Goal: Task Accomplishment & Management: Manage account settings

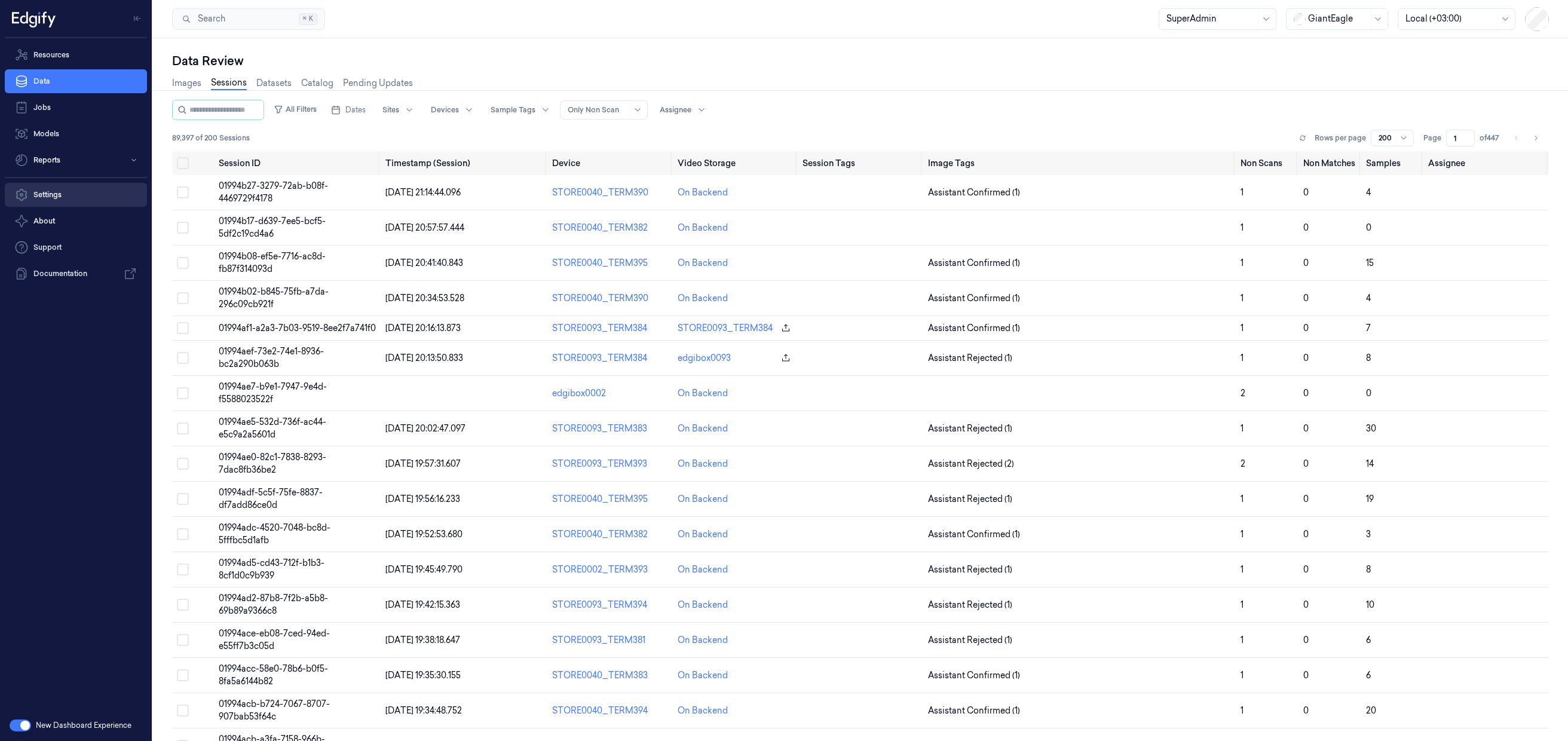
click at [77, 199] on link "Settings" at bounding box center [75, 195] width 142 height 24
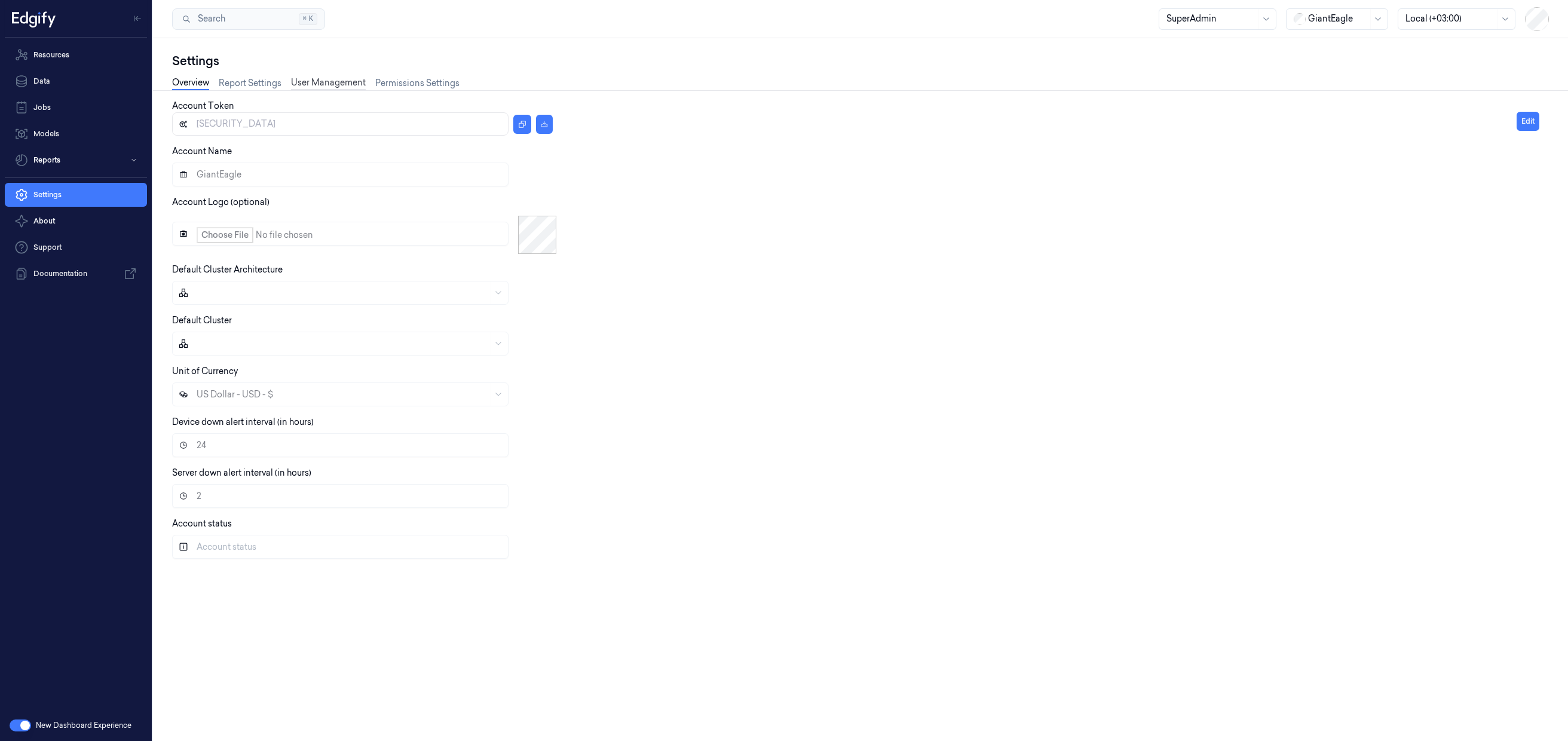
click at [318, 79] on link "User Management" at bounding box center [329, 83] width 75 height 14
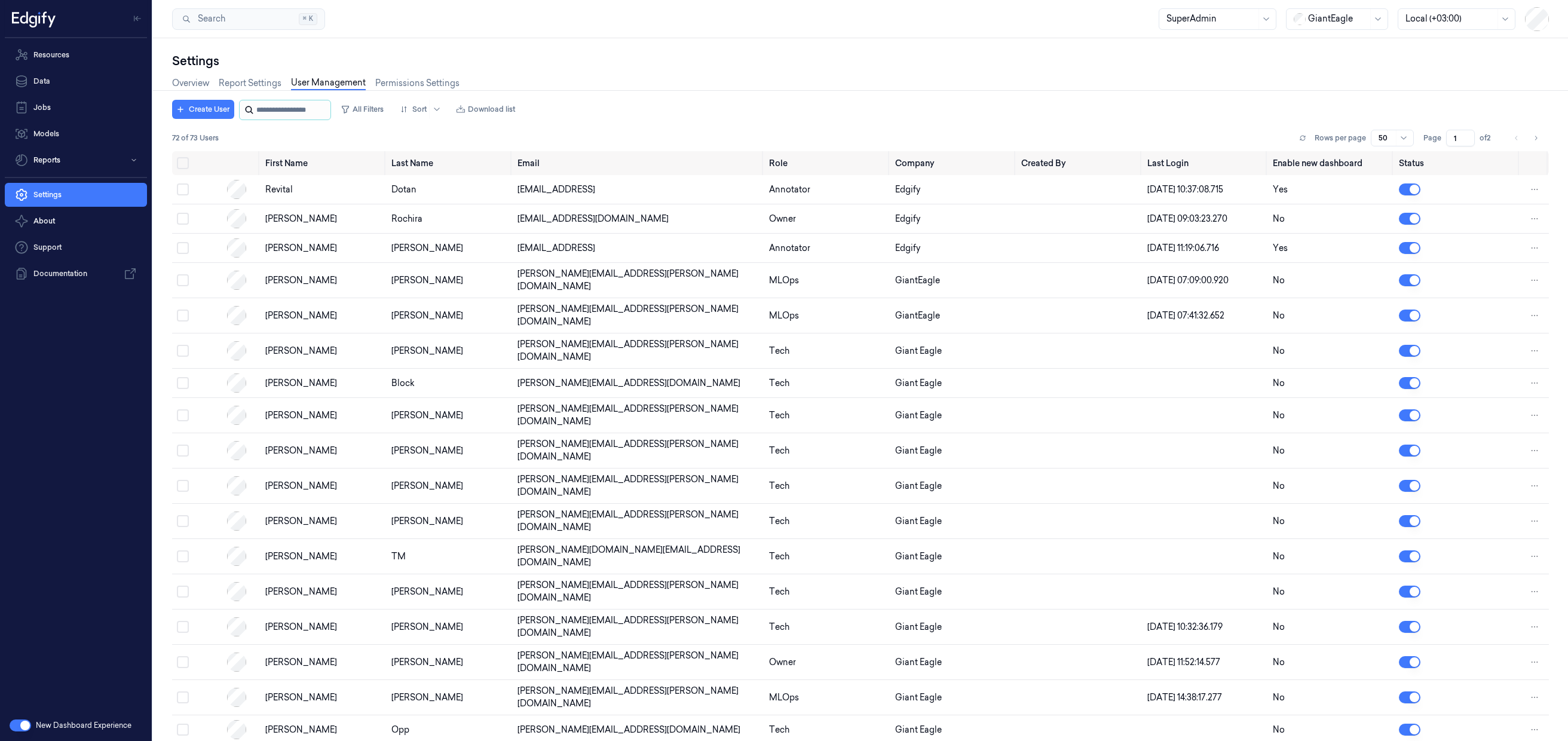
click at [286, 115] on input "string" at bounding box center [292, 110] width 71 height 19
paste input "**********"
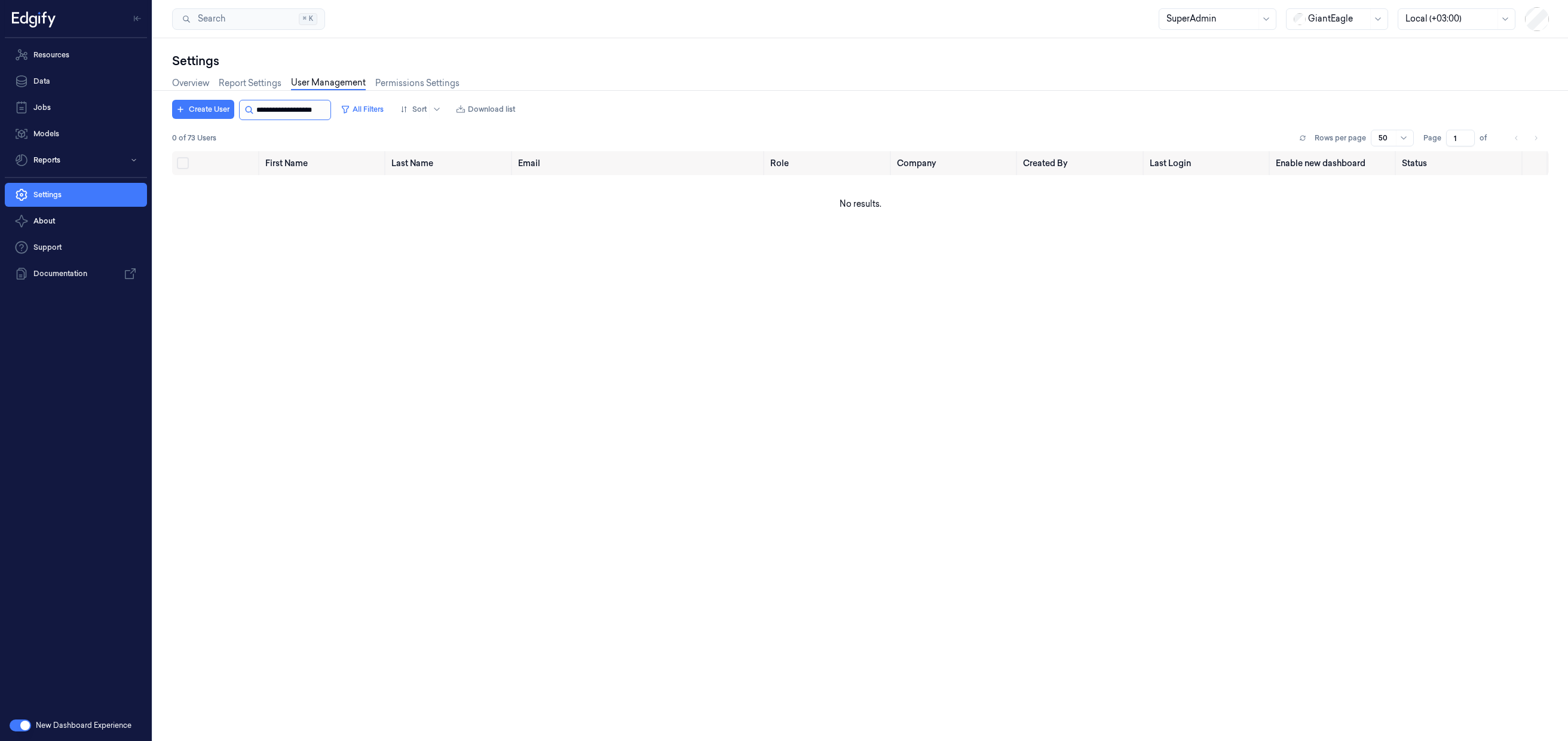
drag, startPoint x: 334, startPoint y: 113, endPoint x: 273, endPoint y: 111, distance: 61.0
click at [273, 111] on input "string" at bounding box center [292, 110] width 71 height 19
type input "*"
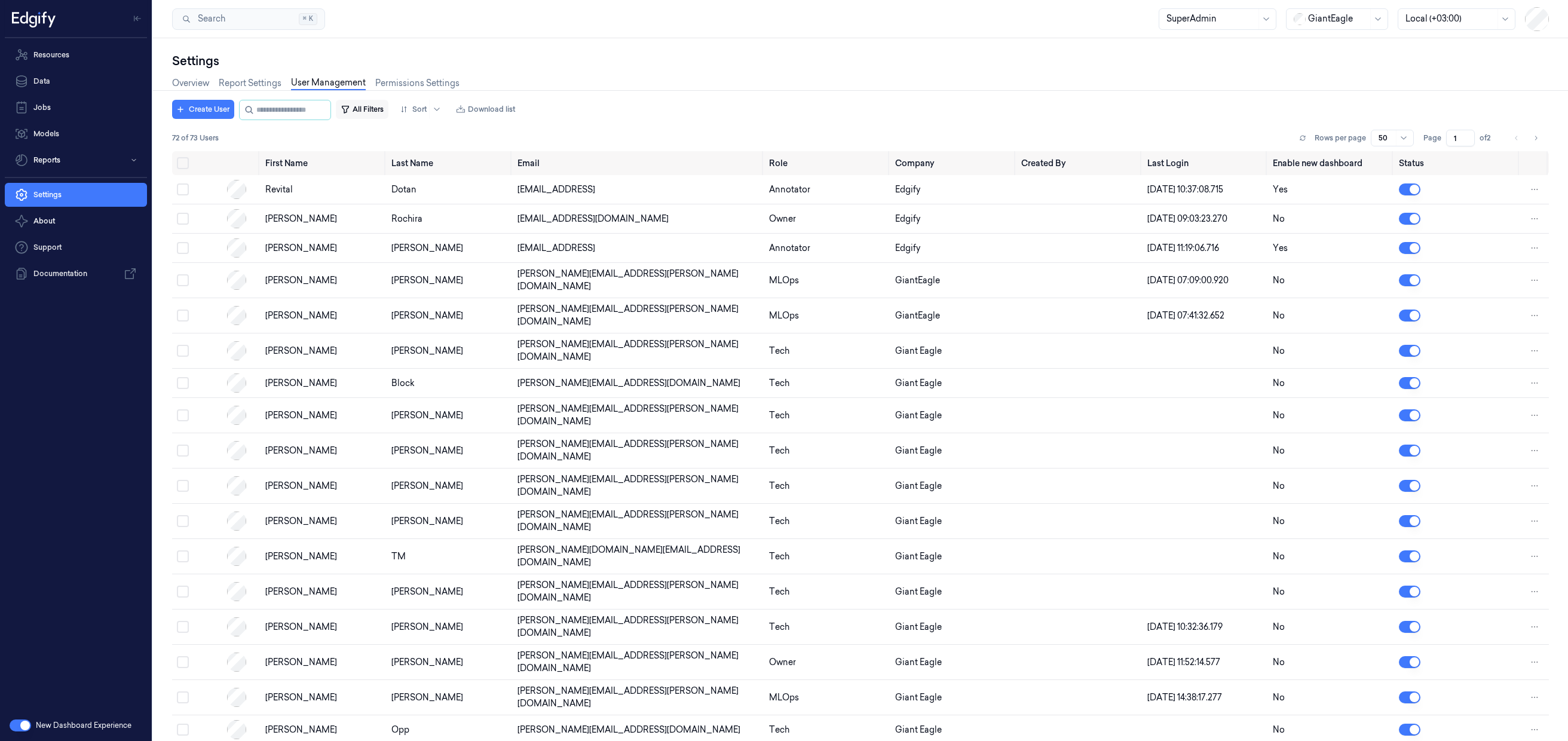
click at [377, 111] on button "All Filters" at bounding box center [362, 110] width 52 height 19
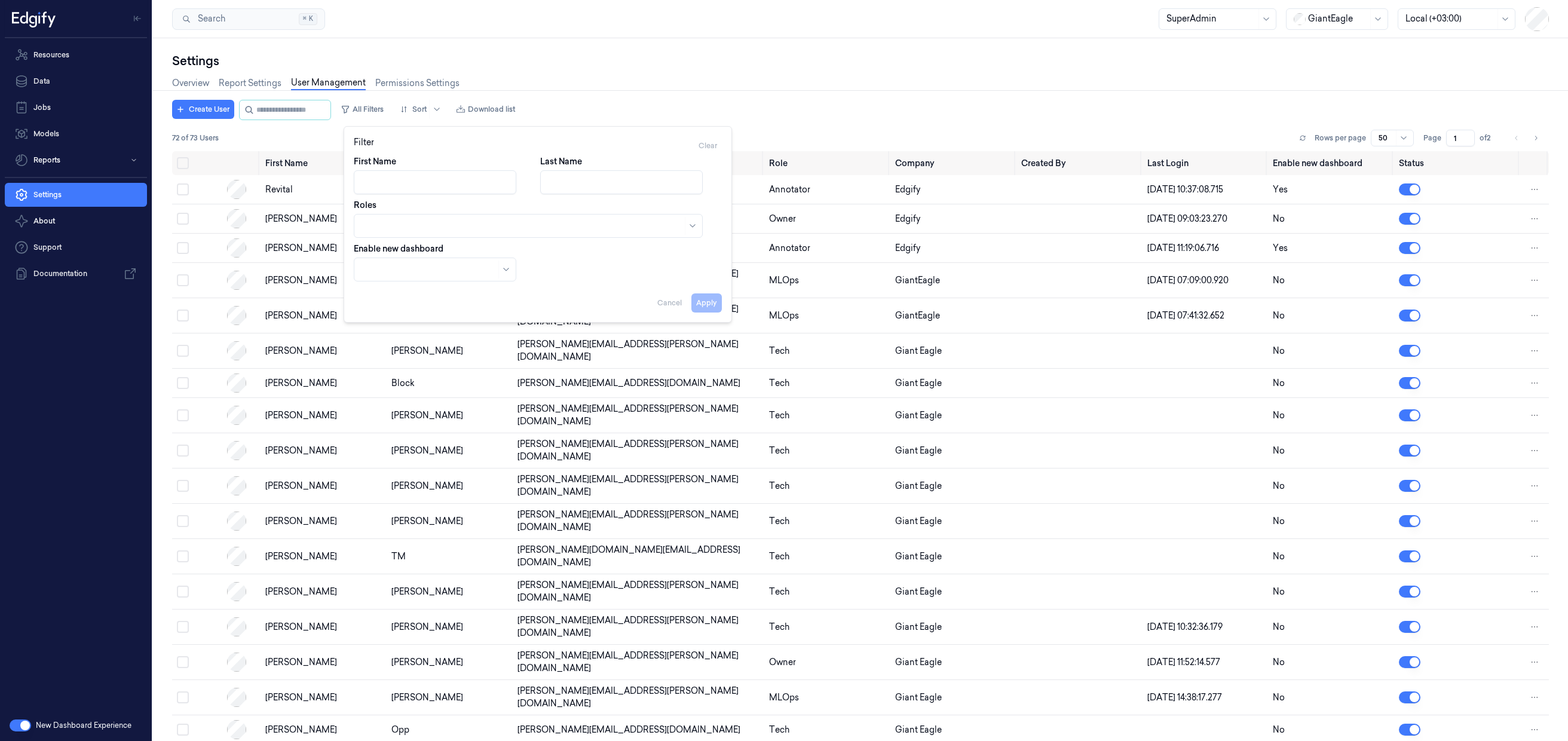
click at [413, 229] on div at bounding box center [522, 226] width 321 height 13
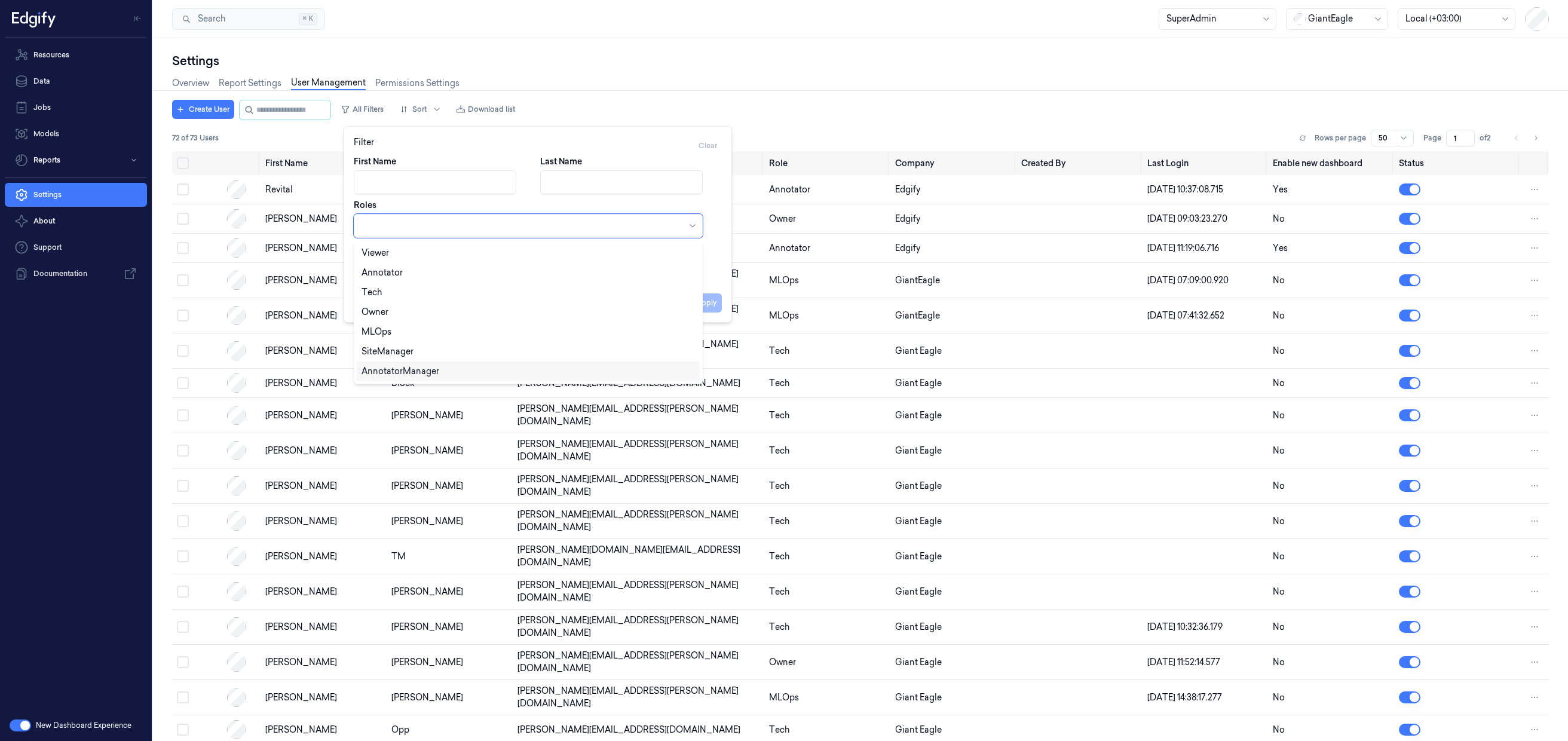
click at [414, 371] on div "AnnotatorManager" at bounding box center [400, 372] width 78 height 13
click at [716, 306] on button "Apply" at bounding box center [707, 303] width 30 height 19
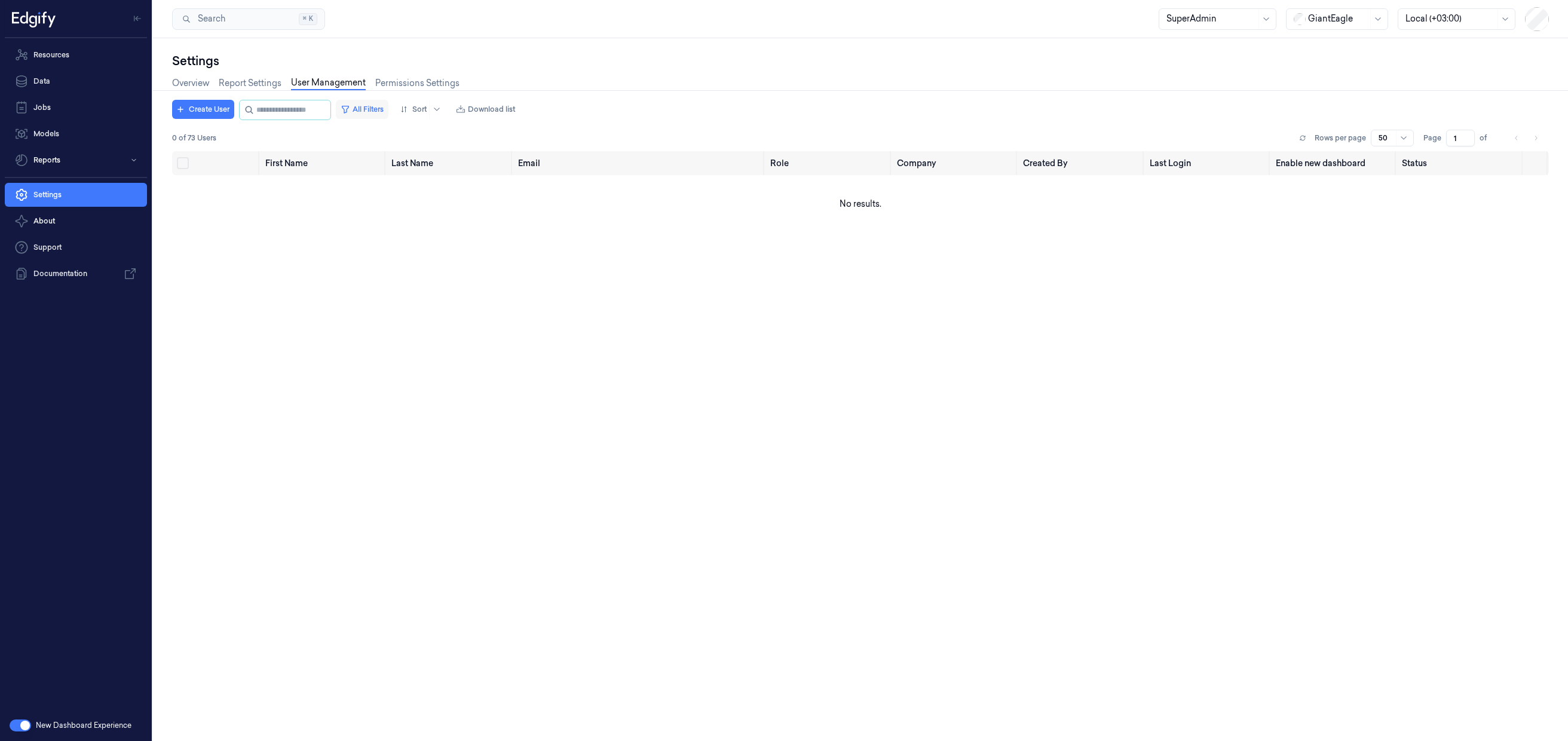
click at [383, 112] on button "All Filters" at bounding box center [362, 110] width 52 height 19
click at [438, 225] on icon "Remove ,AnnotatorManager" at bounding box center [440, 226] width 4 height 4
click at [436, 227] on div at bounding box center [522, 226] width 321 height 13
click at [410, 274] on div "Annotator" at bounding box center [528, 273] width 333 height 13
click at [718, 267] on div "First Name Last Name Roles option Annotator, selected. Tech, 2 of 6. 6 results …" at bounding box center [538, 218] width 368 height 126
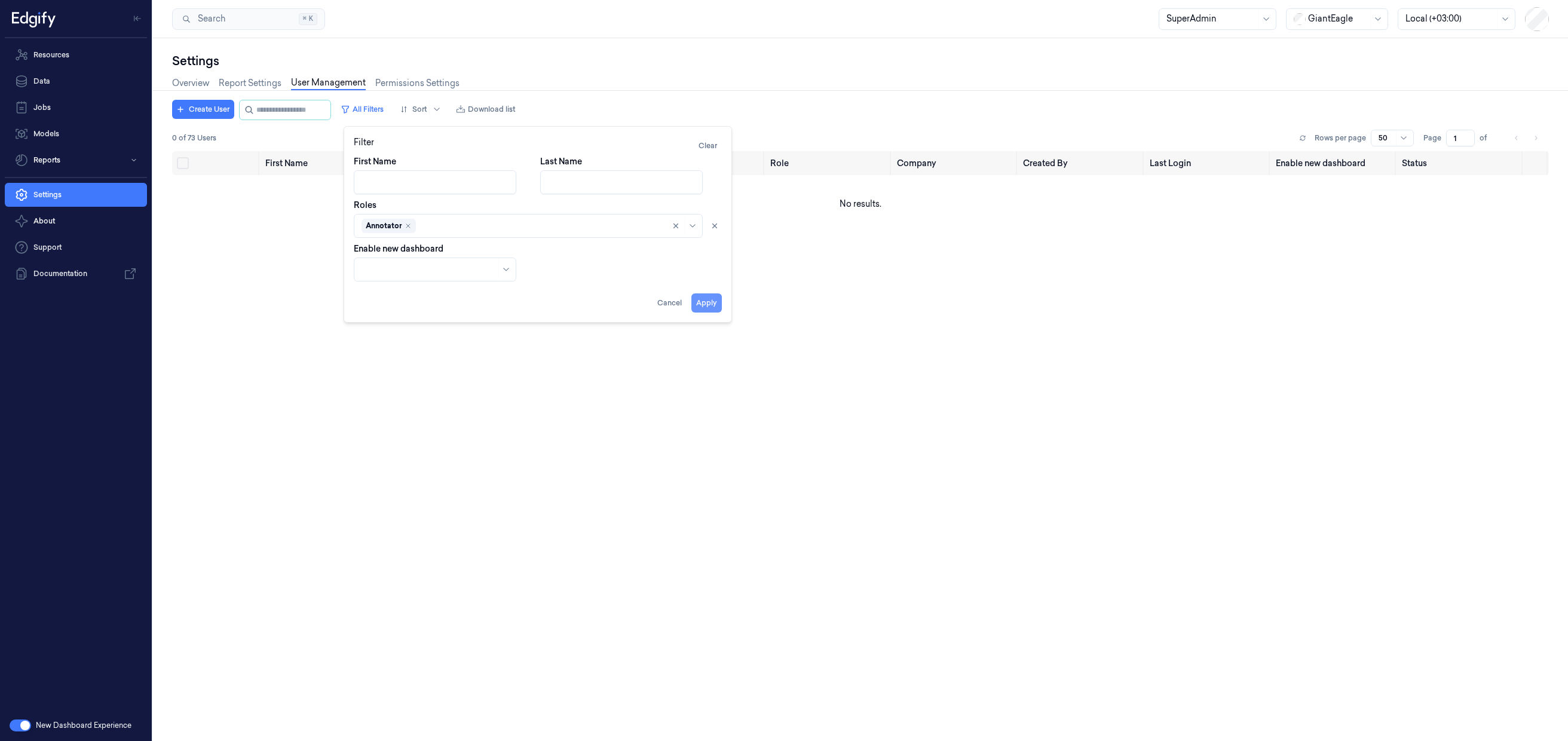
click at [699, 305] on button "Apply" at bounding box center [707, 303] width 30 height 19
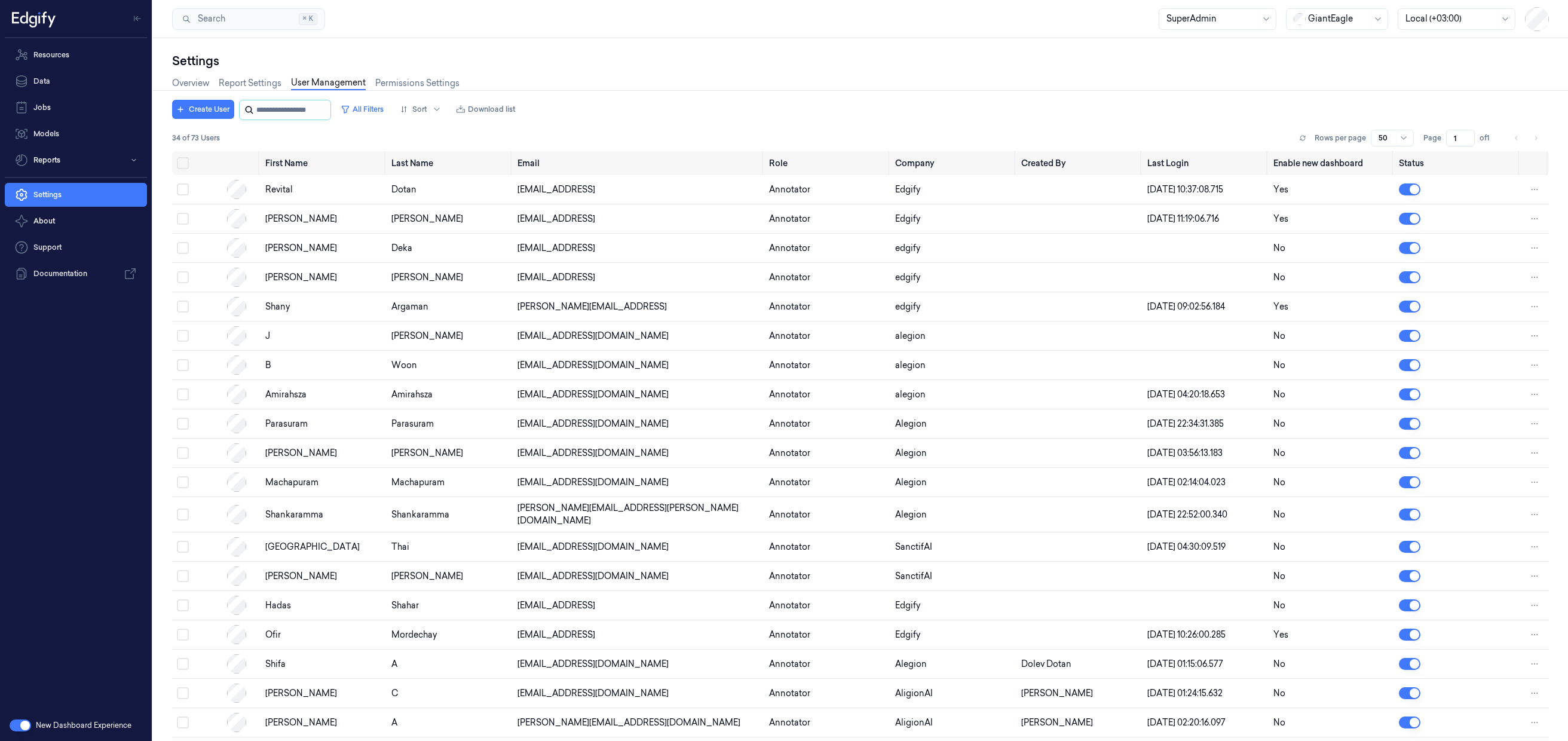
click at [313, 115] on input "string" at bounding box center [292, 110] width 71 height 19
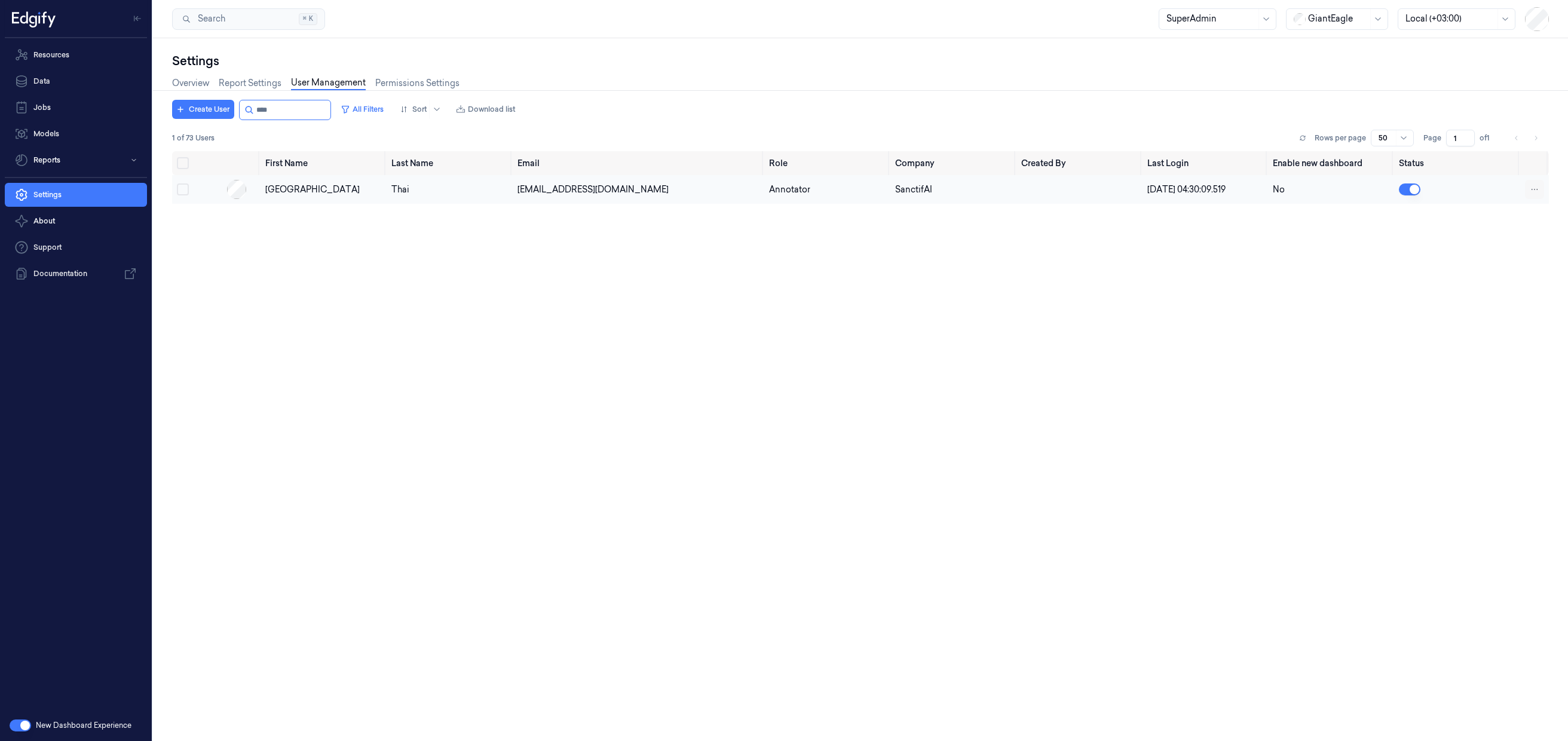
type input "****"
click at [1528, 187] on html "Resources Data Jobs Models Reports Settings About Support Documentation New Das…" at bounding box center [784, 370] width 1568 height 741
click at [1005, 195] on html "Resources Data Jobs Models Reports Settings About Support Documentation New Das…" at bounding box center [784, 370] width 1568 height 741
click at [257, 197] on td at bounding box center [241, 190] width 37 height 29
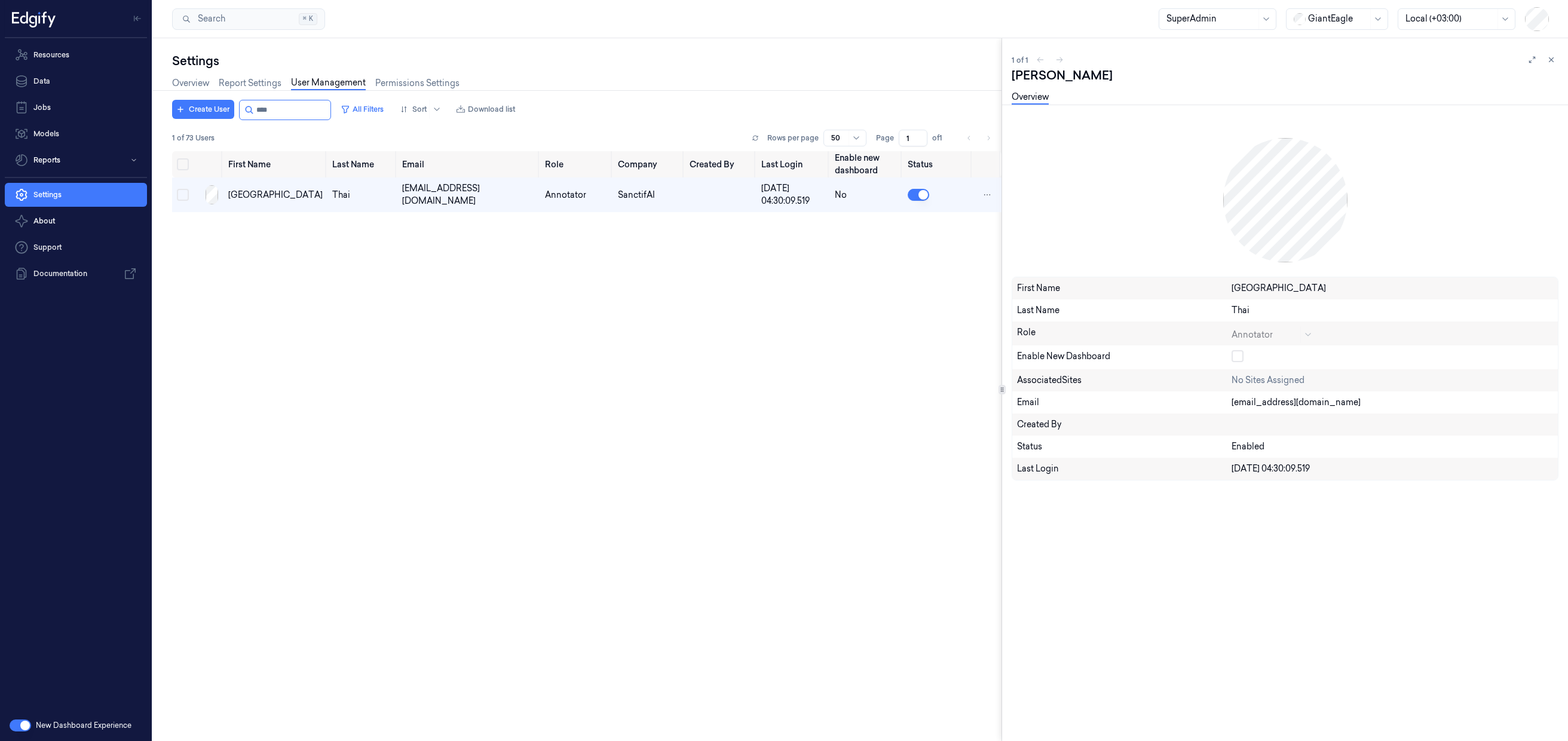
click at [1274, 330] on div "Annotator" at bounding box center [1274, 334] width 86 height 14
click at [1274, 340] on div "Annotator" at bounding box center [1274, 334] width 86 height 14
click at [1277, 335] on div "Annotator" at bounding box center [1274, 334] width 86 height 14
click at [1281, 332] on div "Annotator" at bounding box center [1274, 334] width 86 height 14
click at [1294, 335] on div "Annotator" at bounding box center [1274, 334] width 86 height 14
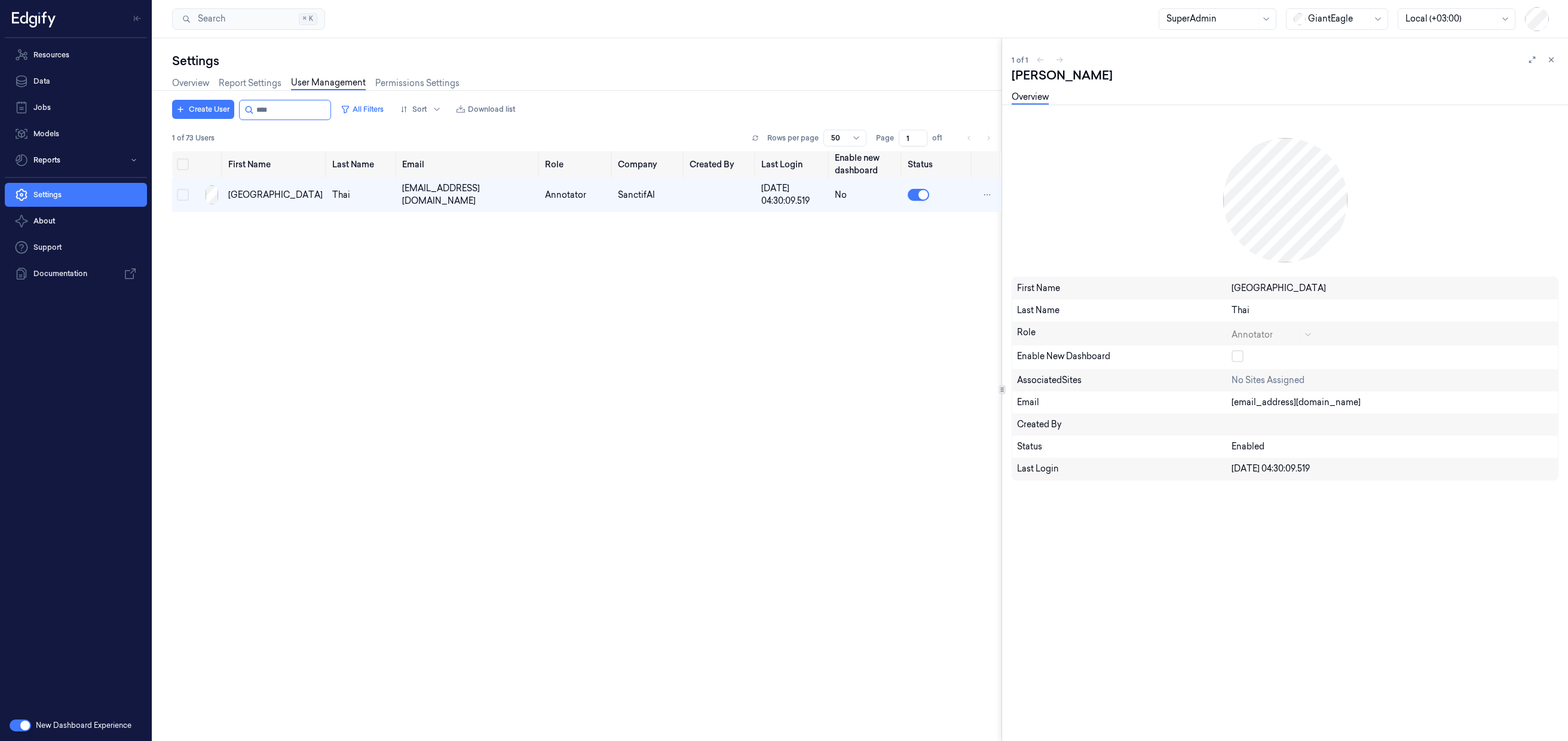
click at [1294, 335] on div "Annotator" at bounding box center [1274, 334] width 86 height 14
click at [1303, 334] on div "Annotator" at bounding box center [1274, 334] width 86 height 14
click at [1308, 334] on div "Annotator" at bounding box center [1274, 334] width 86 height 14
click at [1307, 334] on div "Annotator" at bounding box center [1274, 334] width 86 height 14
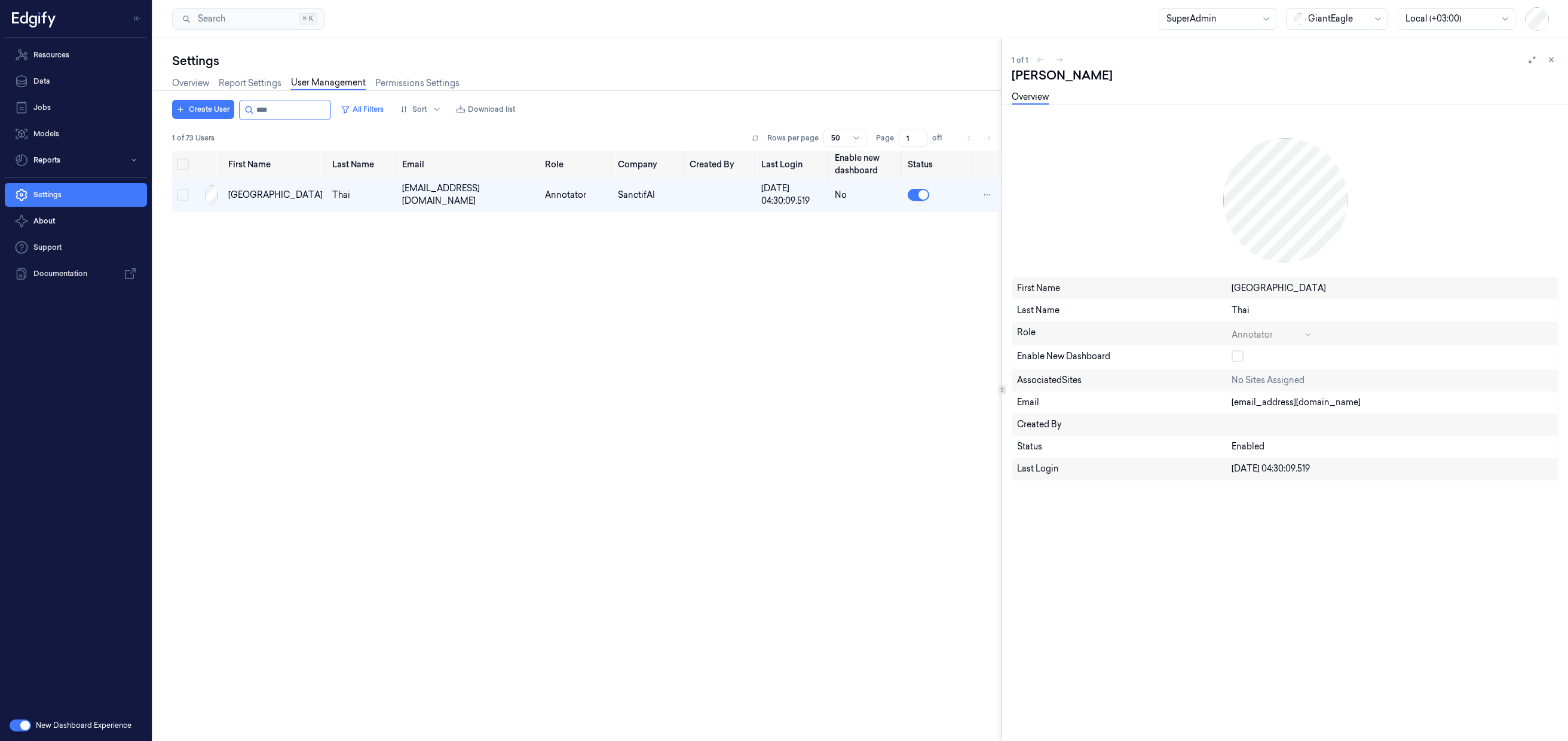
click at [1307, 334] on div "Annotator" at bounding box center [1274, 334] width 86 height 14
click at [1275, 335] on div "Annotator" at bounding box center [1274, 334] width 86 height 14
click at [1254, 340] on div "Annotator" at bounding box center [1274, 334] width 86 height 14
click at [1256, 337] on div "Annotator" at bounding box center [1274, 334] width 86 height 14
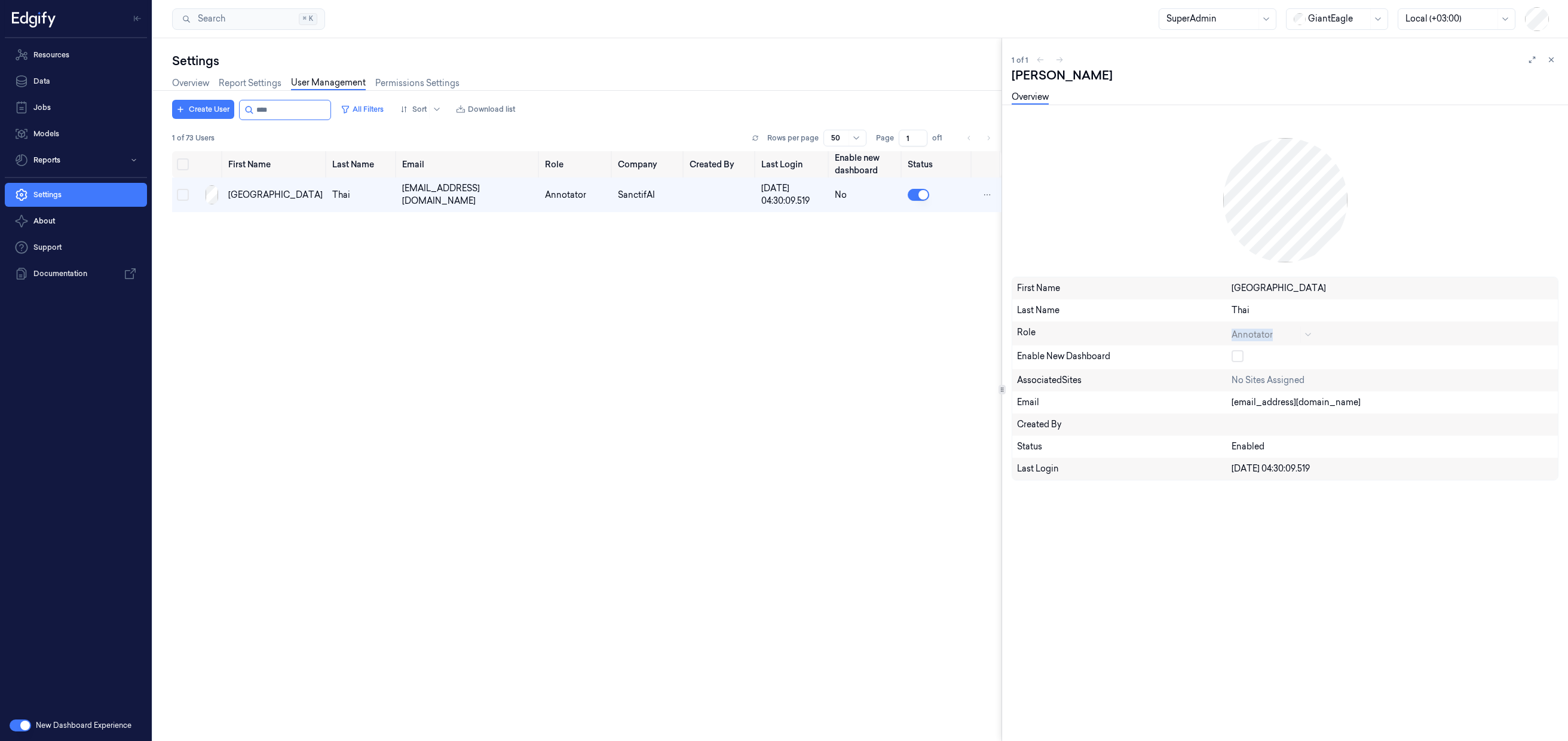
click at [1256, 337] on div "Annotator" at bounding box center [1274, 334] width 86 height 14
click at [1315, 332] on div "Annotator" at bounding box center [1274, 334] width 86 height 14
click at [1308, 335] on div "Annotator" at bounding box center [1274, 334] width 86 height 14
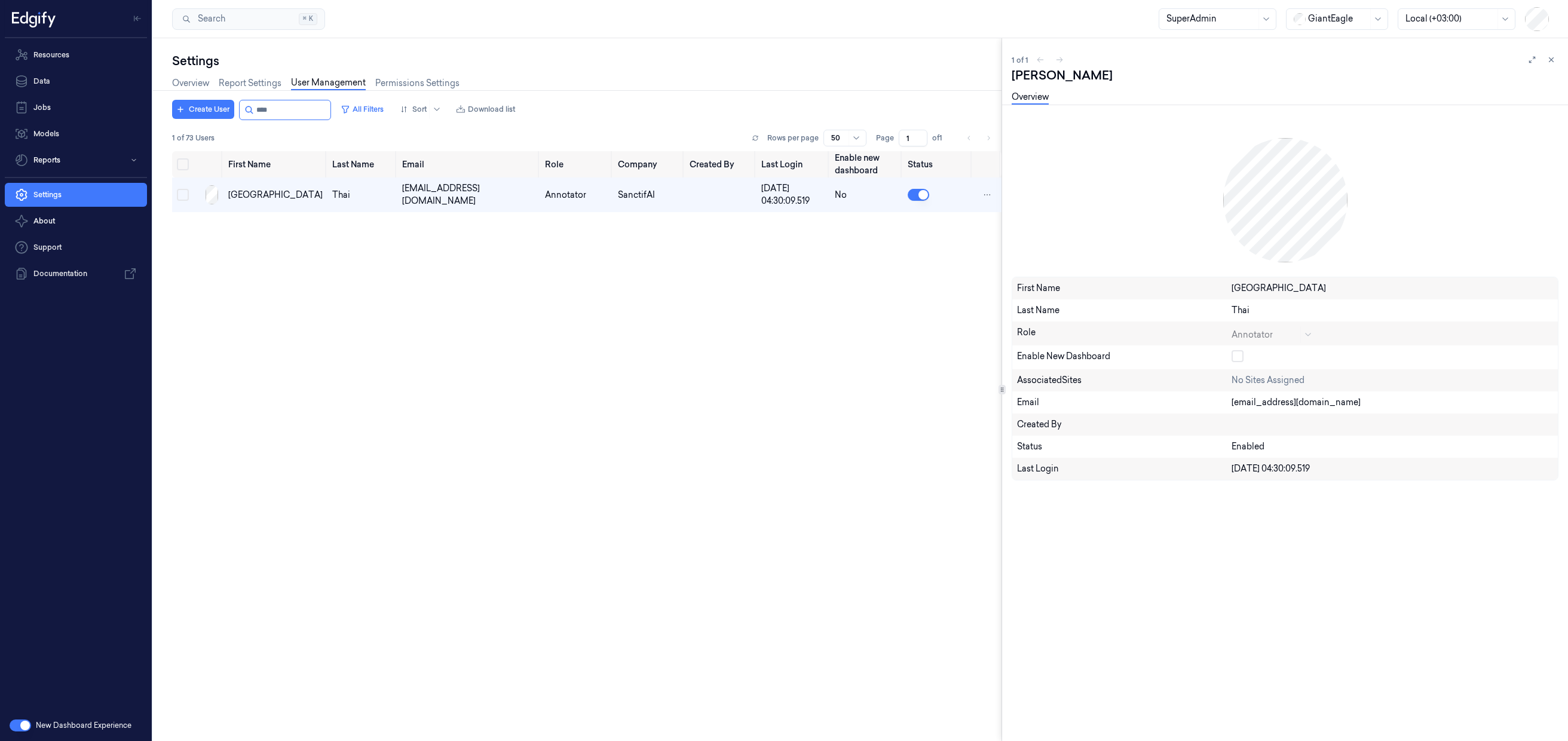
click at [1304, 335] on div "Annotator" at bounding box center [1274, 334] width 86 height 14
click at [980, 192] on html "Resources Data Jobs Models Reports Settings About Support Documentation New Das…" at bounding box center [784, 370] width 1568 height 741
click at [970, 272] on html "Resources Data Jobs Models Reports Settings About Support Documentation New Das…" at bounding box center [784, 370] width 1568 height 741
click at [1354, 179] on div at bounding box center [1285, 200] width 547 height 153
click at [244, 189] on div "Florence" at bounding box center [275, 195] width 94 height 13
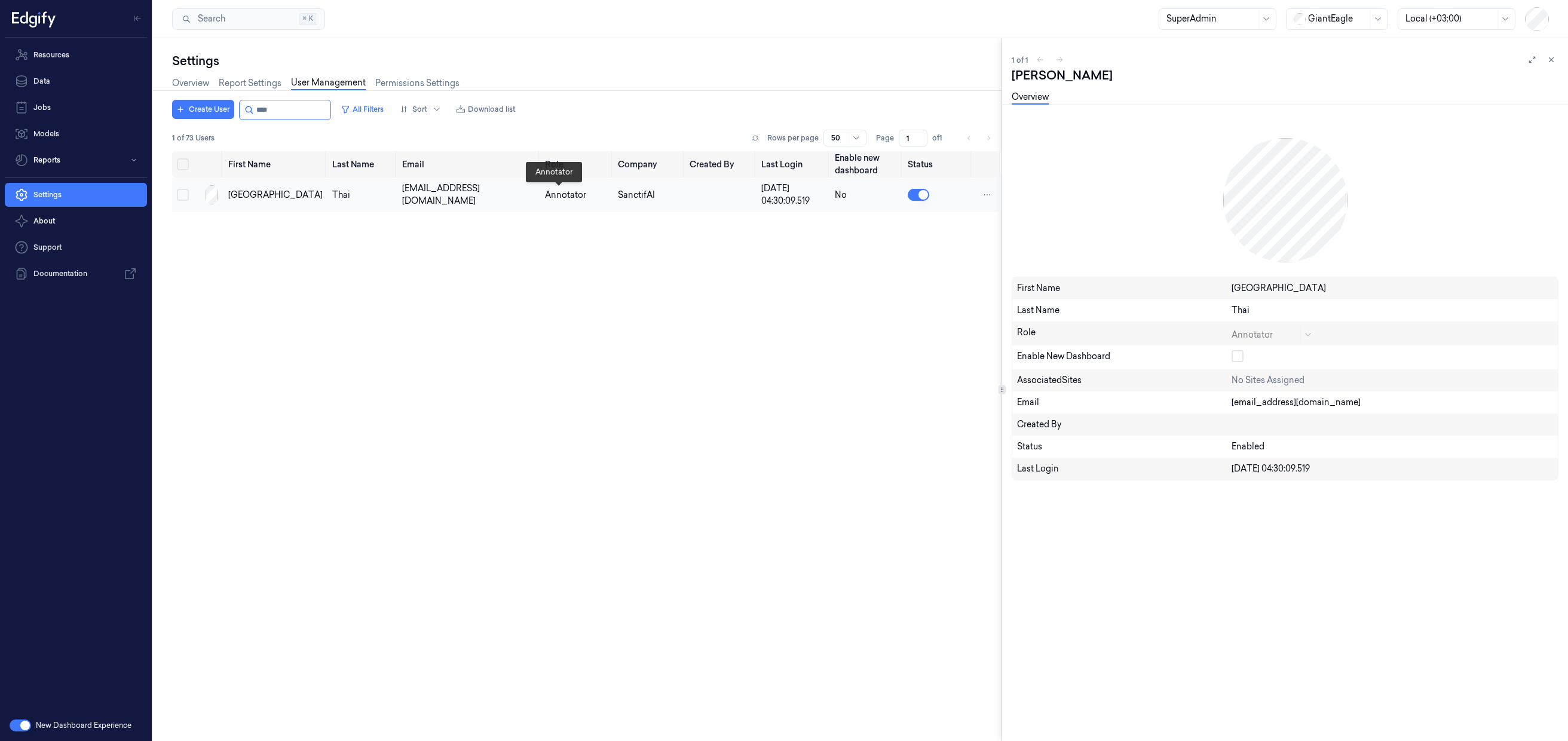
click at [562, 195] on div "Annotator" at bounding box center [576, 195] width 63 height 13
drag, startPoint x: 1323, startPoint y: 403, endPoint x: 1215, endPoint y: 403, distance: 108.0
click at [1215, 403] on div "Email fthai@sanctifai.com" at bounding box center [1285, 403] width 545 height 22
click at [984, 195] on html "Resources Data Jobs Models Reports Settings About Support Documentation New Das…" at bounding box center [784, 370] width 1568 height 741
drag, startPoint x: 910, startPoint y: 371, endPoint x: 907, endPoint y: 362, distance: 9.5
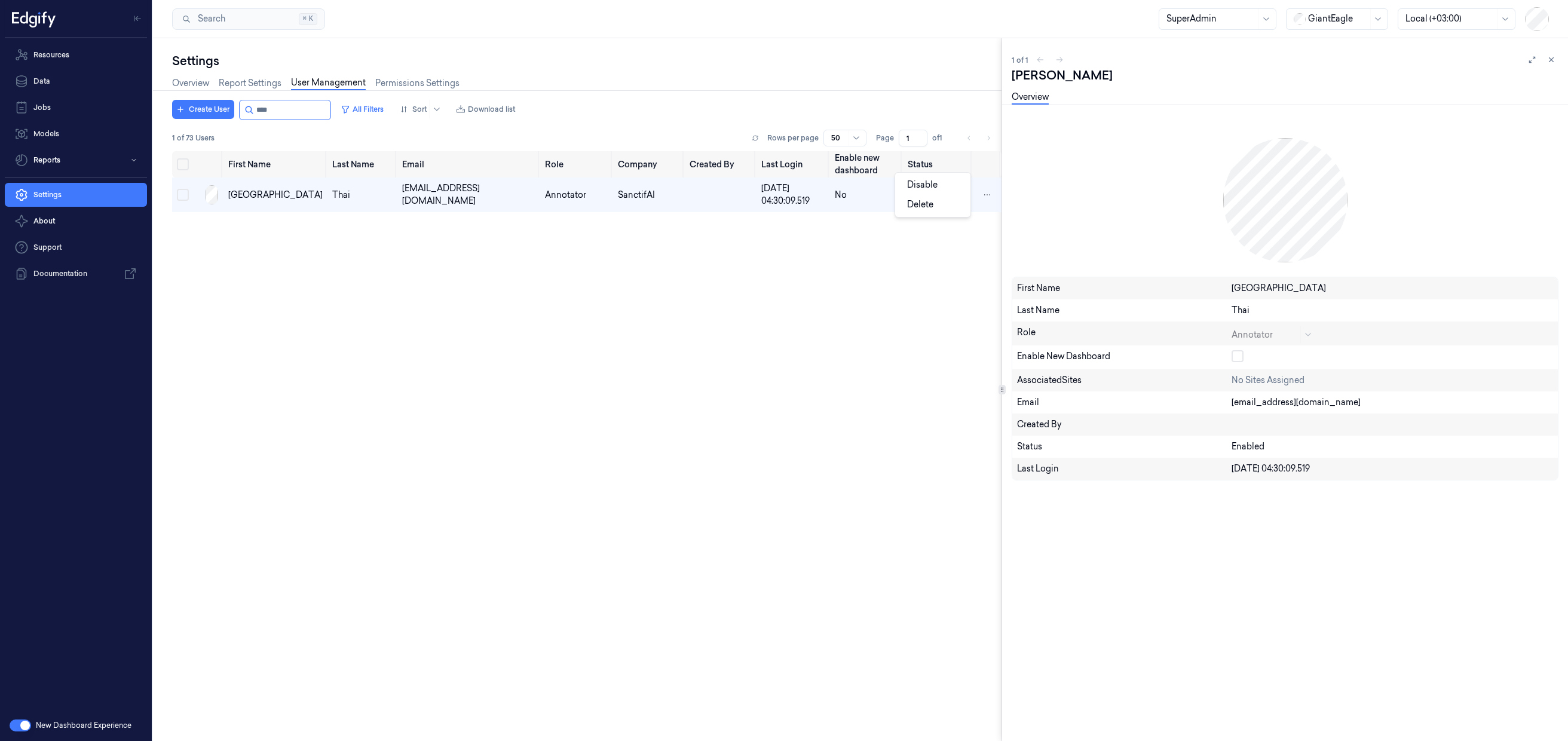
click at [910, 371] on html "Resources Data Jobs Models Reports Settings About Support Documentation New Das…" at bounding box center [784, 370] width 1568 height 741
drag, startPoint x: 663, startPoint y: 196, endPoint x: 227, endPoint y: 196, distance: 436.0
click at [227, 196] on tr "Florence Thai fthai@sanctifai.com Annotator SanctifAI 10/09/2025 04:30:09.519 No" at bounding box center [587, 195] width 830 height 35
copy tr "Florence Thai fthai@sanctifai.com Annotator SanctifAI"
click at [293, 107] on input "string" at bounding box center [292, 110] width 71 height 19
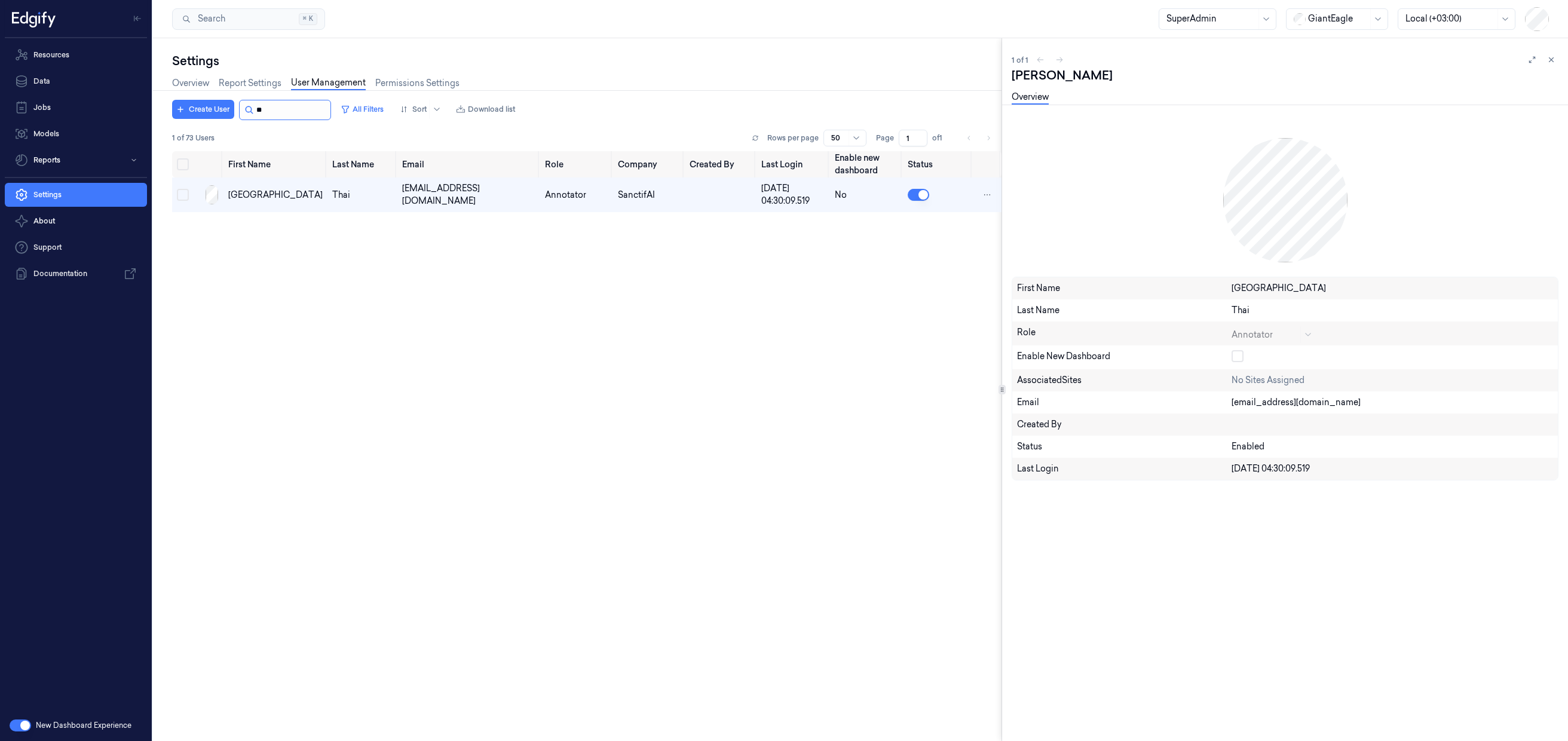
type input "*"
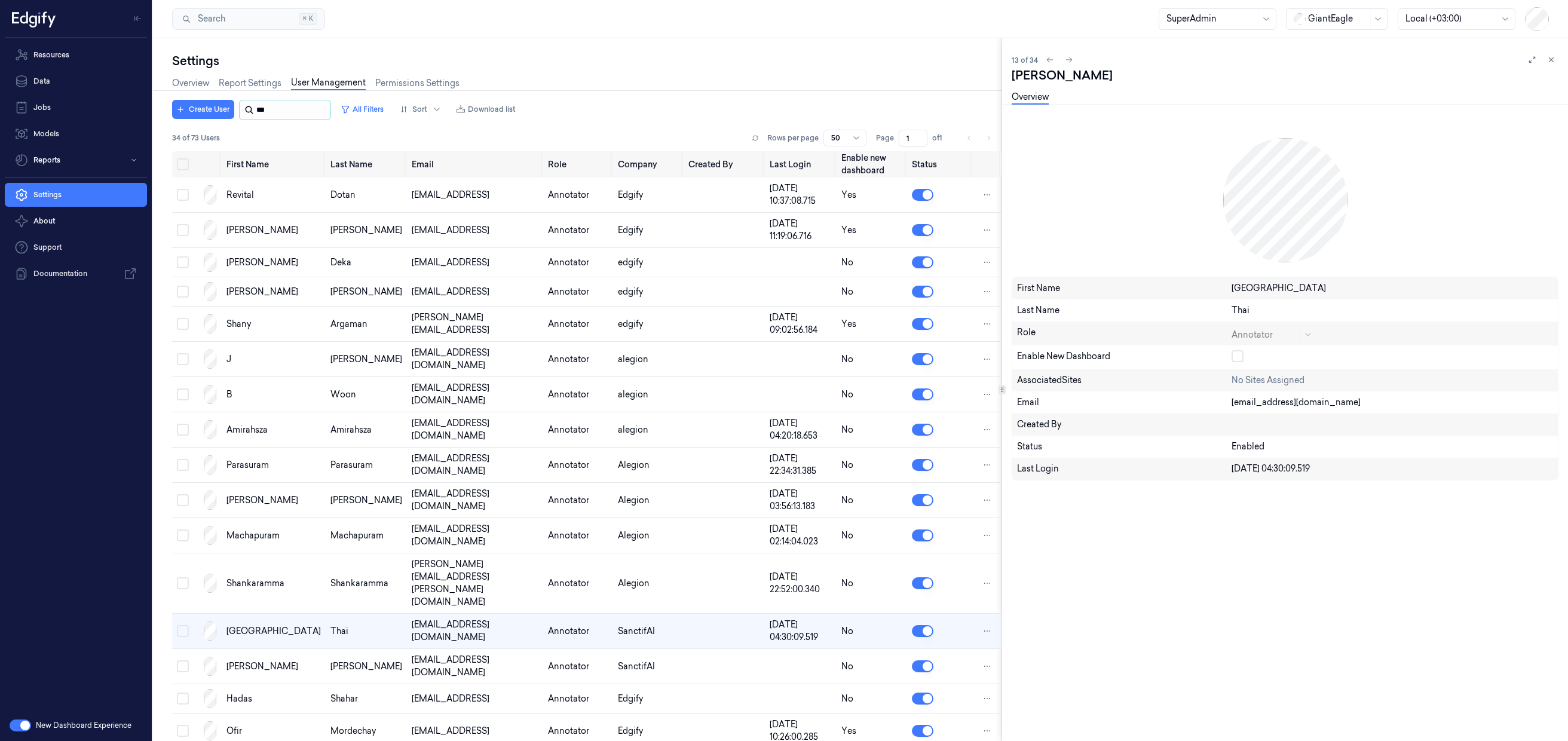
scroll to position [122, 0]
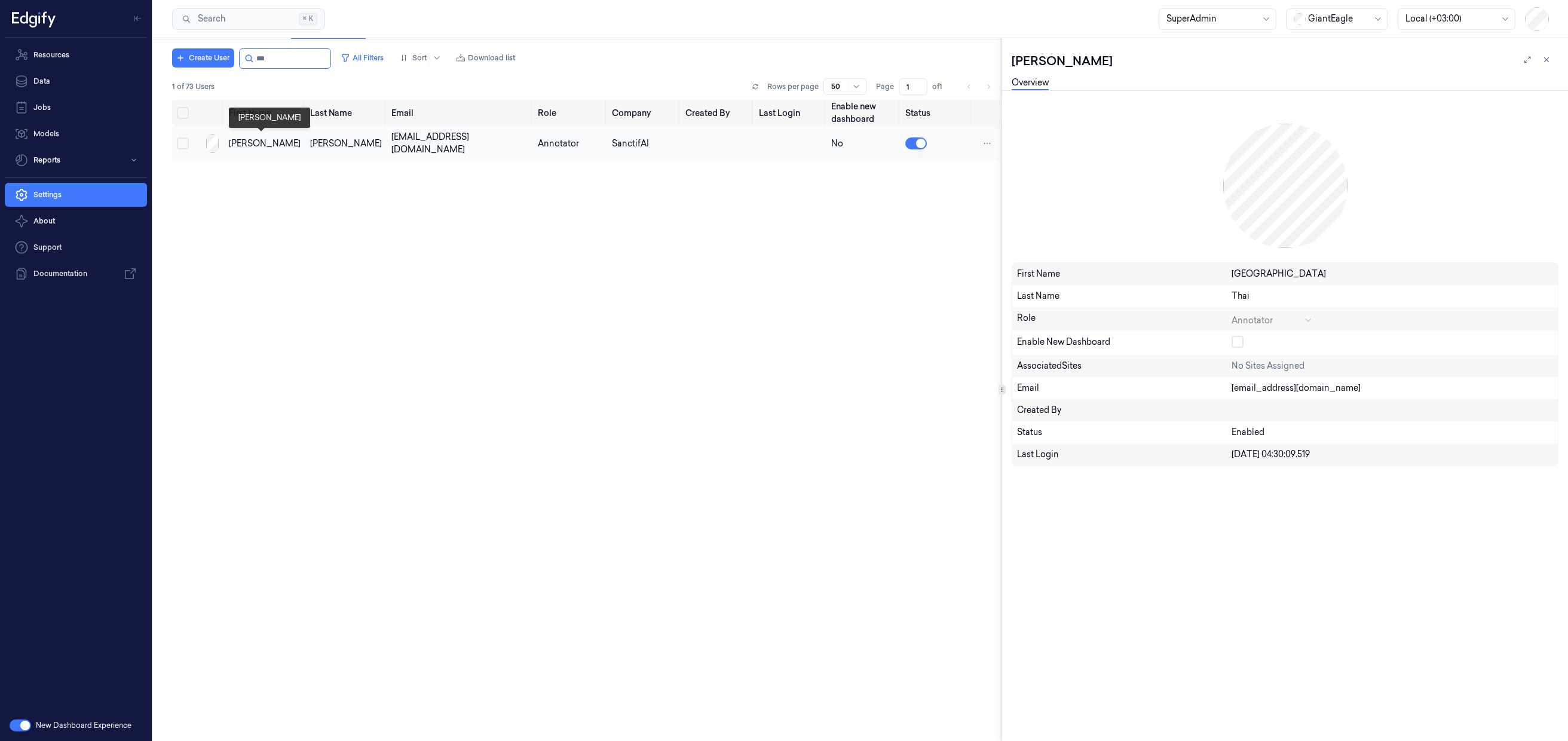
type input "***"
click at [241, 144] on div "Stephanie" at bounding box center [264, 144] width 71 height 13
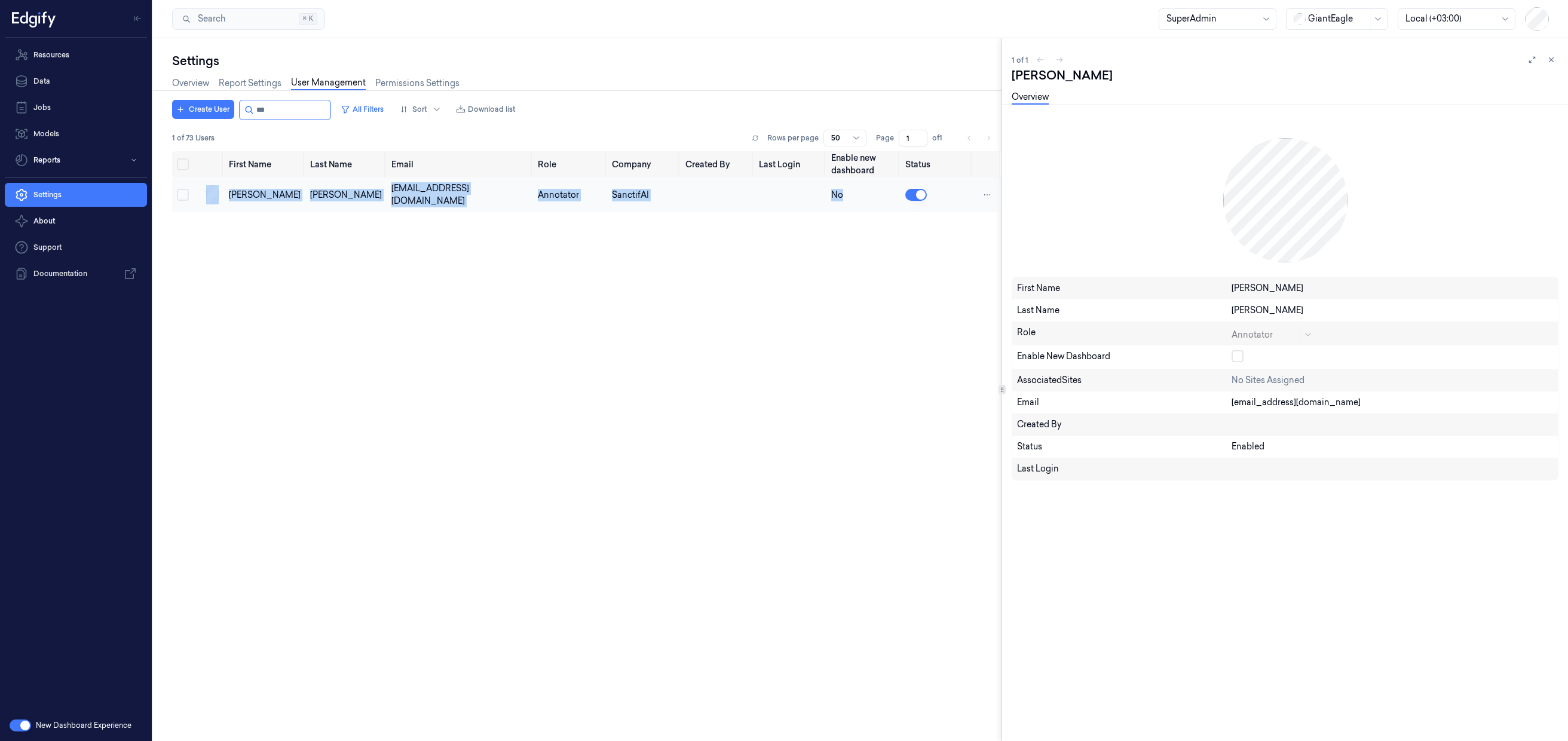
drag, startPoint x: 864, startPoint y: 195, endPoint x: 222, endPoint y: 195, distance: 642.0
click at [222, 195] on tr "Stephanie Lee slee@sanctifai.com Annotator SanctifAI No" at bounding box center [587, 195] width 830 height 35
copy tr "Stephanie Lee slee@sanctifai.com Annotator SanctifAI No"
click at [1557, 62] on button at bounding box center [1551, 60] width 14 height 14
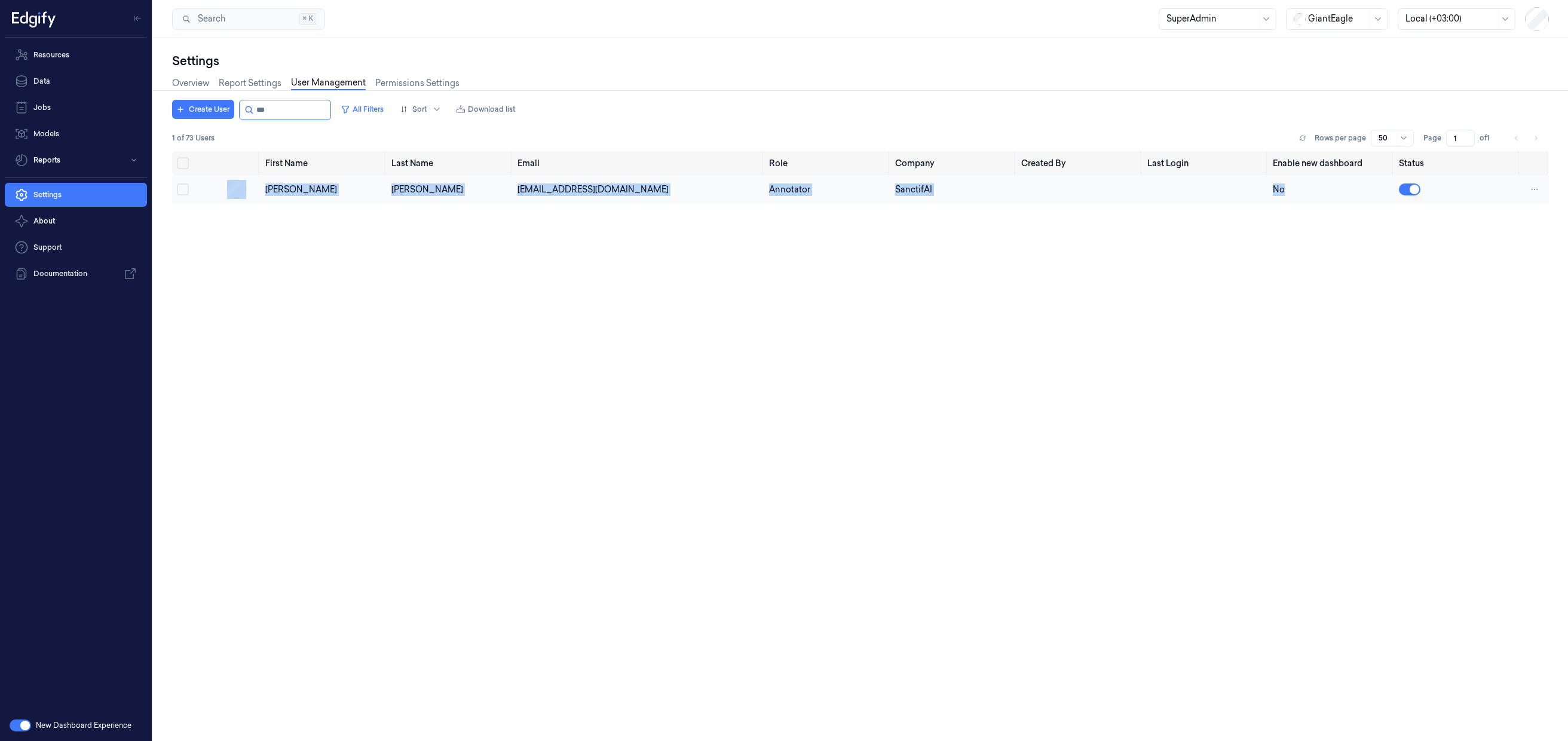
click at [184, 189] on button "Select row" at bounding box center [183, 189] width 12 height 12
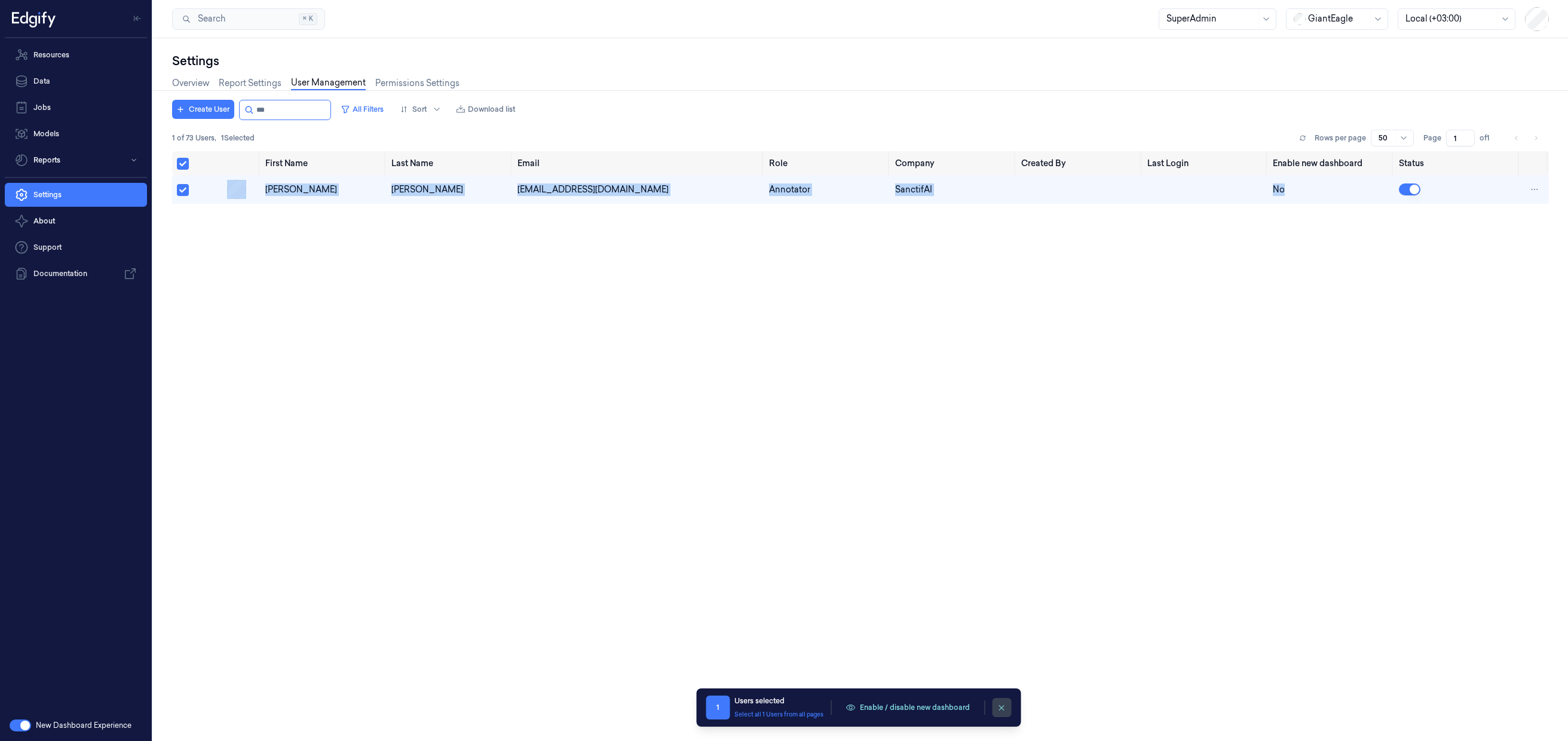
click at [1008, 707] on button "clearSelection" at bounding box center [1001, 708] width 19 height 19
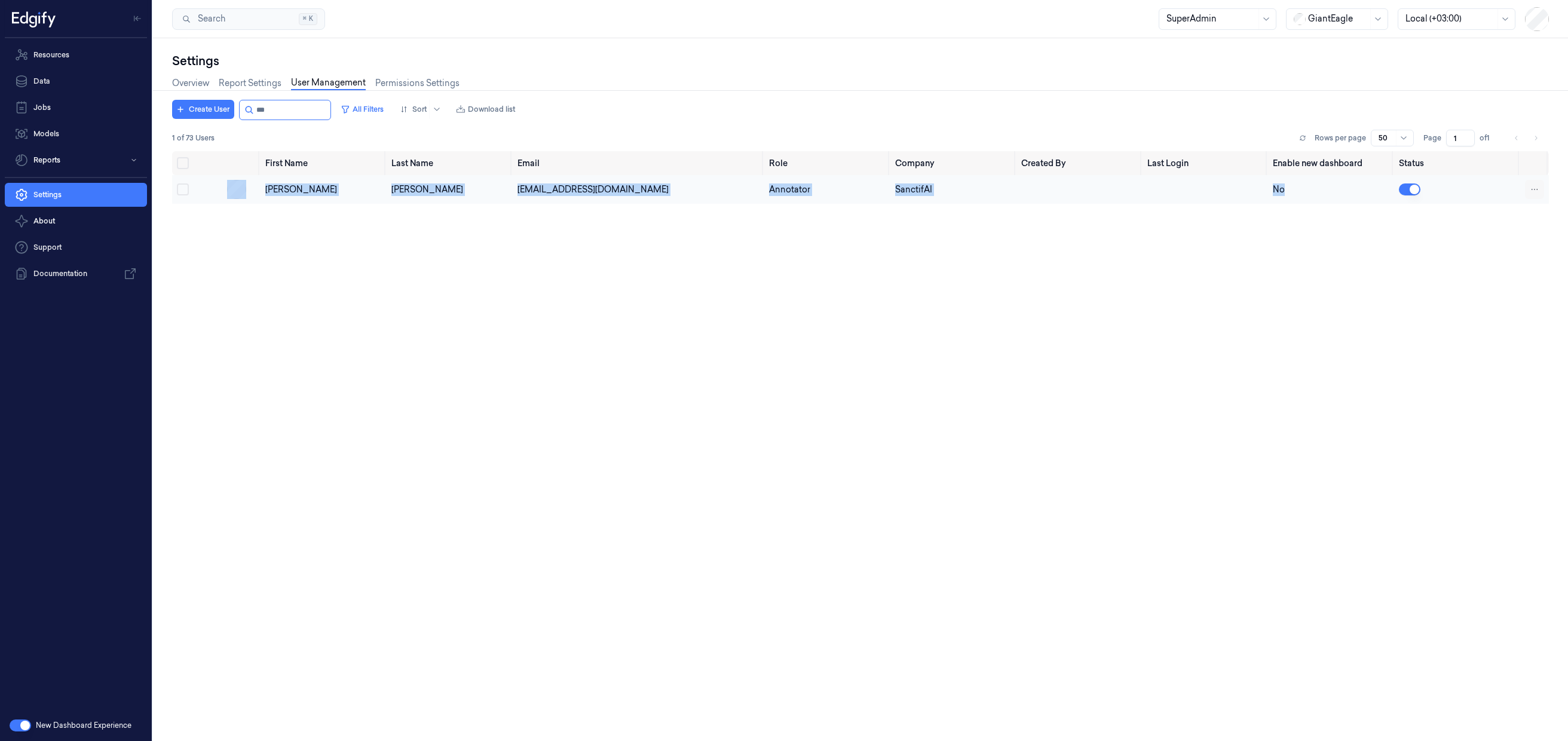
click at [1530, 191] on html "Resources Data Jobs Models Reports Settings About Support Documentation New Das…" at bounding box center [784, 370] width 1568 height 741
click at [1479, 202] on span "Delete" at bounding box center [1467, 199] width 26 height 11
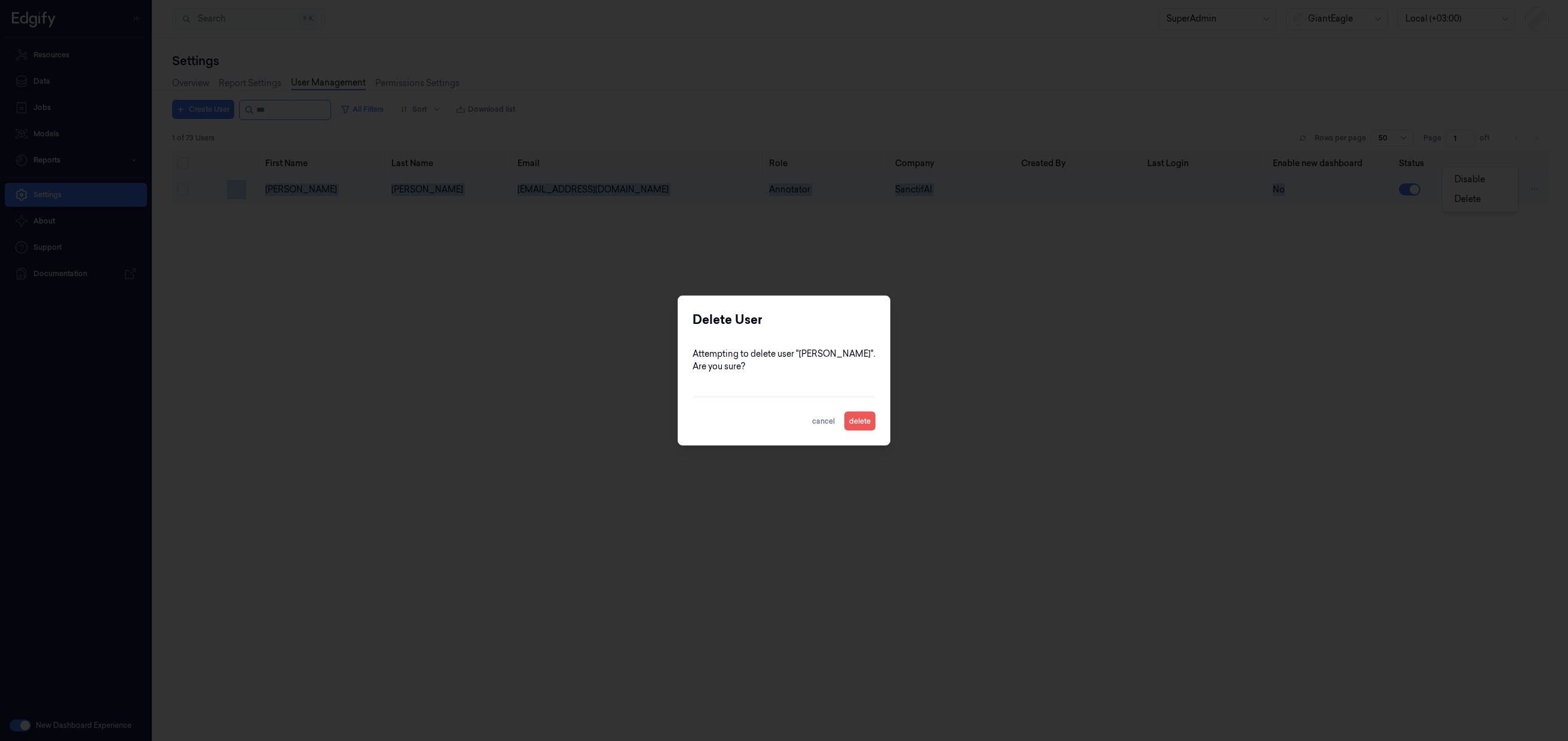
click at [853, 423] on button "delete" at bounding box center [860, 422] width 31 height 19
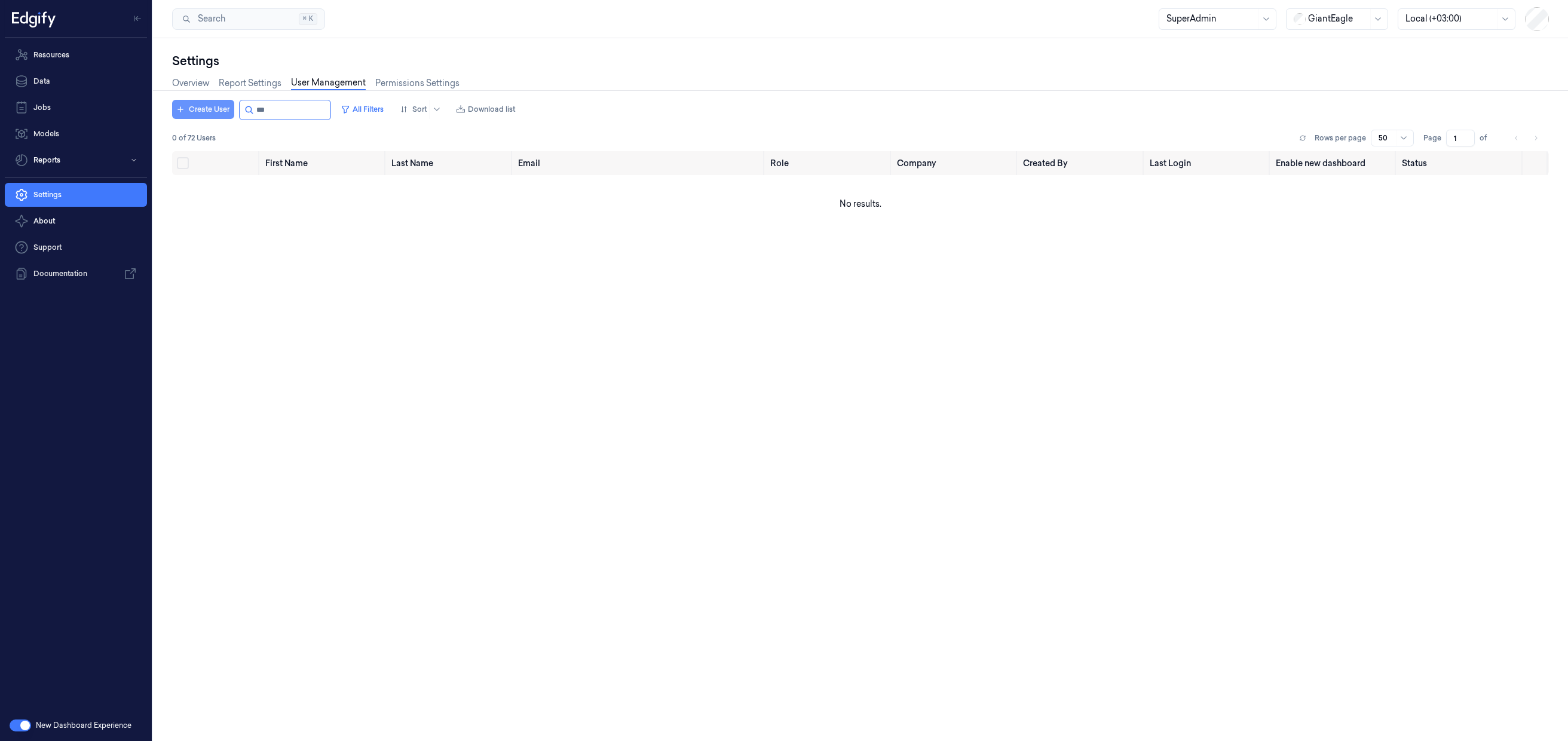
click at [216, 107] on button "Create User" at bounding box center [203, 110] width 62 height 19
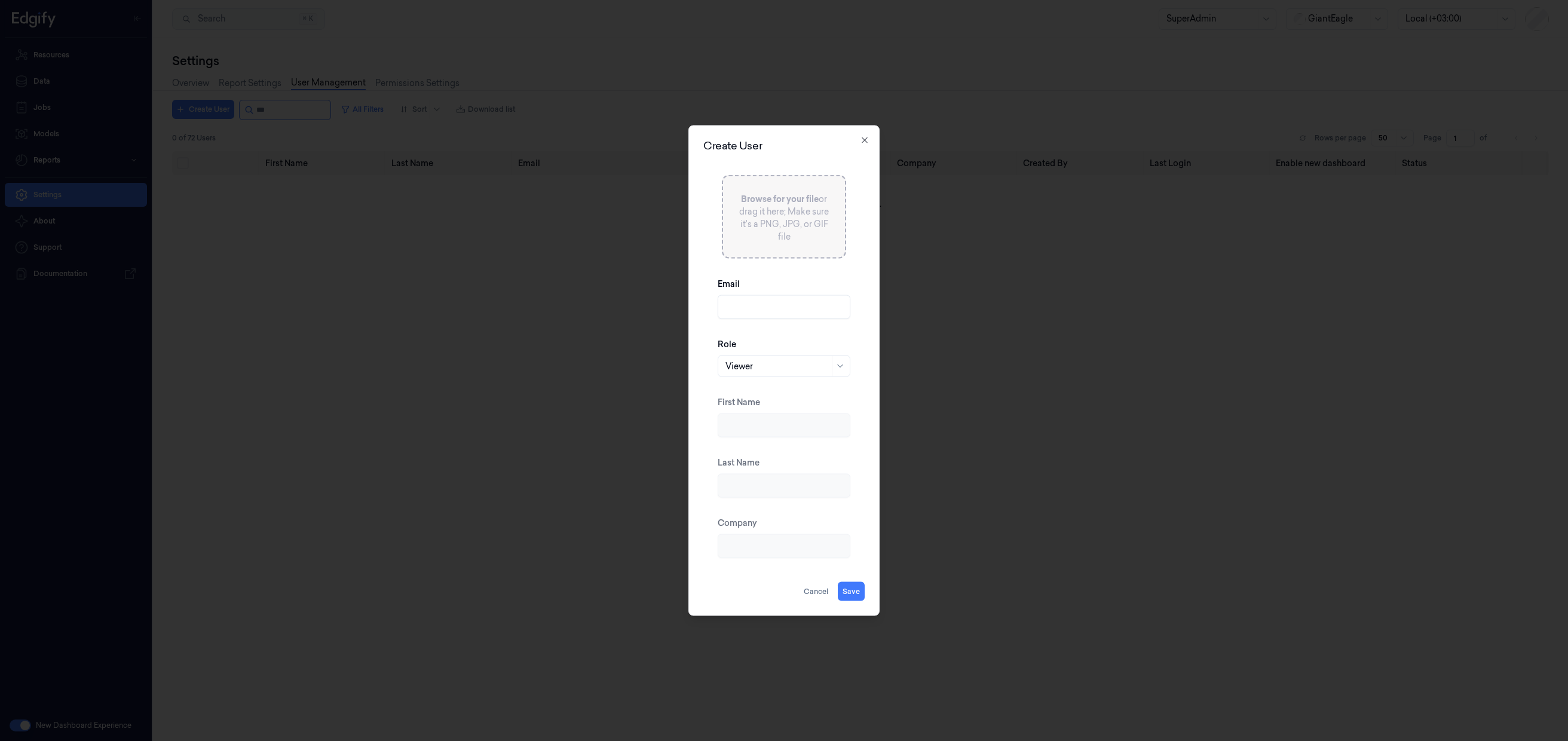
paste input "slee@sanctifai.com"
type input "slee@sanctifai.com"
click at [777, 365] on div at bounding box center [778, 366] width 105 height 13
click at [785, 511] on div "AnnotatorManager" at bounding box center [765, 511] width 78 height 13
click at [856, 592] on button "Save" at bounding box center [851, 592] width 27 height 19
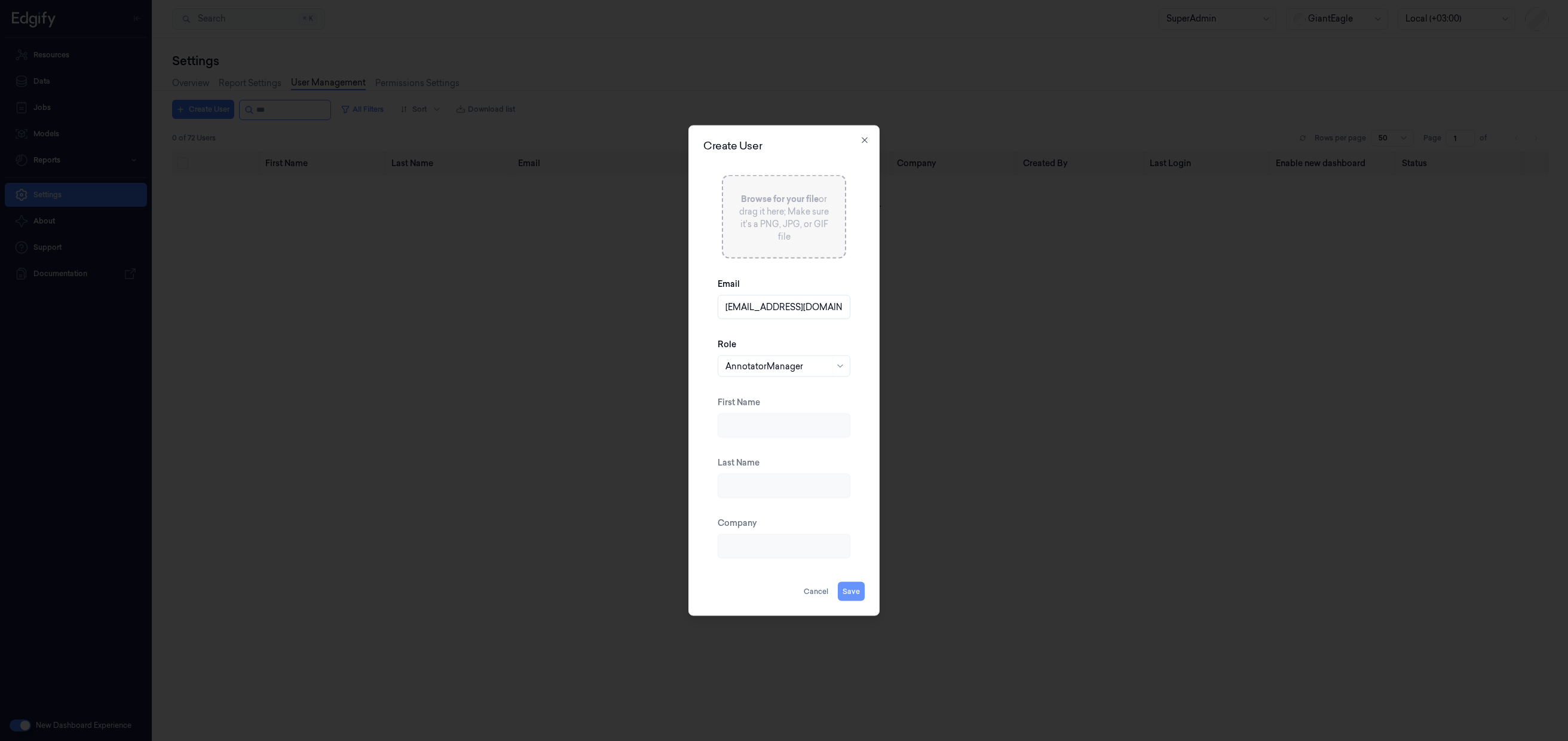
type input "Stephanie"
type input "Lee"
type input "SanctifAI"
click at [817, 367] on div at bounding box center [778, 366] width 105 height 13
click at [811, 512] on div "AnnotatorManager" at bounding box center [784, 511] width 118 height 13
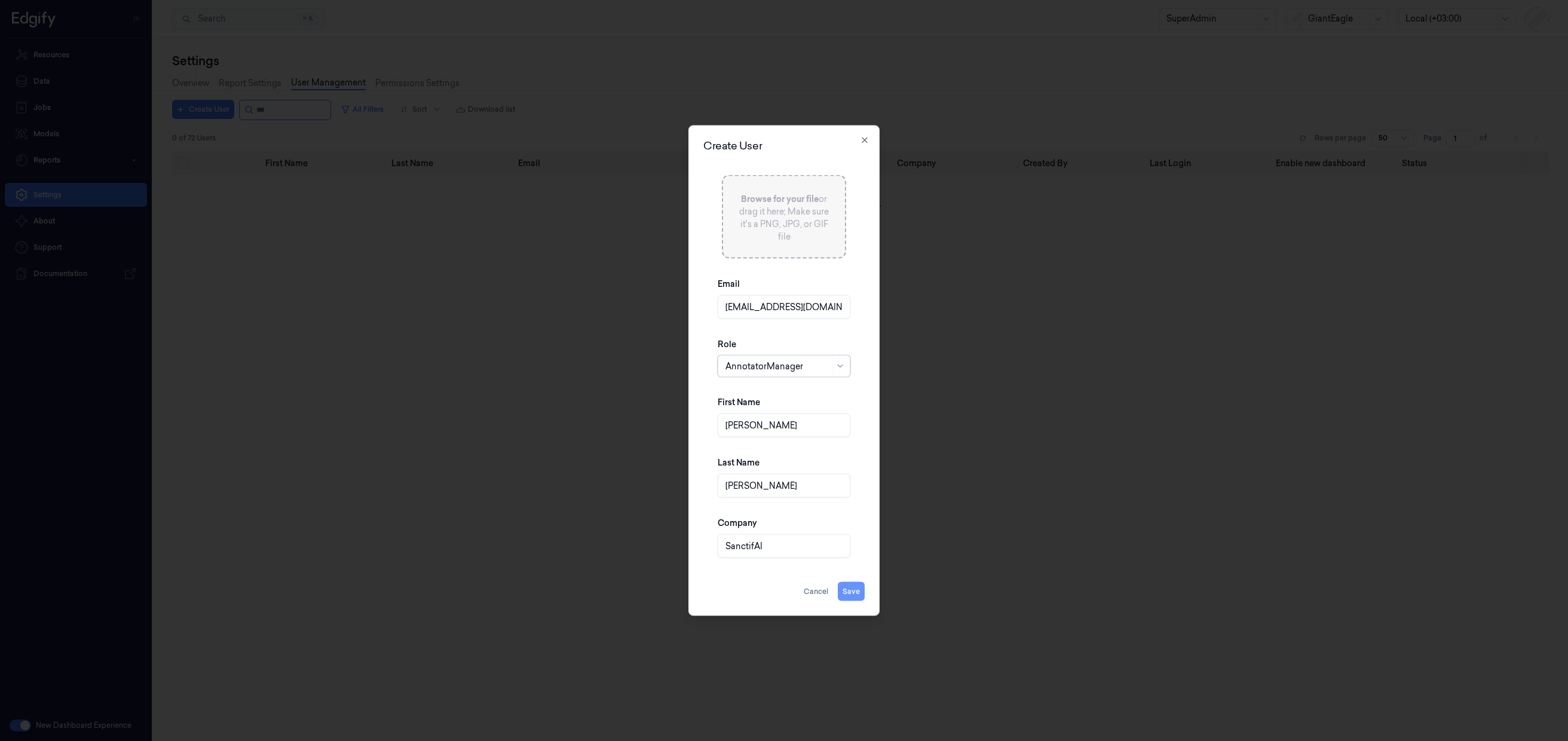
click at [854, 589] on button "Save" at bounding box center [851, 592] width 27 height 19
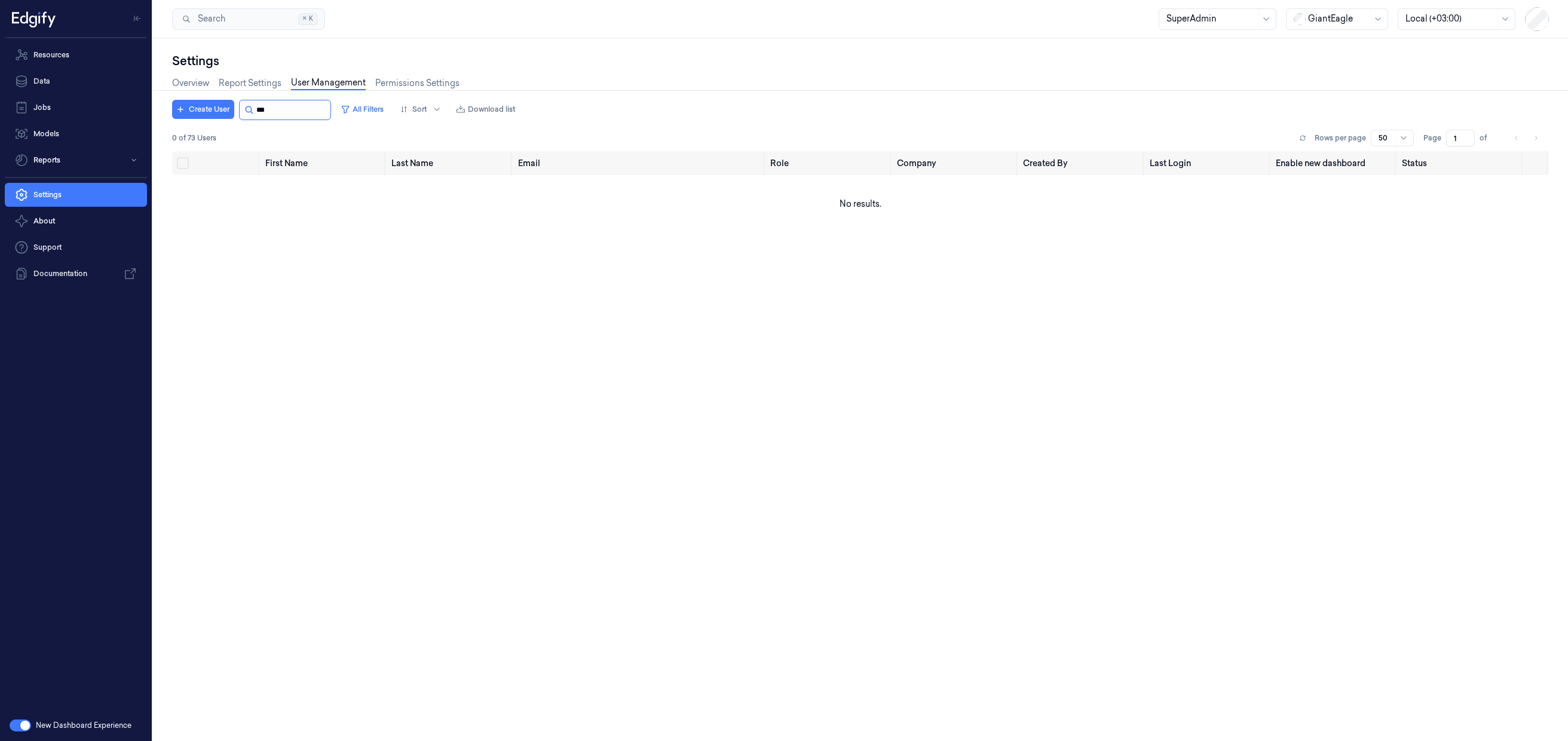
click at [302, 110] on input "string" at bounding box center [292, 110] width 71 height 19
drag, startPoint x: 287, startPoint y: 110, endPoint x: 256, endPoint y: 110, distance: 31.0
click at [256, 110] on input "string" at bounding box center [292, 110] width 71 height 19
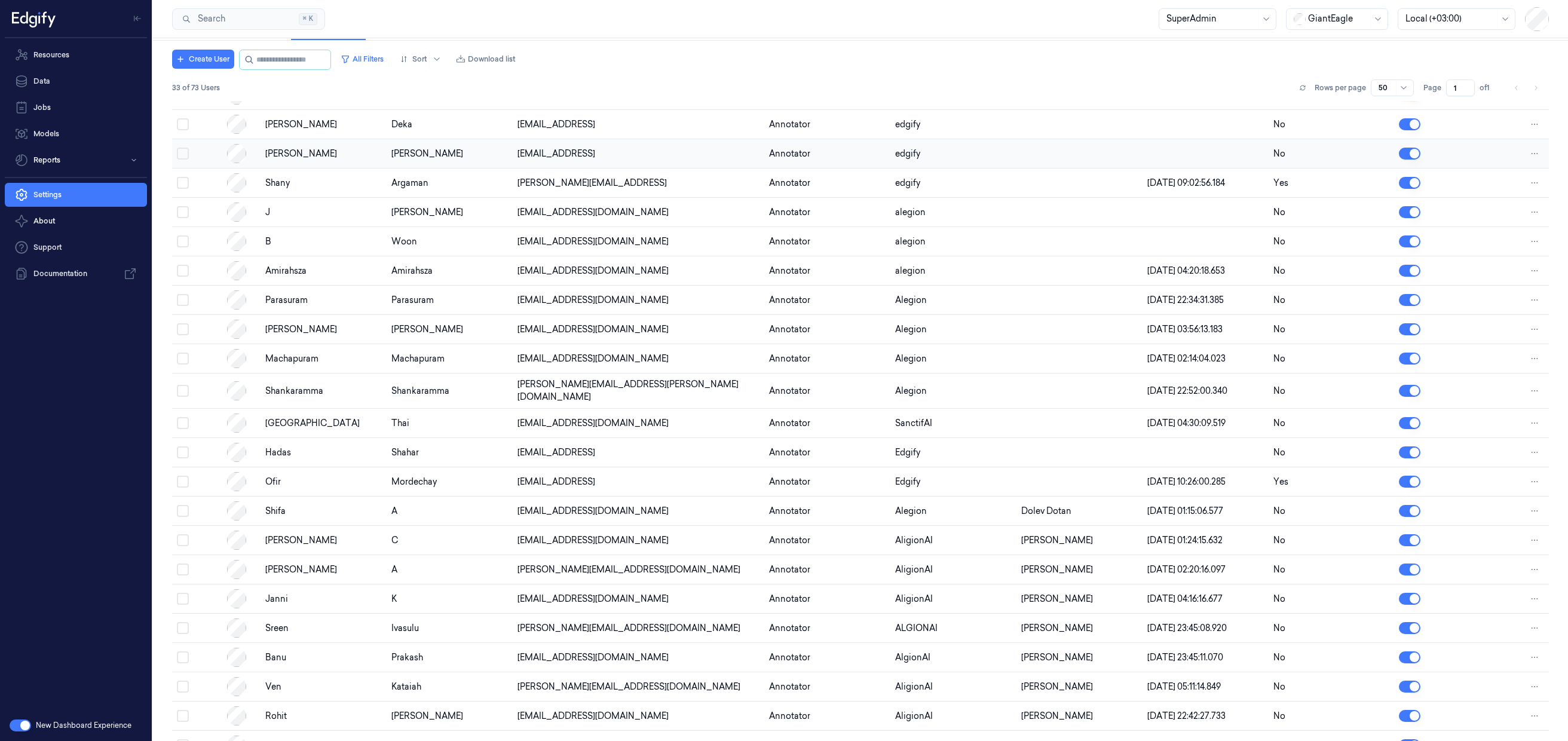
scroll to position [98, 0]
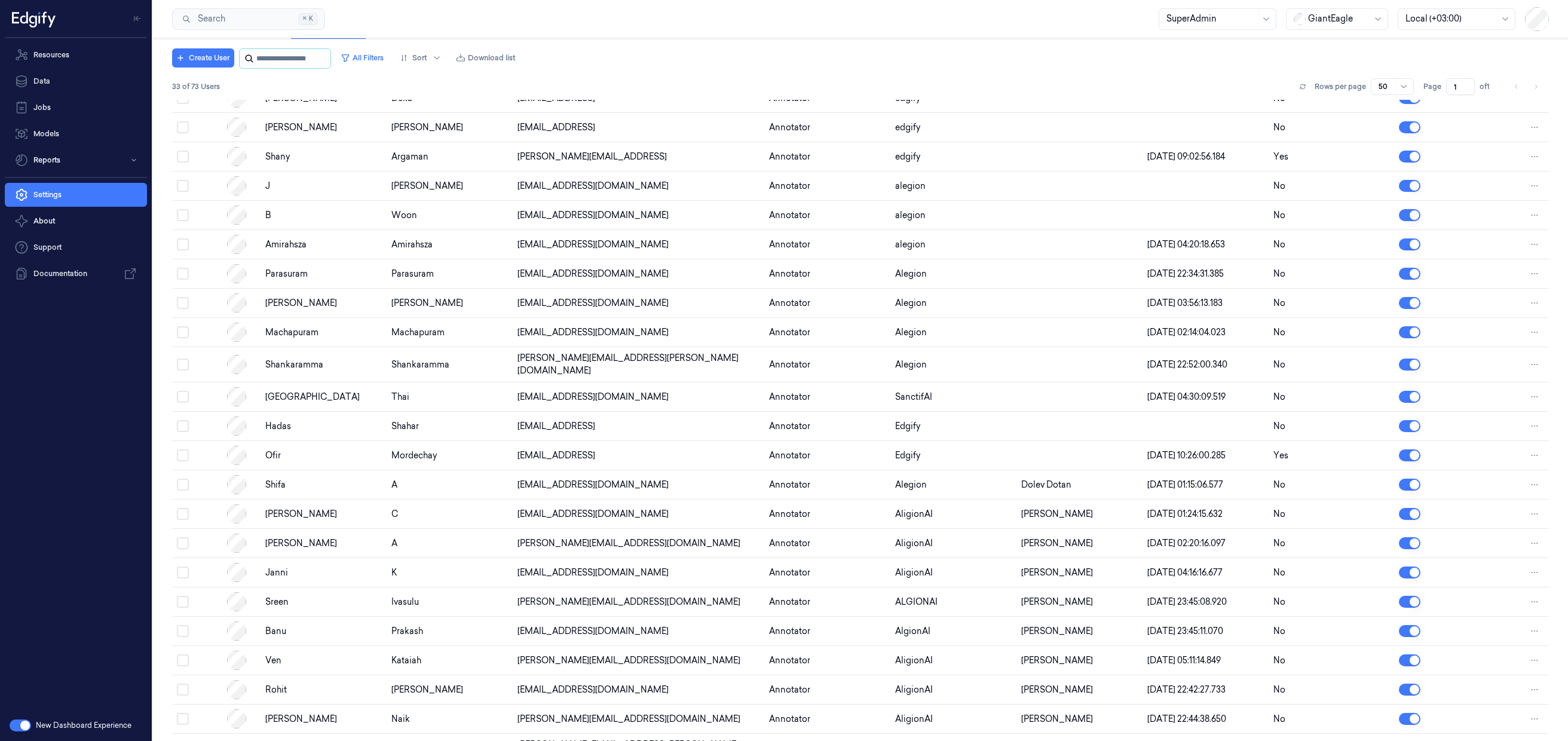
click at [267, 64] on input "string" at bounding box center [292, 59] width 71 height 19
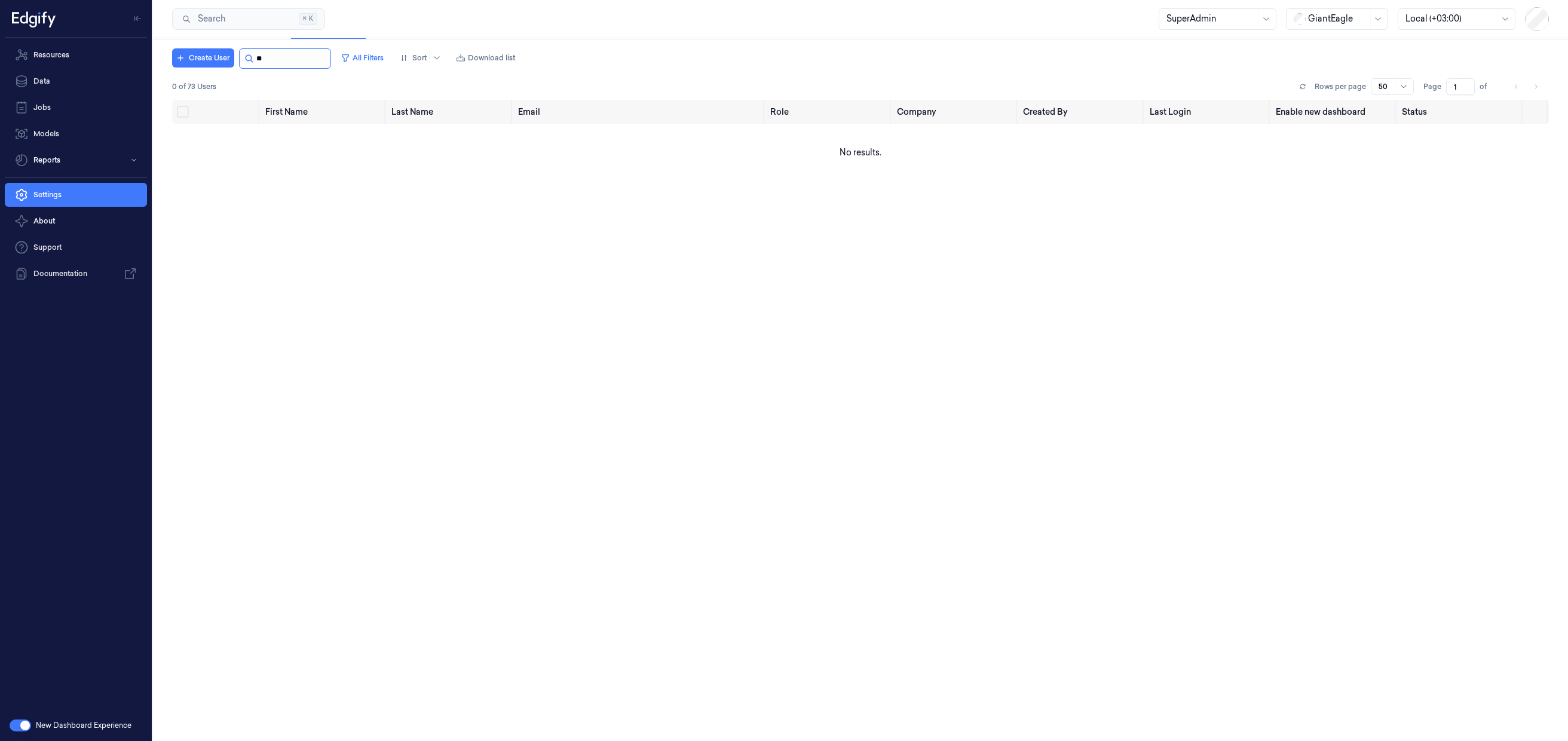
type input "*"
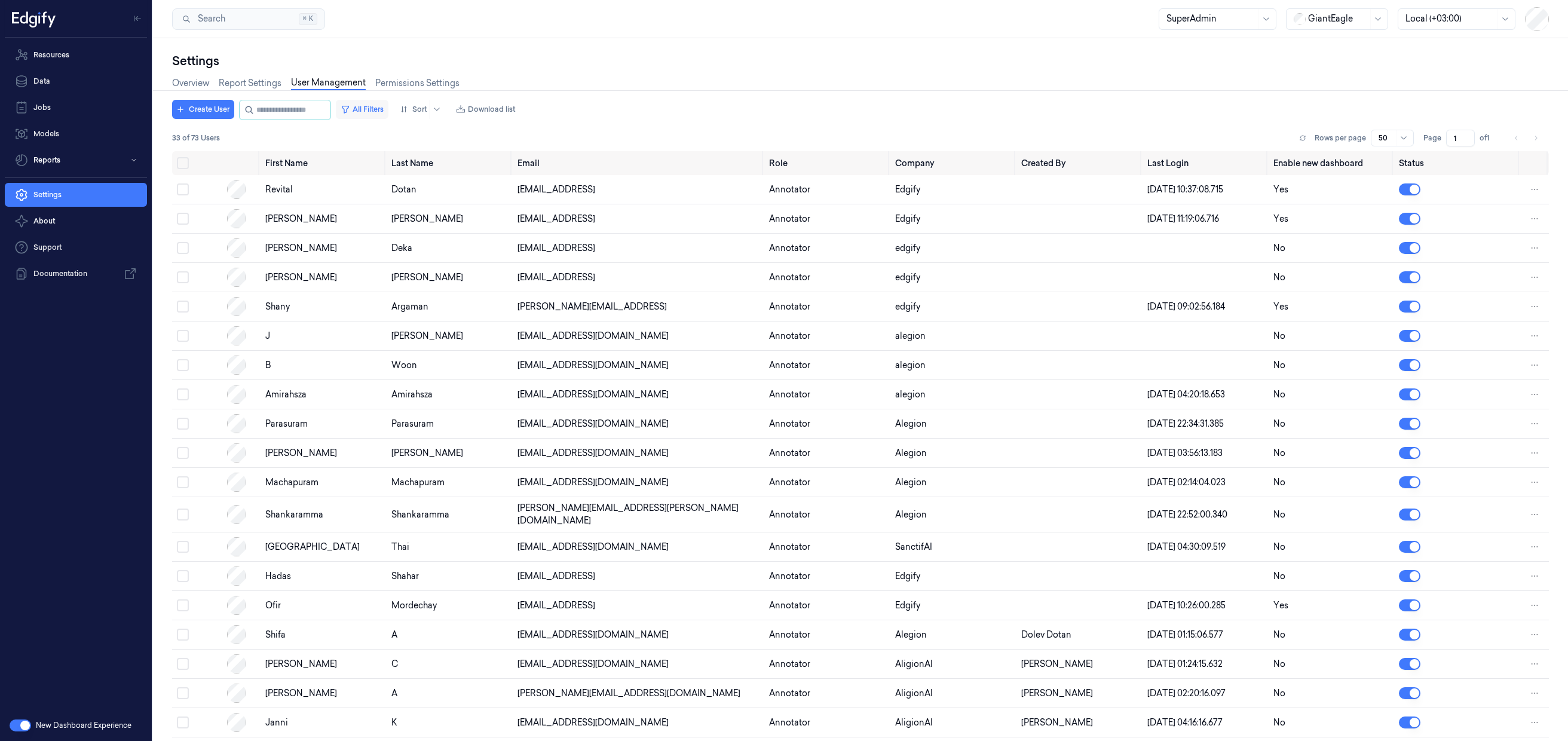
click at [383, 114] on button "All Filters" at bounding box center [362, 110] width 52 height 19
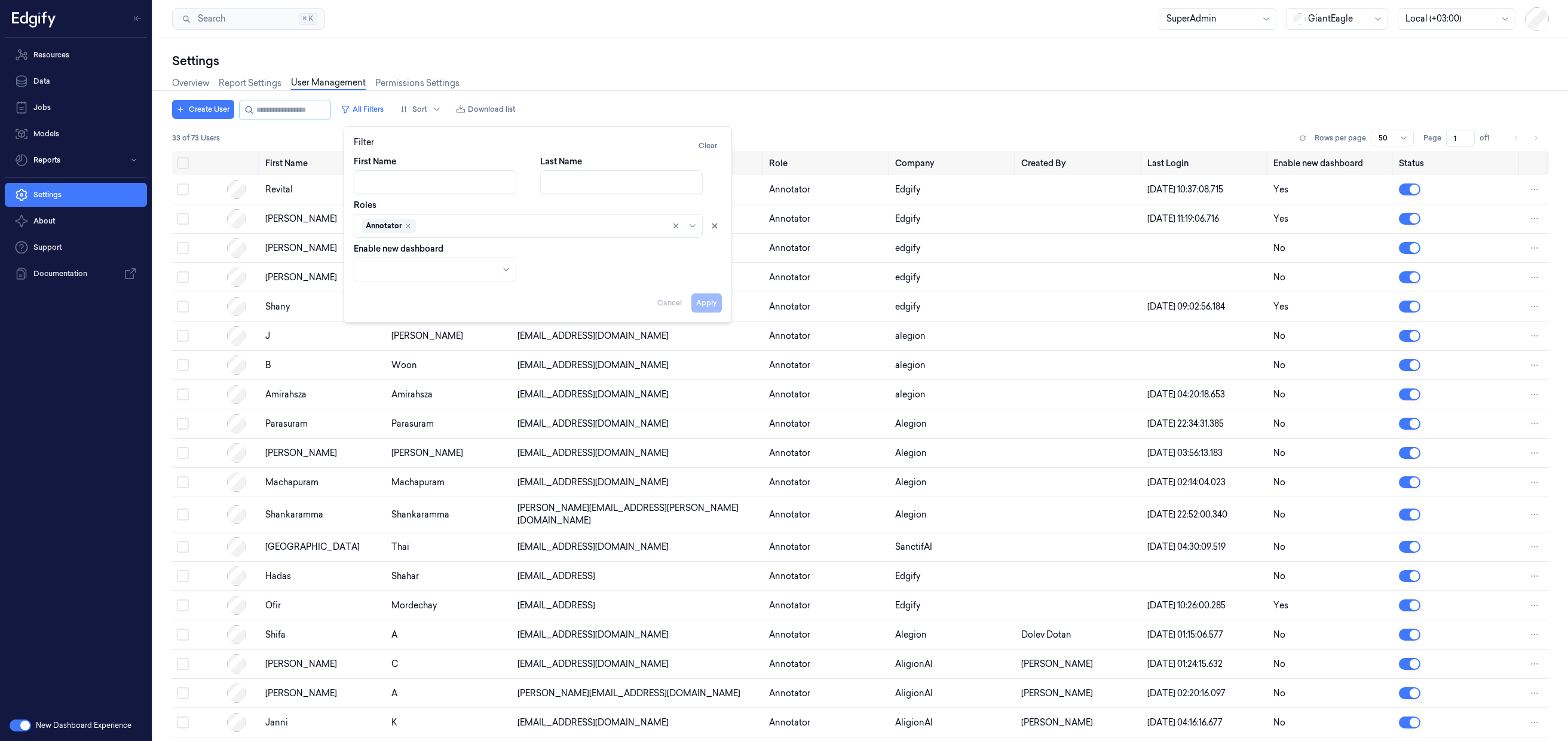
click at [712, 306] on div "Apply Cancel" at bounding box center [538, 299] width 368 height 29
click at [711, 143] on button "Clear" at bounding box center [707, 146] width 28 height 19
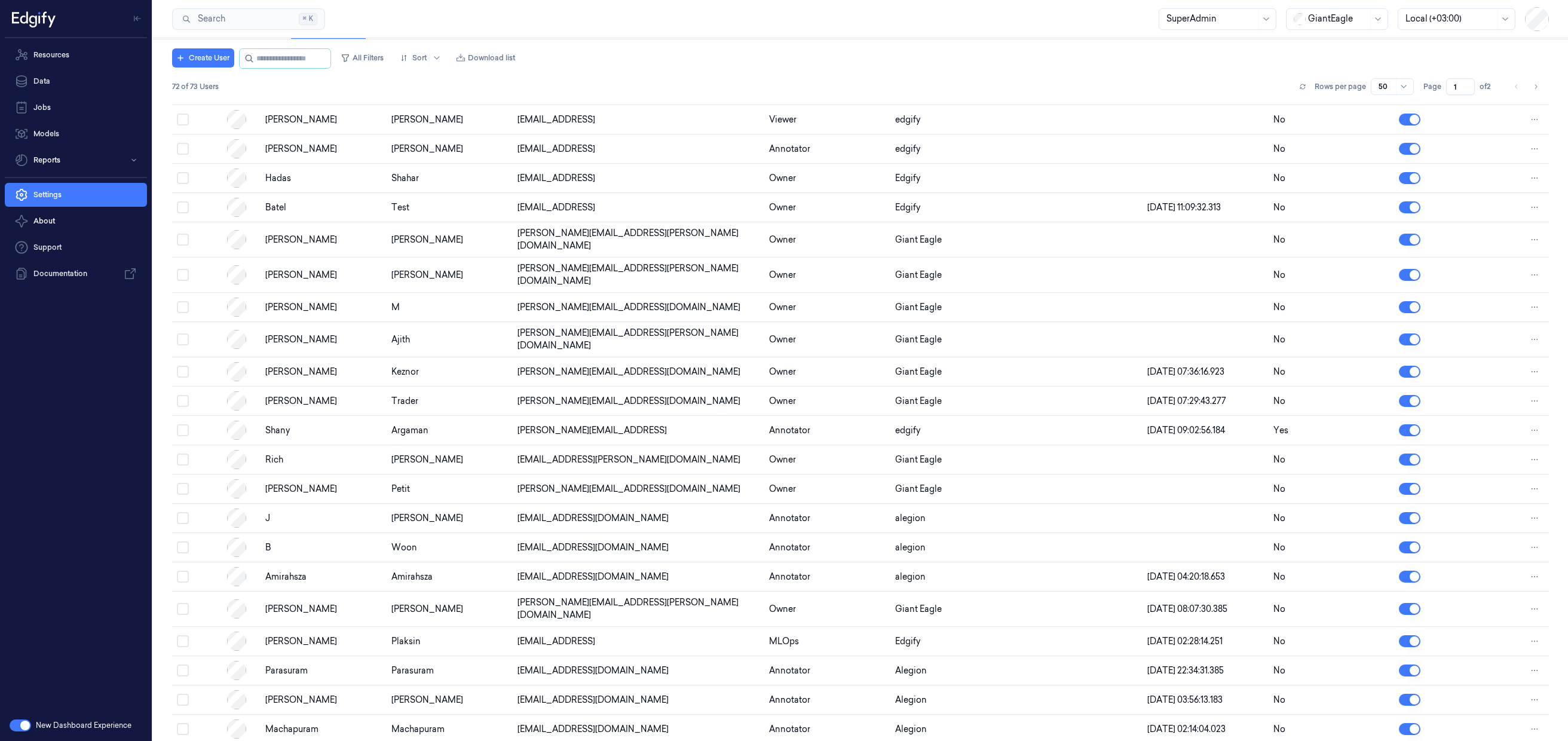
scroll to position [856, 0]
click at [366, 62] on button "All Filters" at bounding box center [362, 58] width 52 height 19
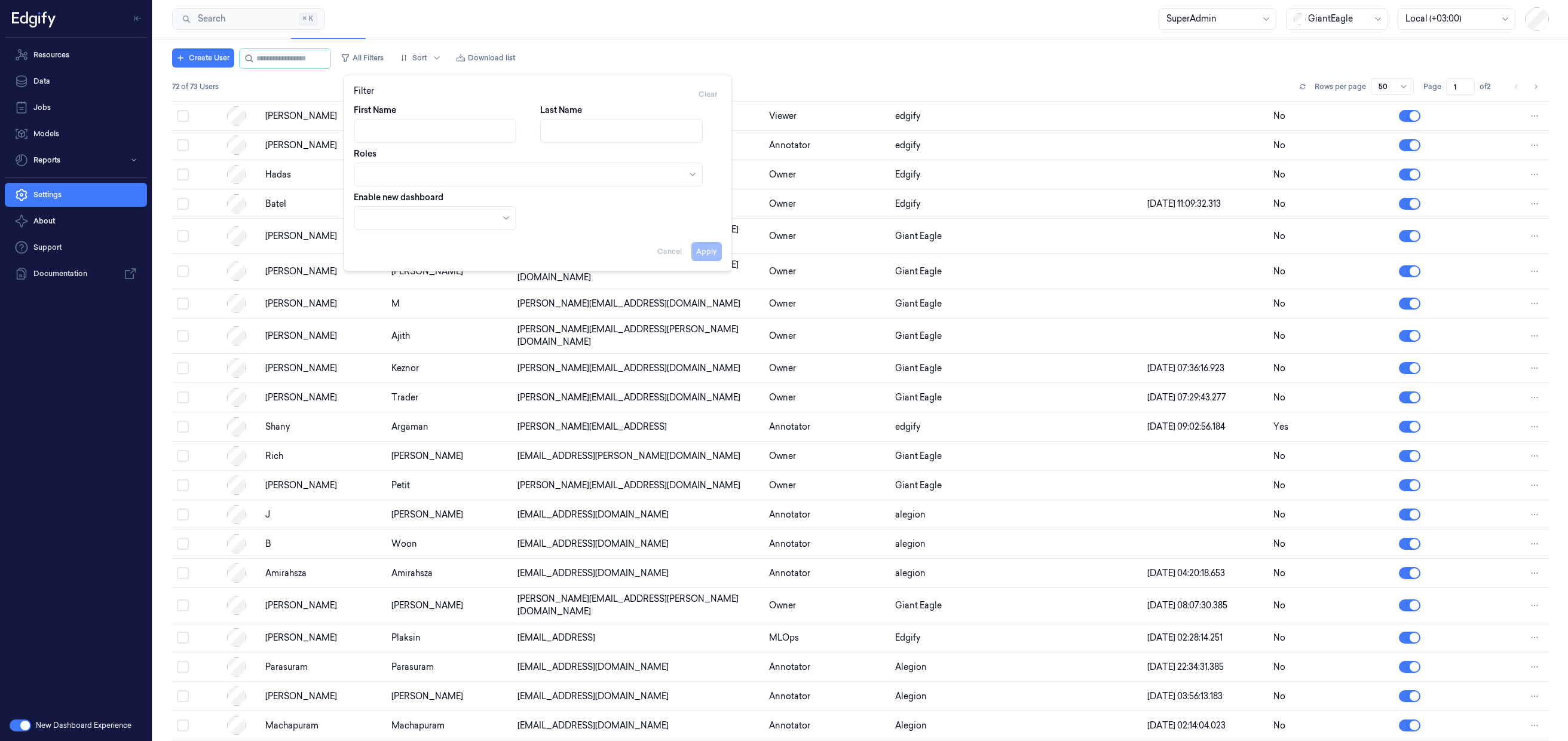
click at [412, 176] on div at bounding box center [522, 175] width 321 height 13
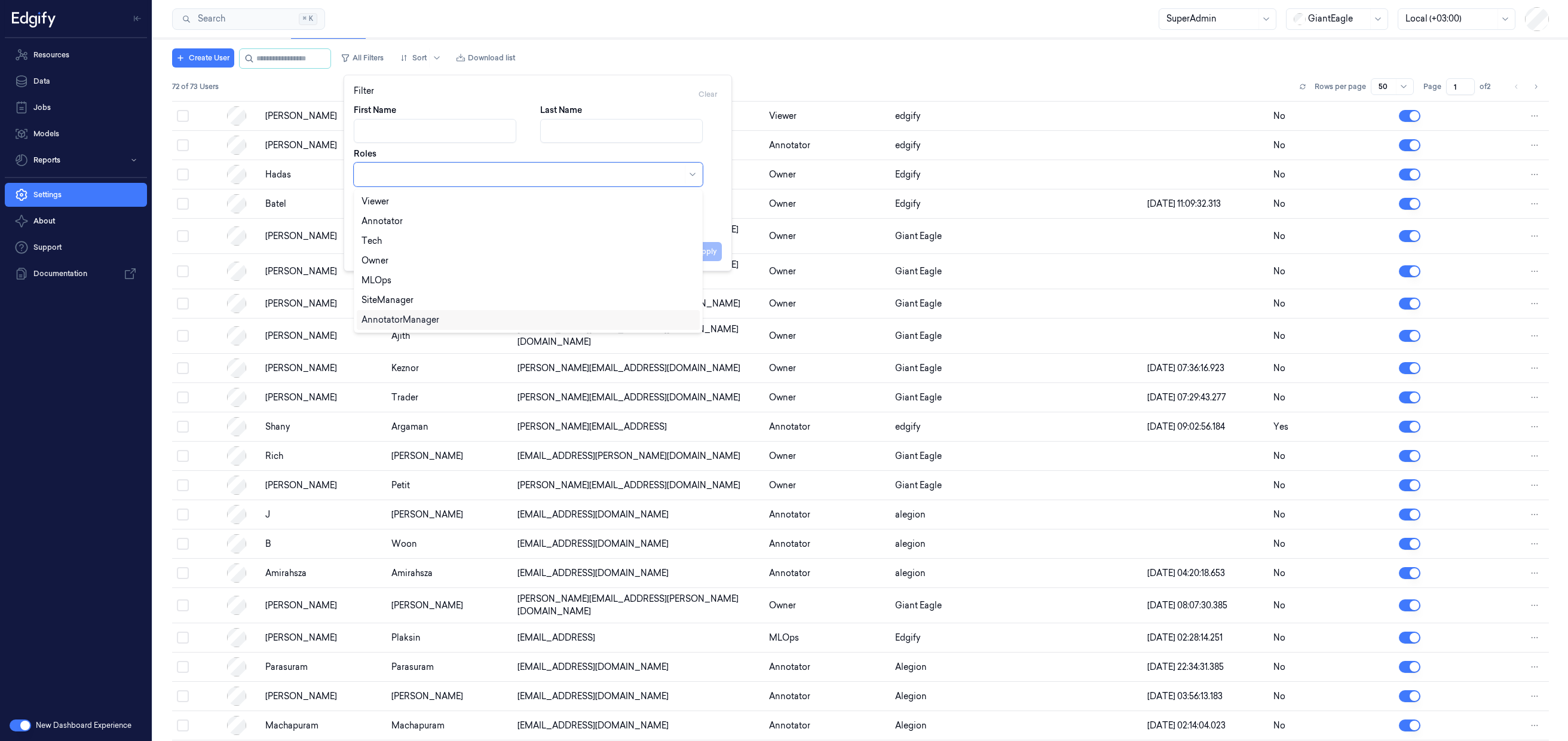
click at [433, 322] on div "AnnotatorManager" at bounding box center [400, 320] width 78 height 13
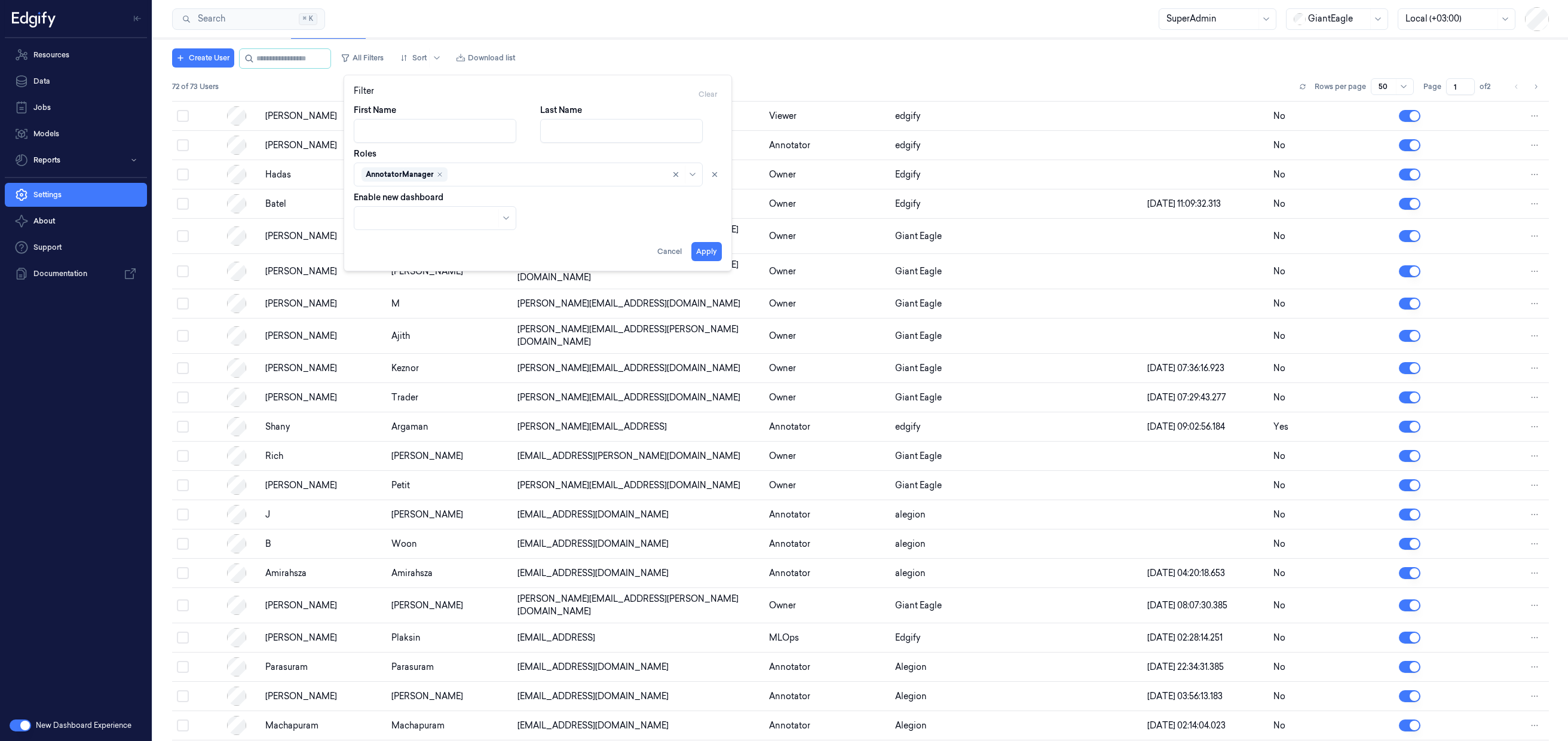
drag, startPoint x: 723, startPoint y: 236, endPoint x: 719, endPoint y: 243, distance: 8.1
click at [722, 236] on div "Filter Clear First Name Last Name Roles AnnotatorManager Enable new dashboard A…" at bounding box center [537, 173] width 388 height 197
click at [717, 249] on button "Apply" at bounding box center [707, 252] width 30 height 19
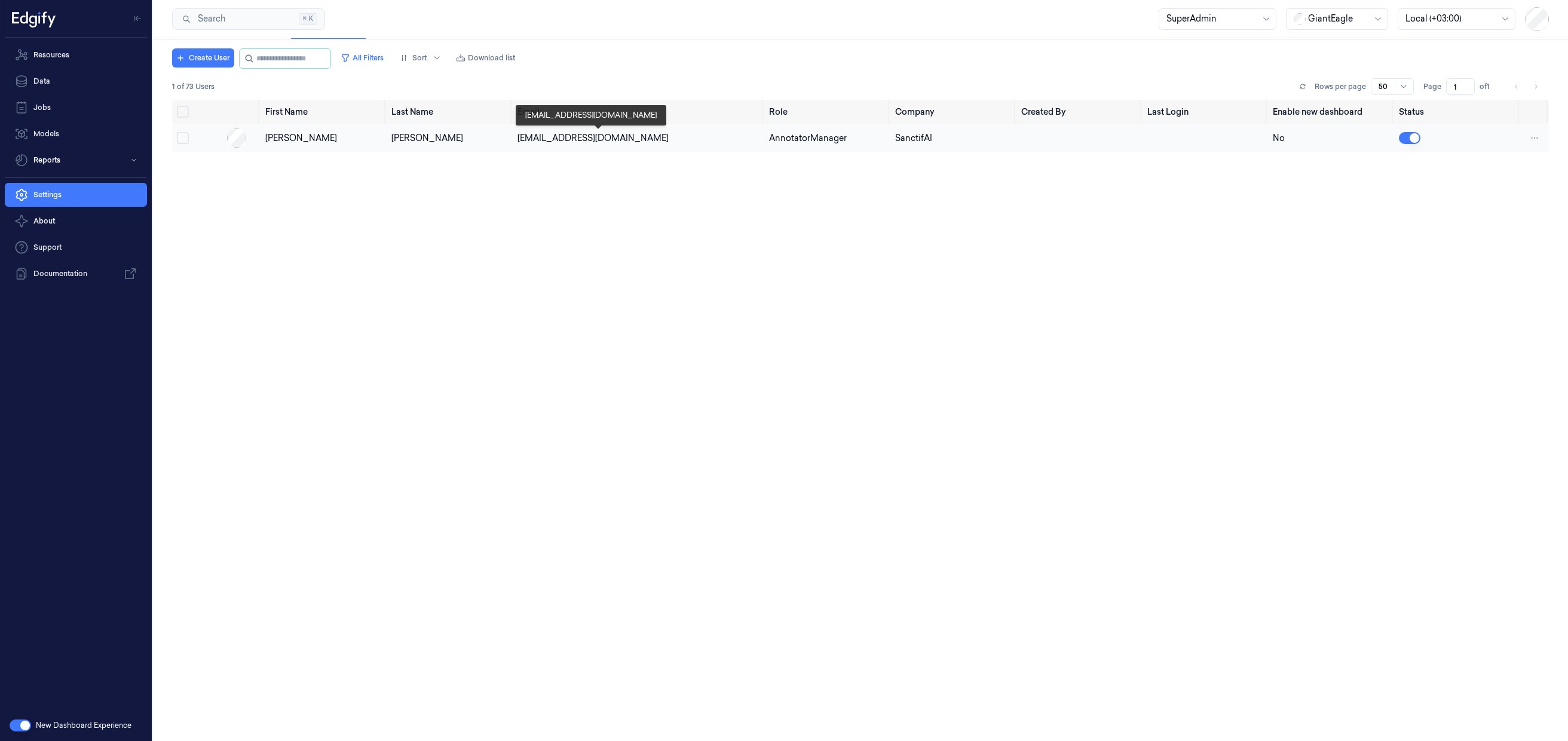
click at [552, 139] on div "slee@sanctifai.com" at bounding box center [639, 138] width 243 height 13
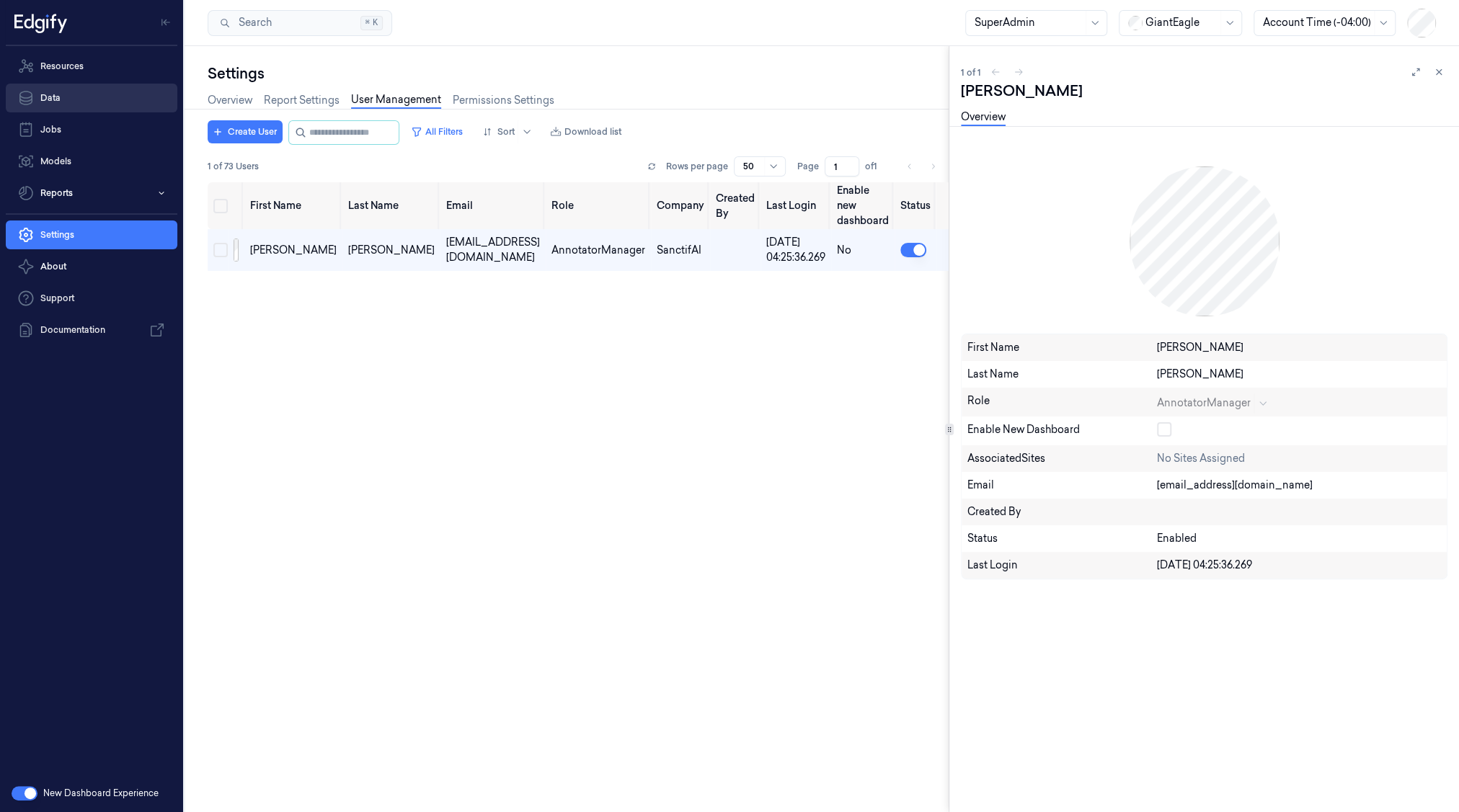
click at [104, 101] on link "Data" at bounding box center [91, 98] width 171 height 29
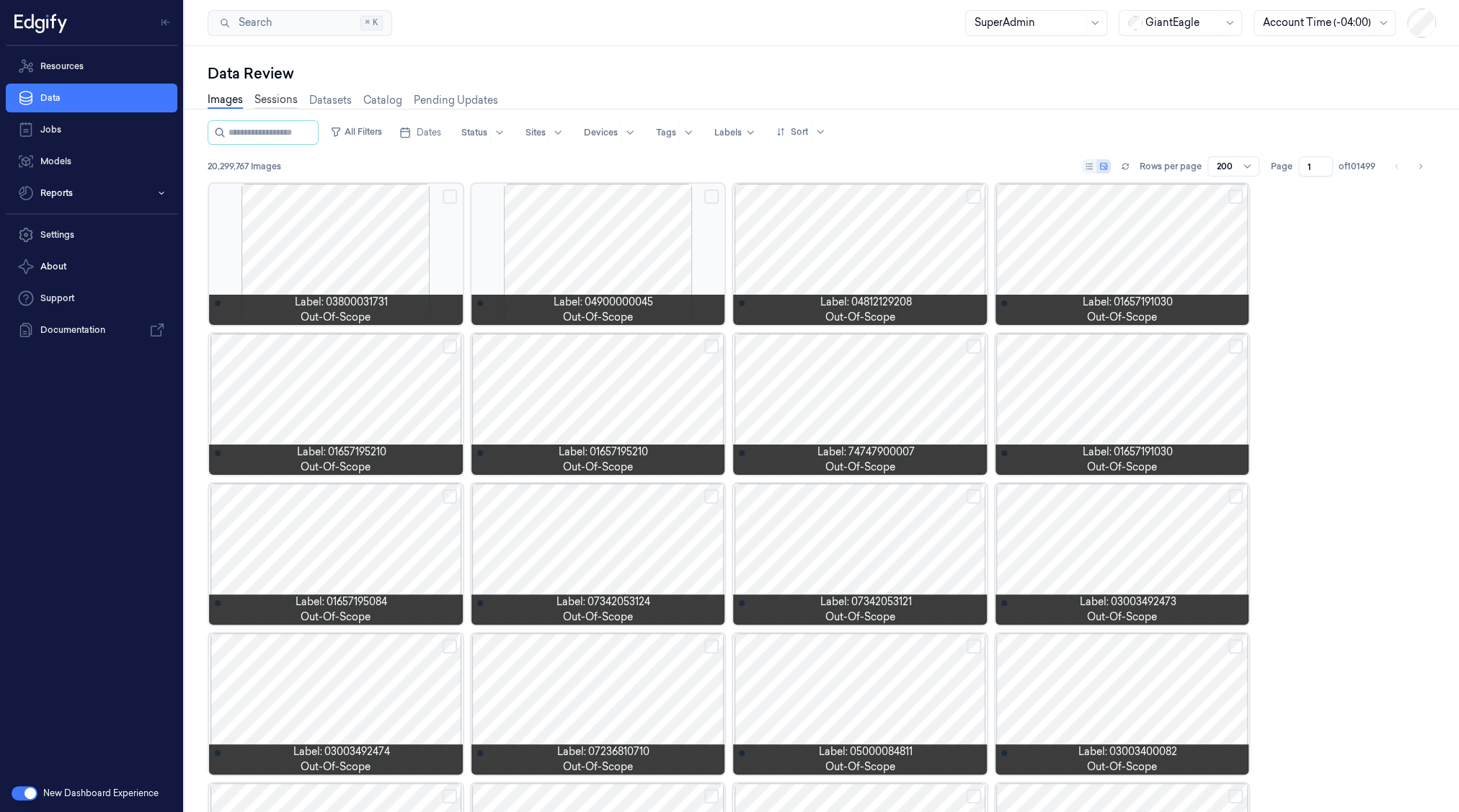
click at [283, 103] on link "Sessions" at bounding box center [276, 100] width 43 height 16
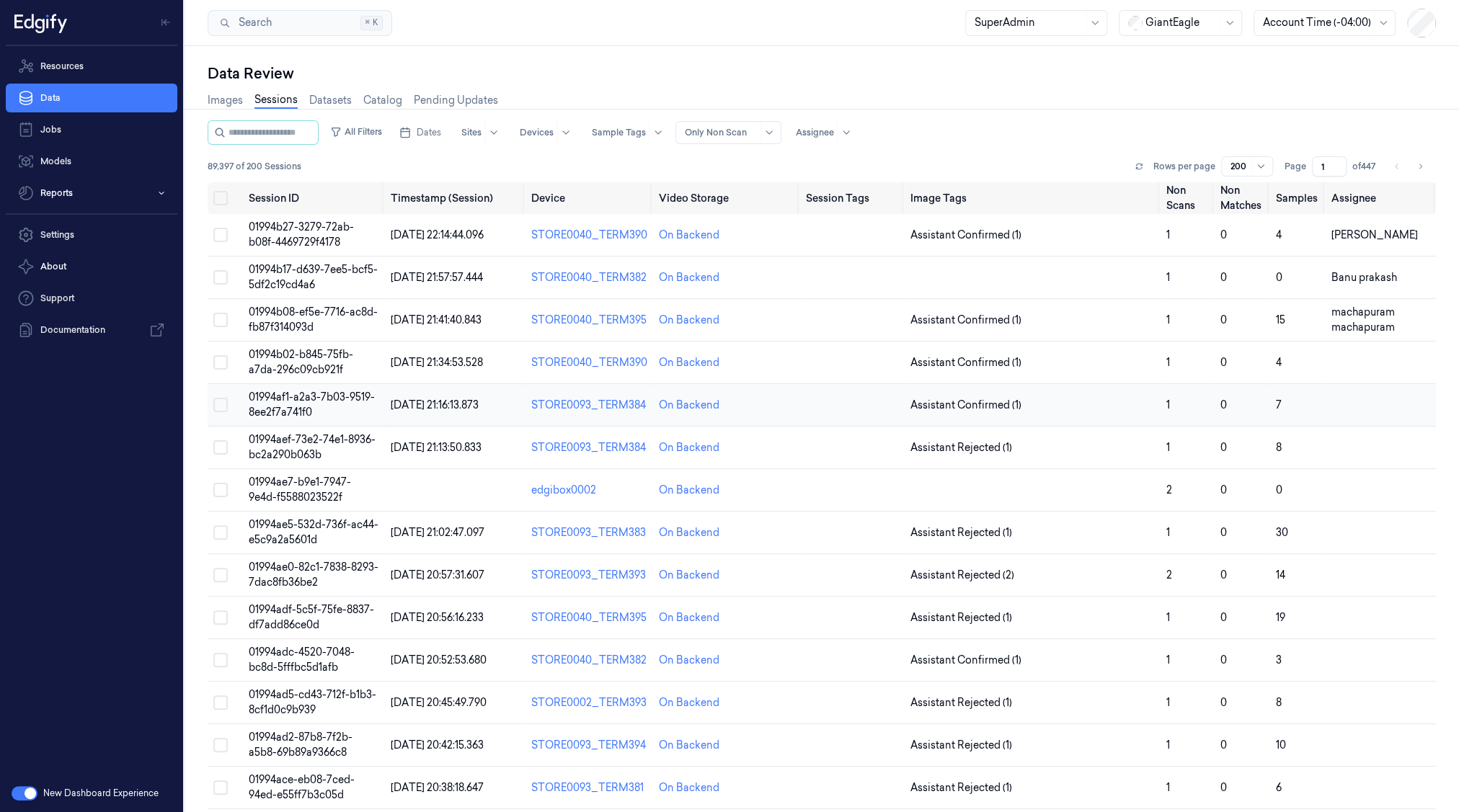
click at [287, 406] on span "01994af1-a2a3-7b03-9519-8ee2f7a741f0" at bounding box center [312, 404] width 126 height 28
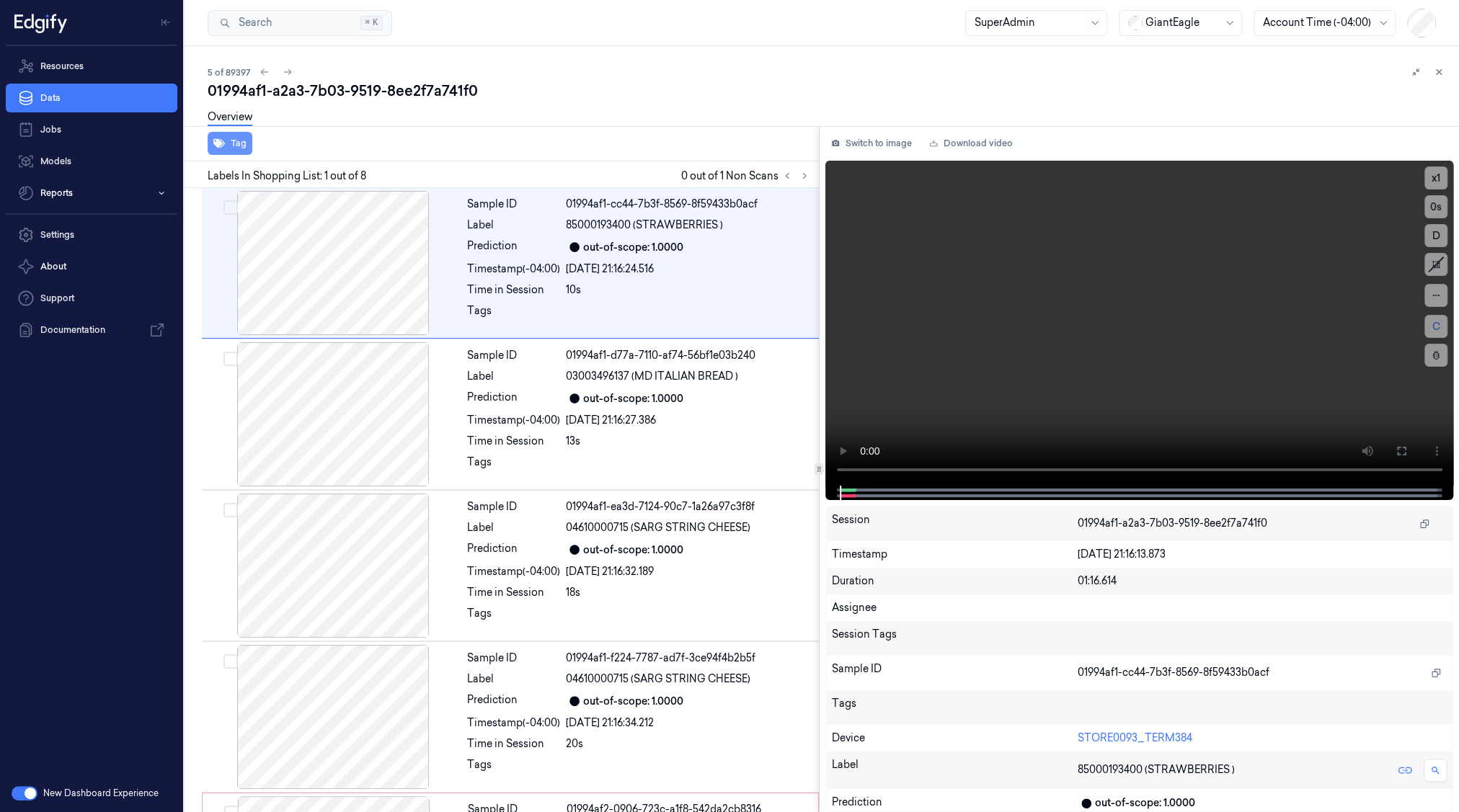
click at [240, 141] on button "Tag" at bounding box center [230, 144] width 45 height 23
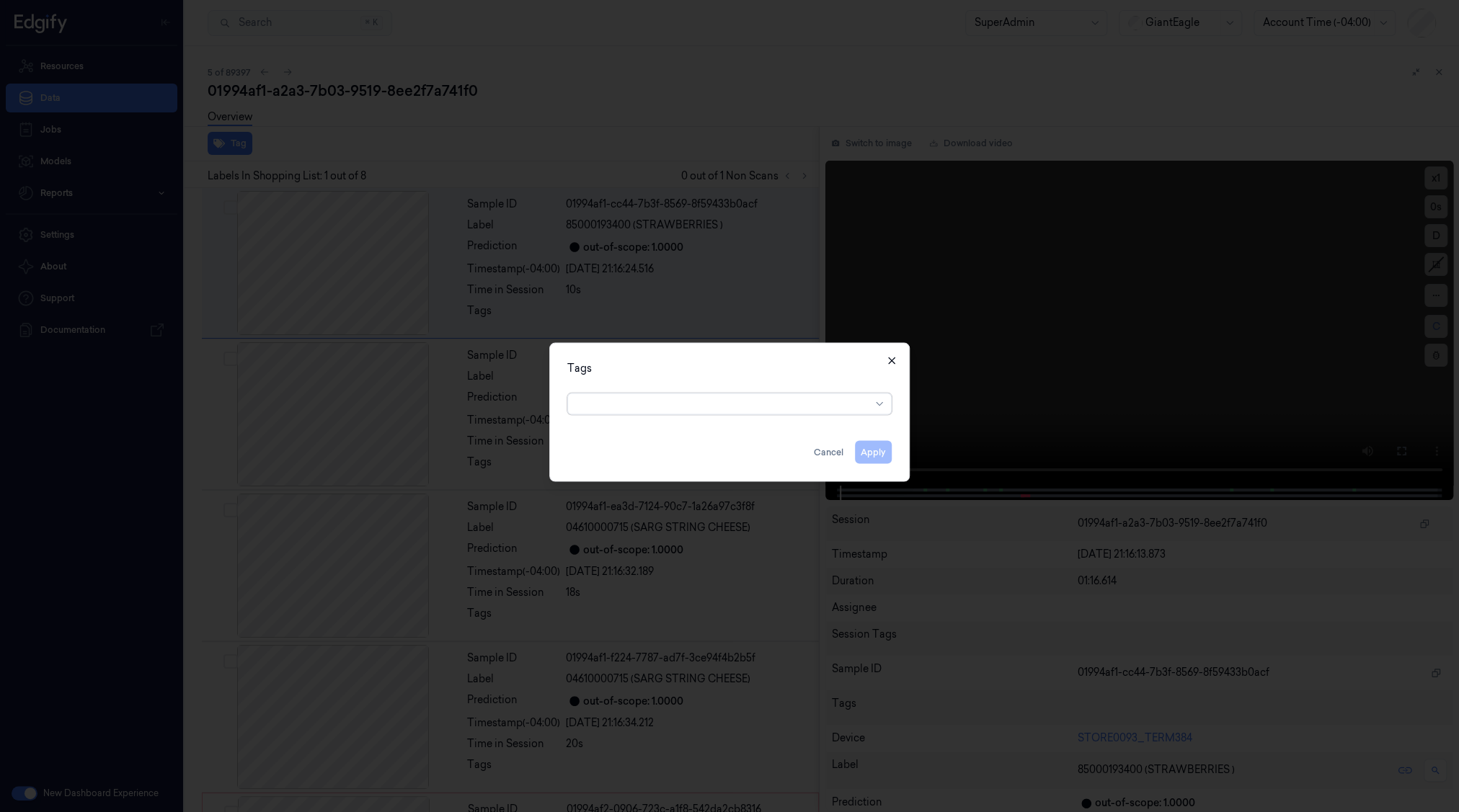
click at [896, 362] on icon "button" at bounding box center [892, 360] width 11 height 11
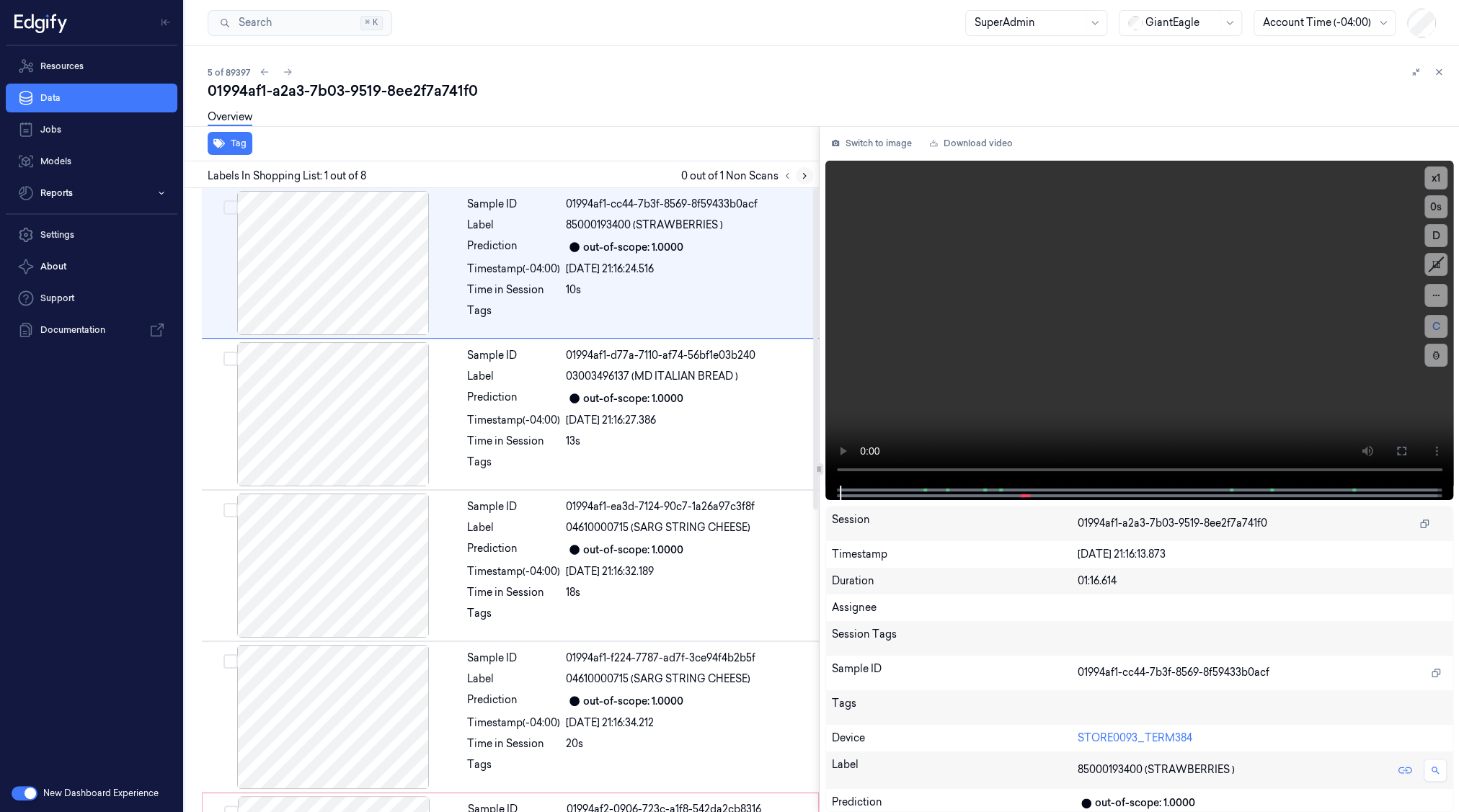
click at [805, 179] on icon at bounding box center [805, 175] width 11 height 11
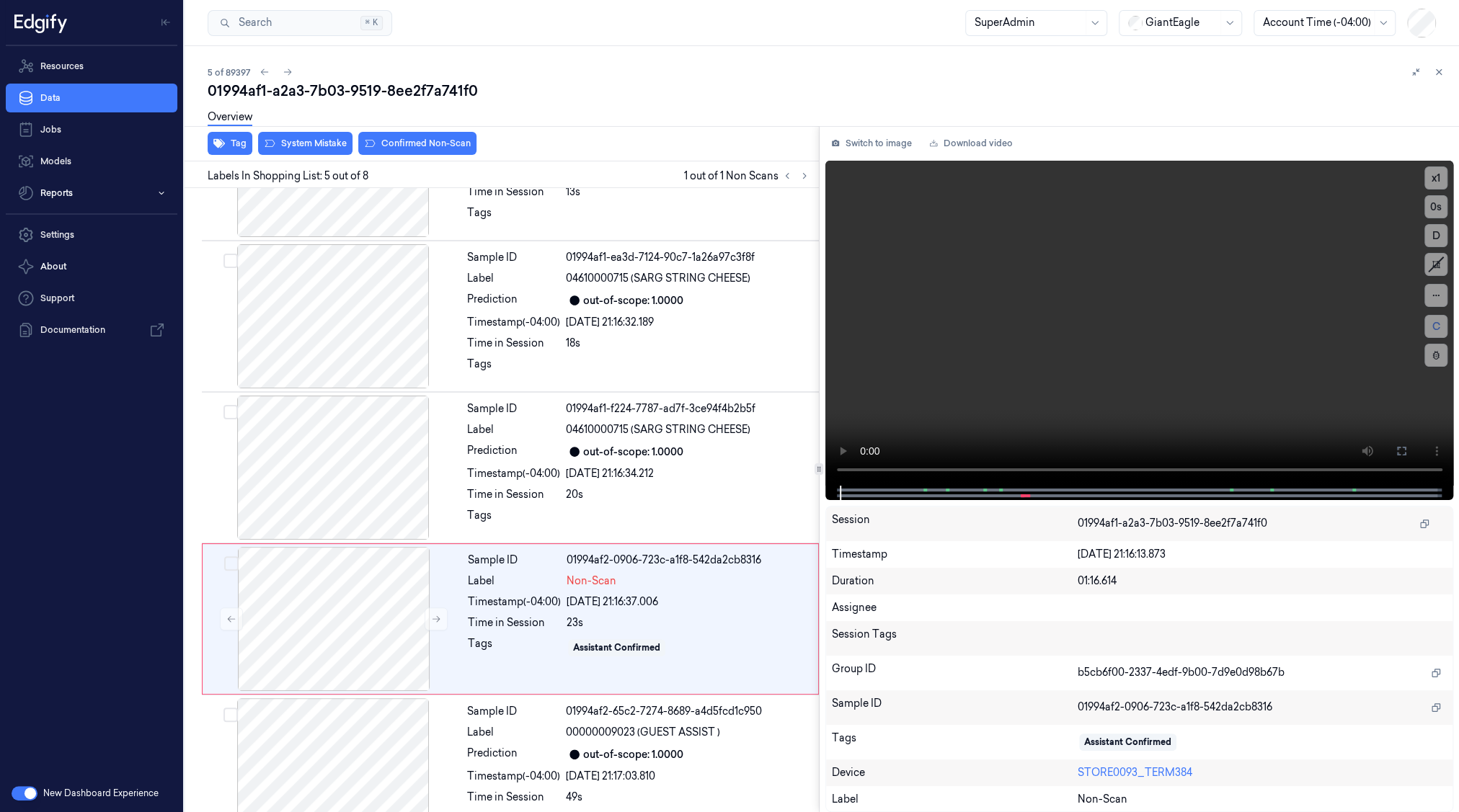
scroll to position [368, 0]
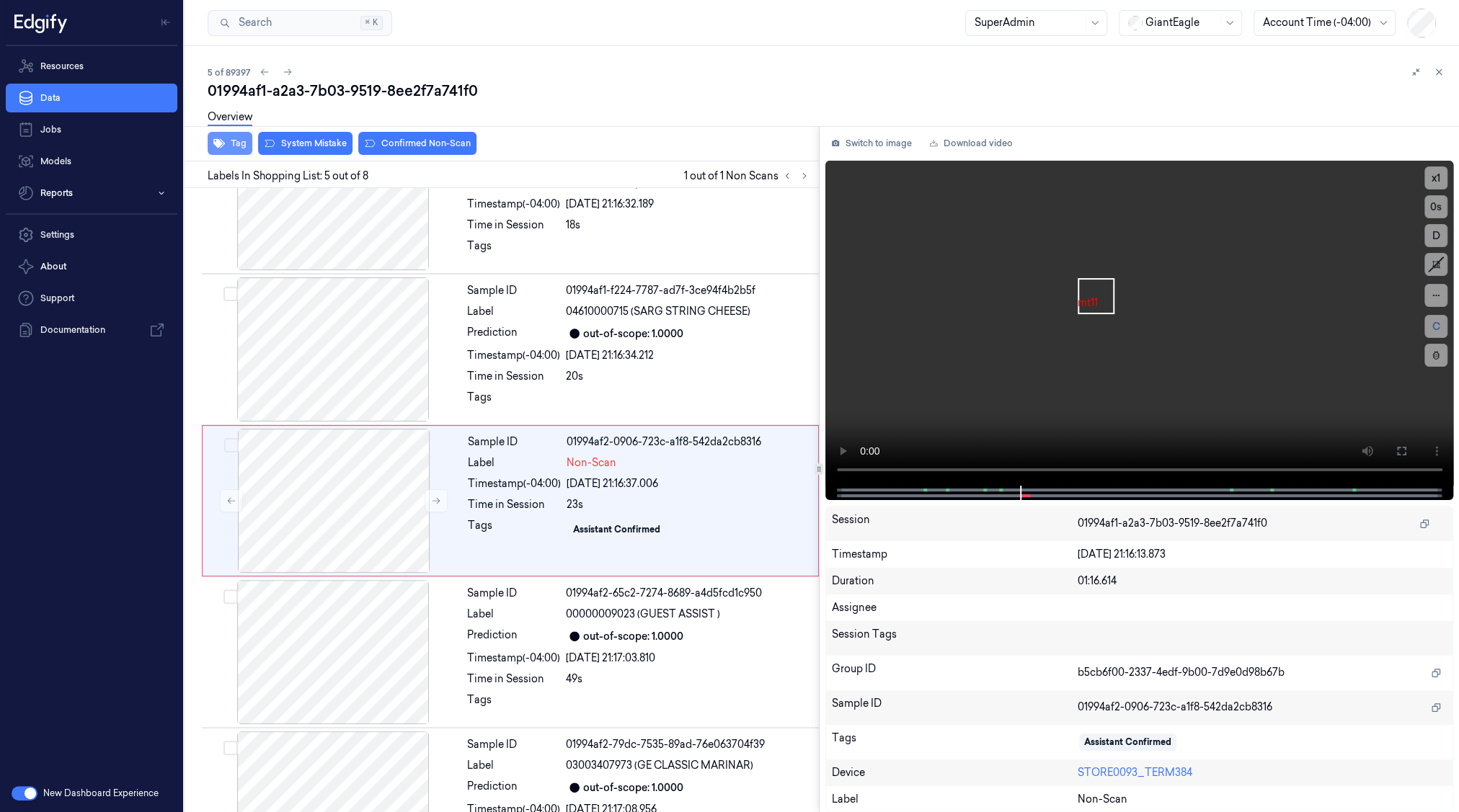
click at [229, 144] on button "Tag" at bounding box center [230, 144] width 45 height 23
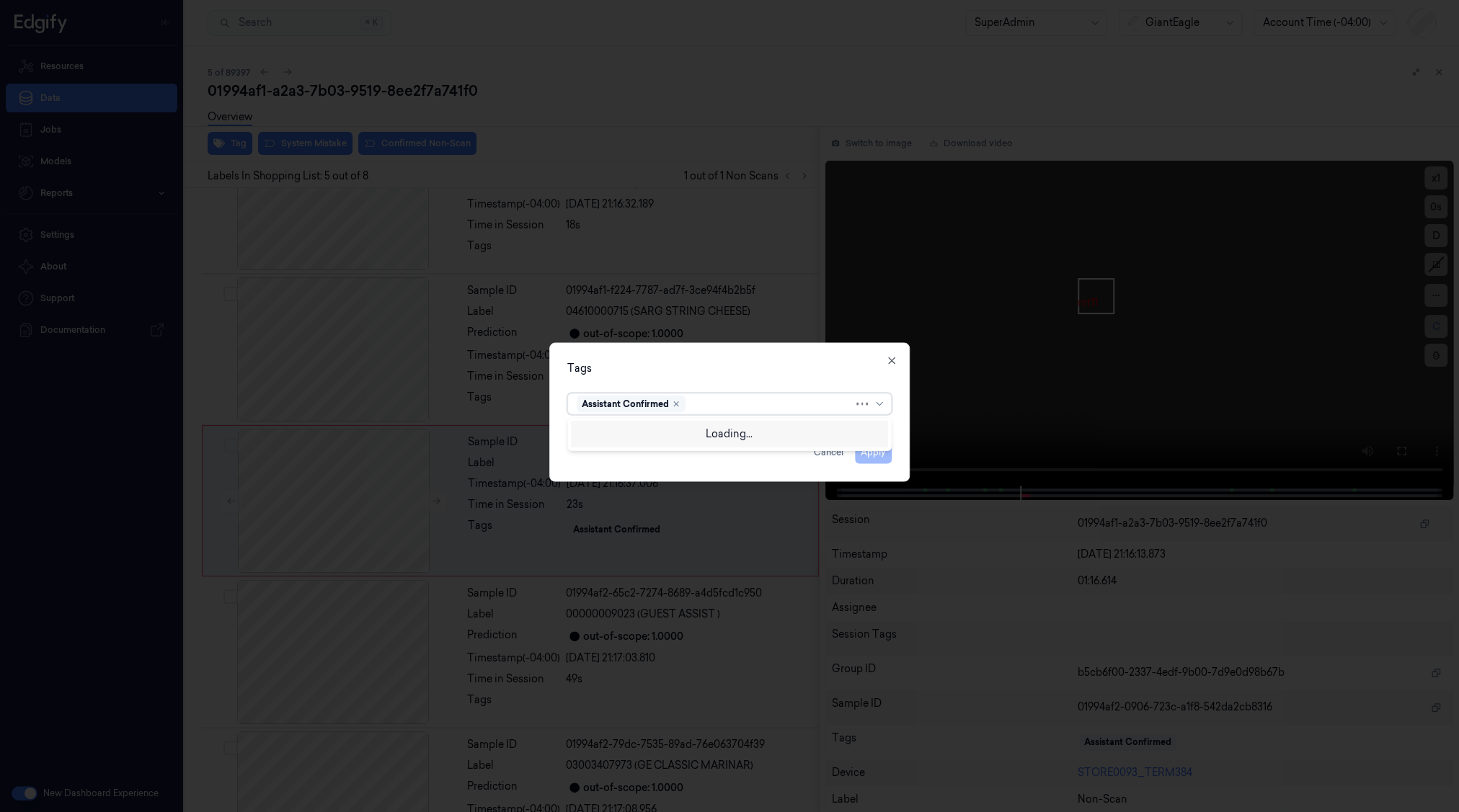
click at [681, 404] on div "Assistant Confirmed" at bounding box center [631, 403] width 109 height 17
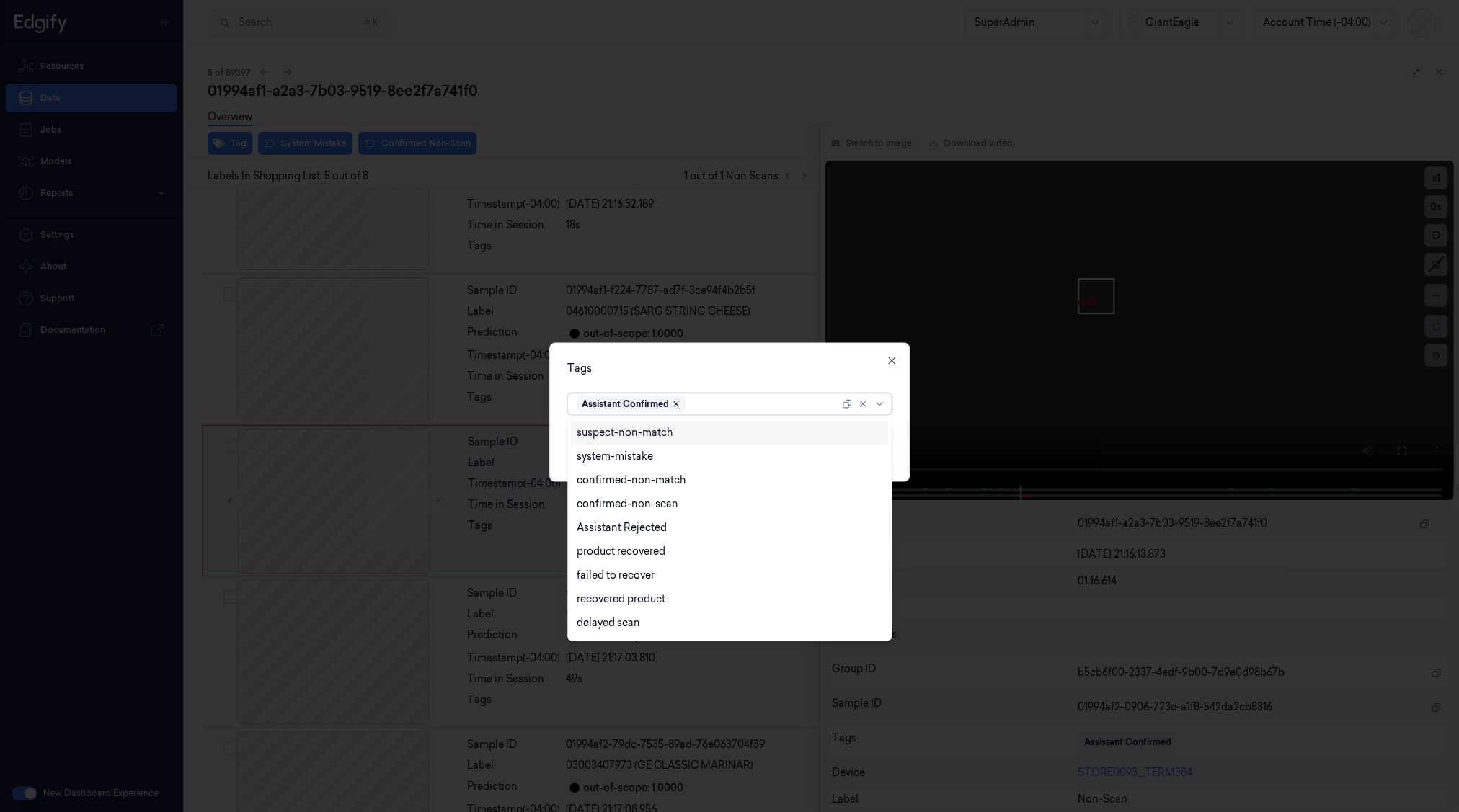
click at [677, 404] on icon "Remove ,Assistant Confirmed" at bounding box center [676, 403] width 9 height 9
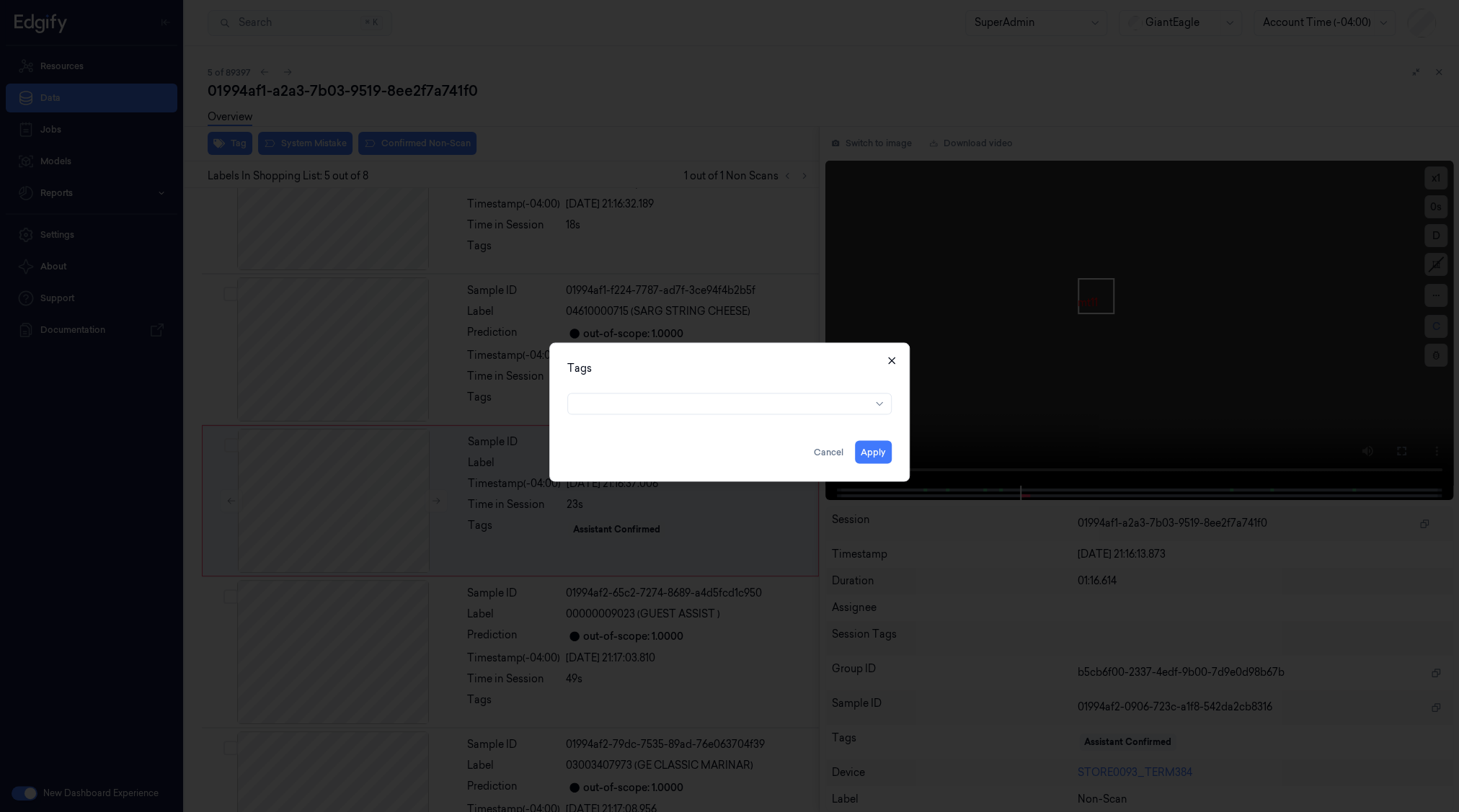
click at [894, 362] on icon "button" at bounding box center [891, 360] width 7 height 7
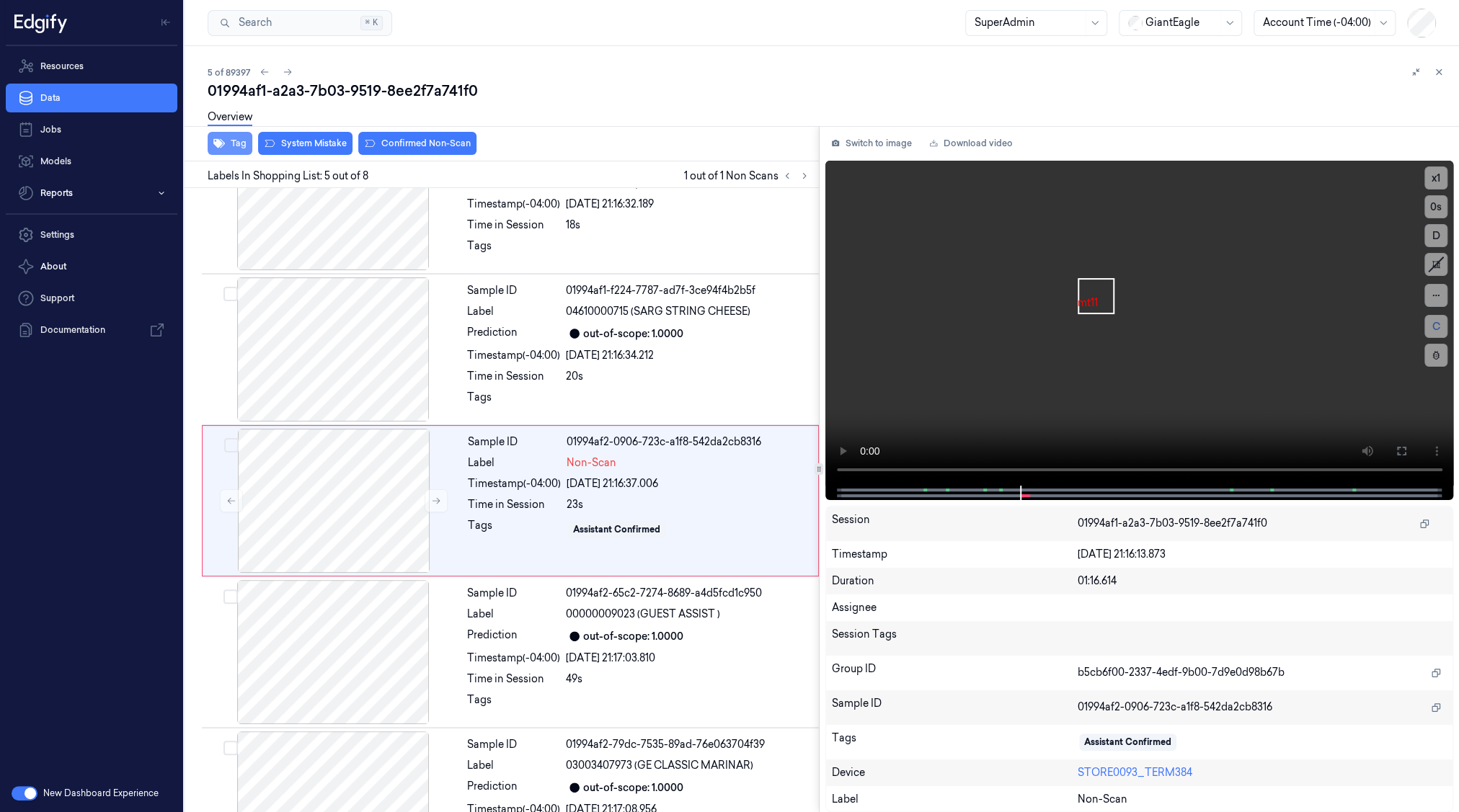
click at [236, 146] on button "Tag" at bounding box center [230, 144] width 45 height 23
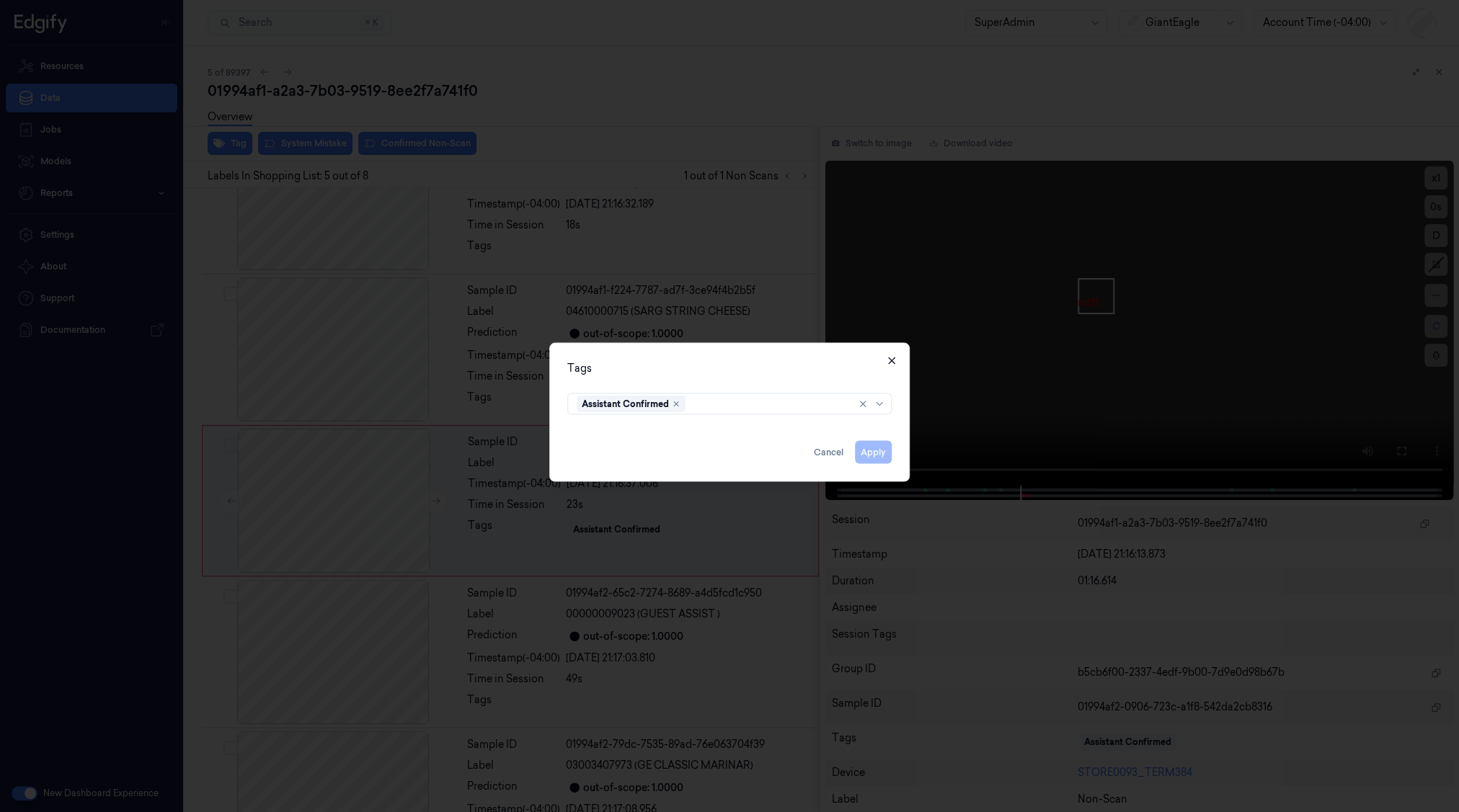
click at [893, 361] on icon "button" at bounding box center [892, 360] width 11 height 11
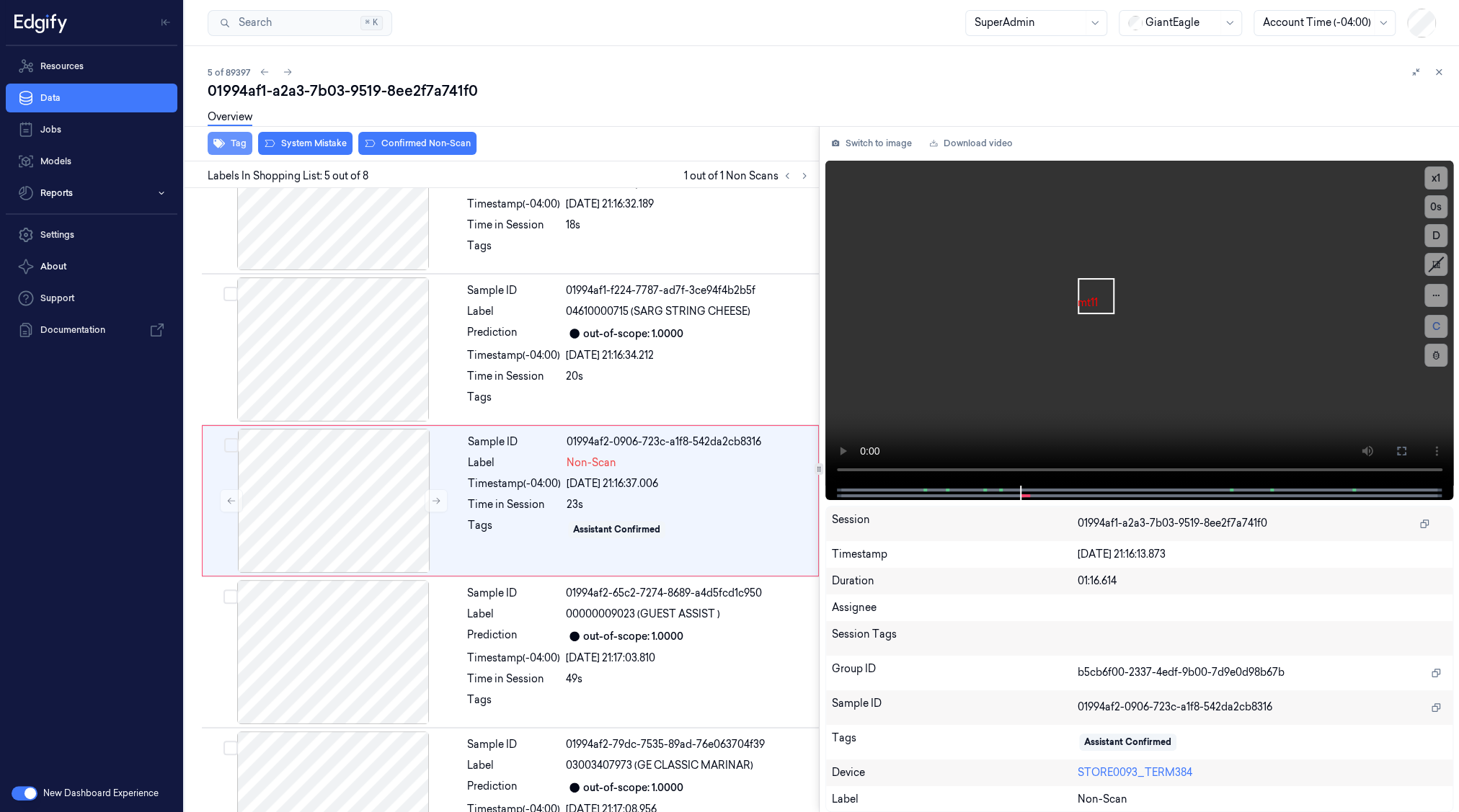
click at [228, 147] on button "Tag" at bounding box center [230, 144] width 45 height 23
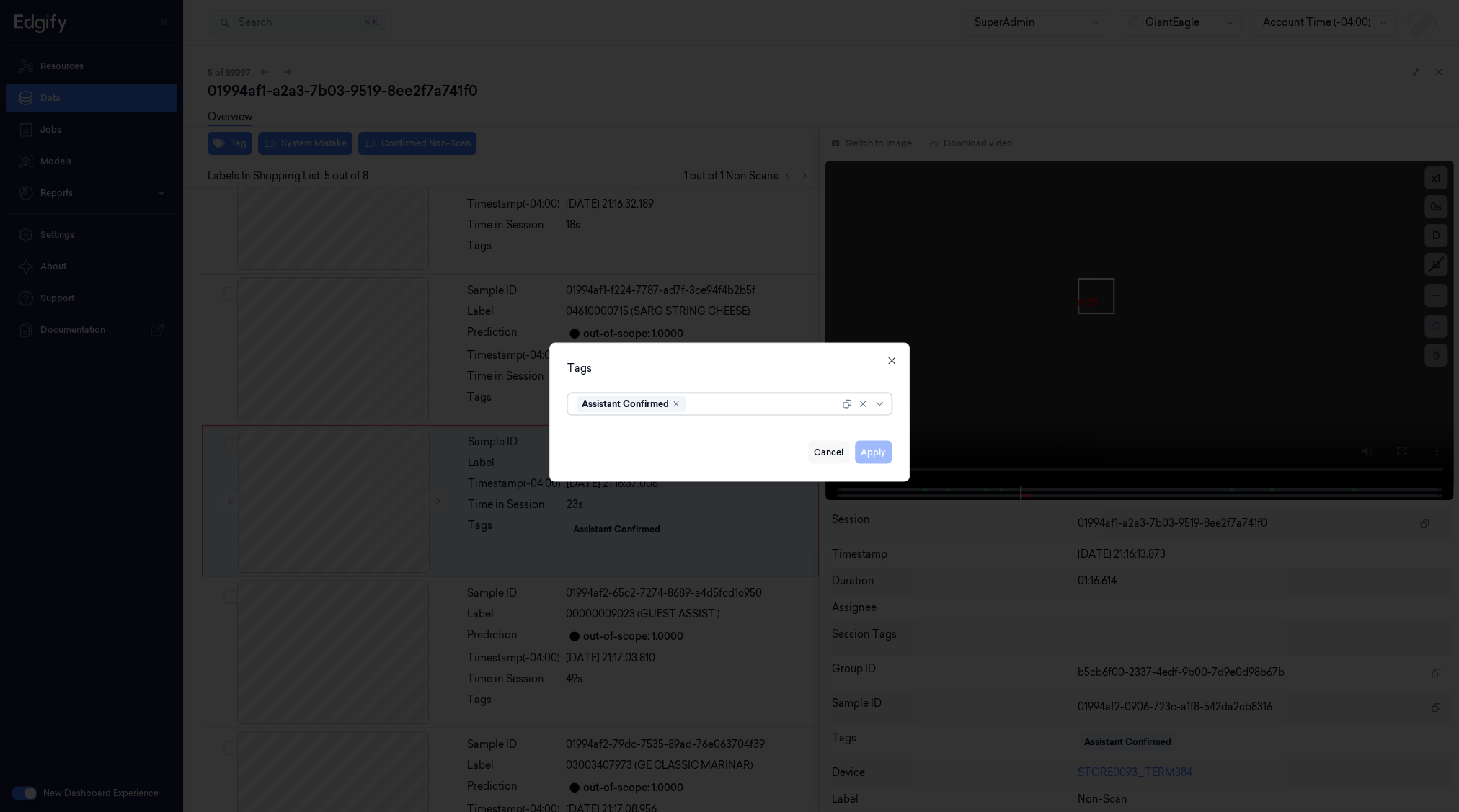
click at [825, 450] on button "Cancel" at bounding box center [829, 452] width 41 height 23
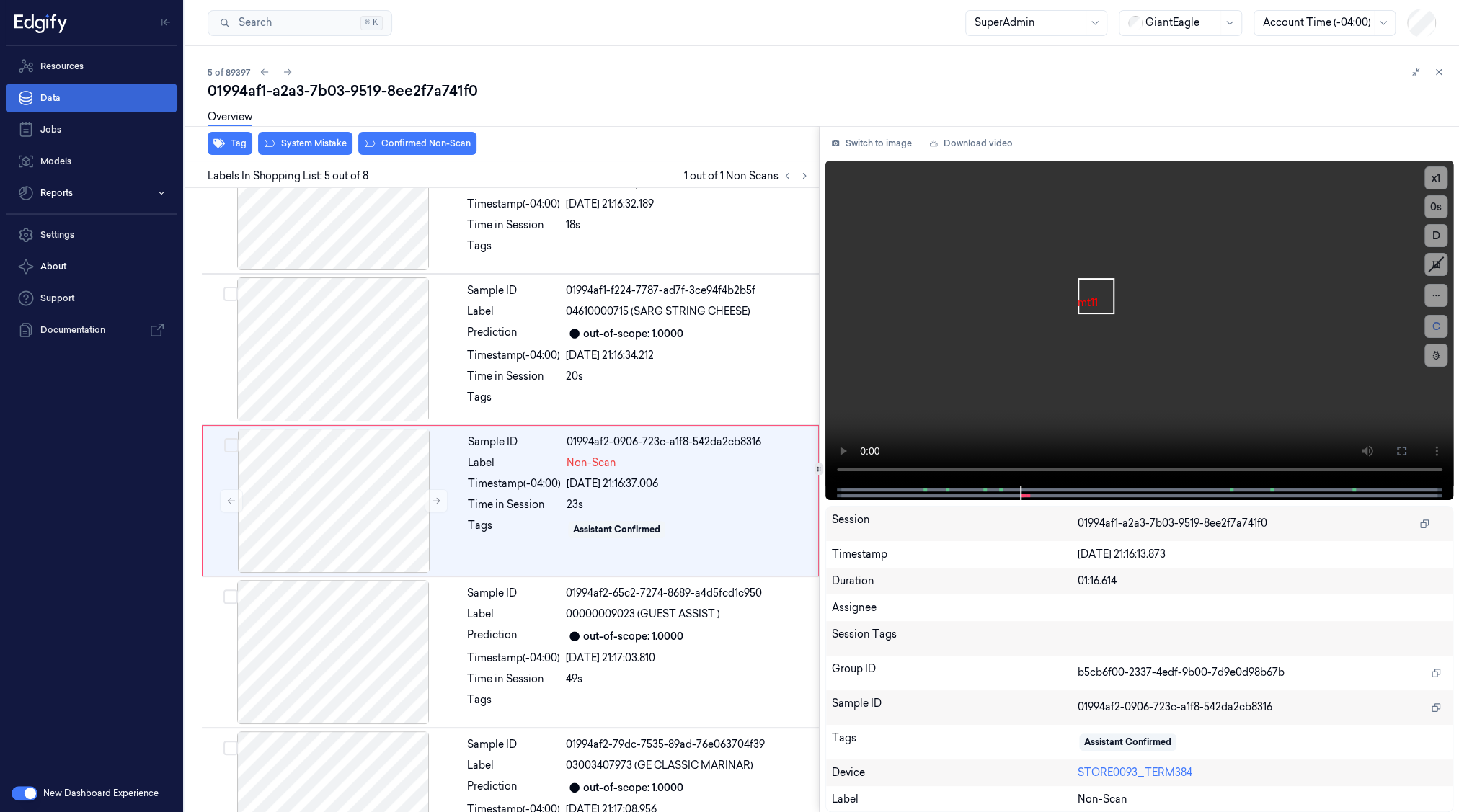
click at [124, 102] on link "Data" at bounding box center [91, 98] width 171 height 29
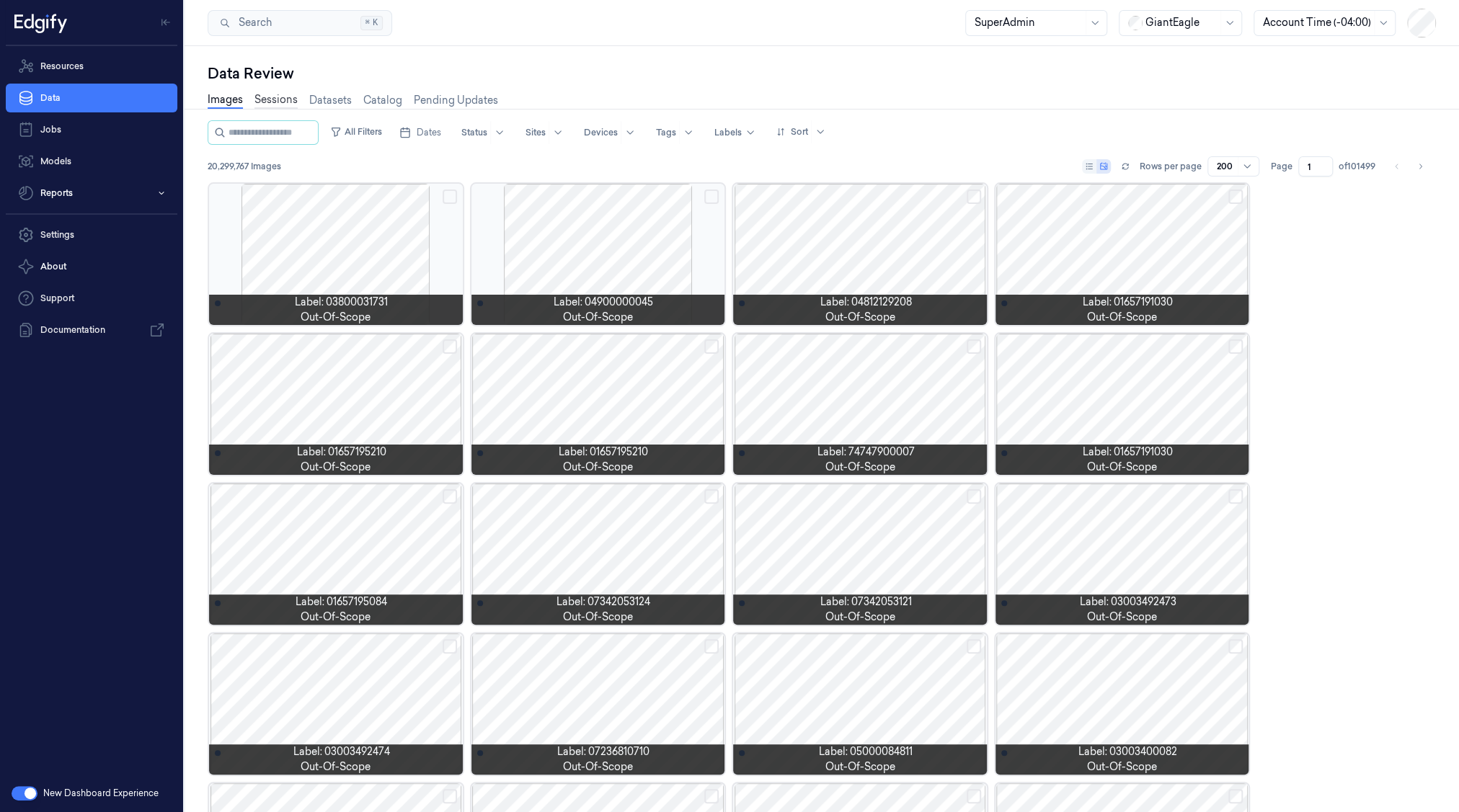
click at [266, 103] on link "Sessions" at bounding box center [276, 100] width 43 height 16
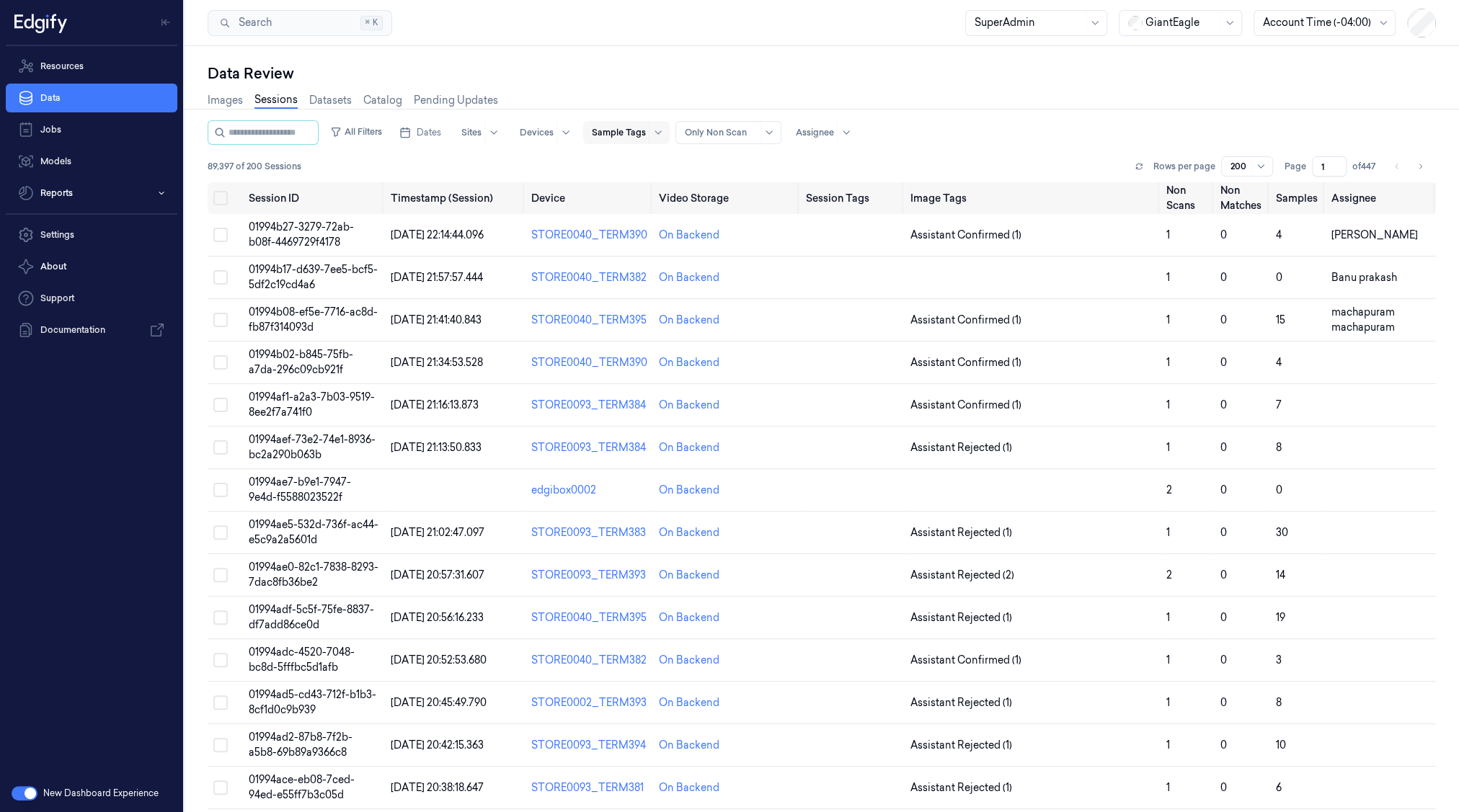
click at [654, 129] on div "Sample Tags" at bounding box center [627, 132] width 86 height 23
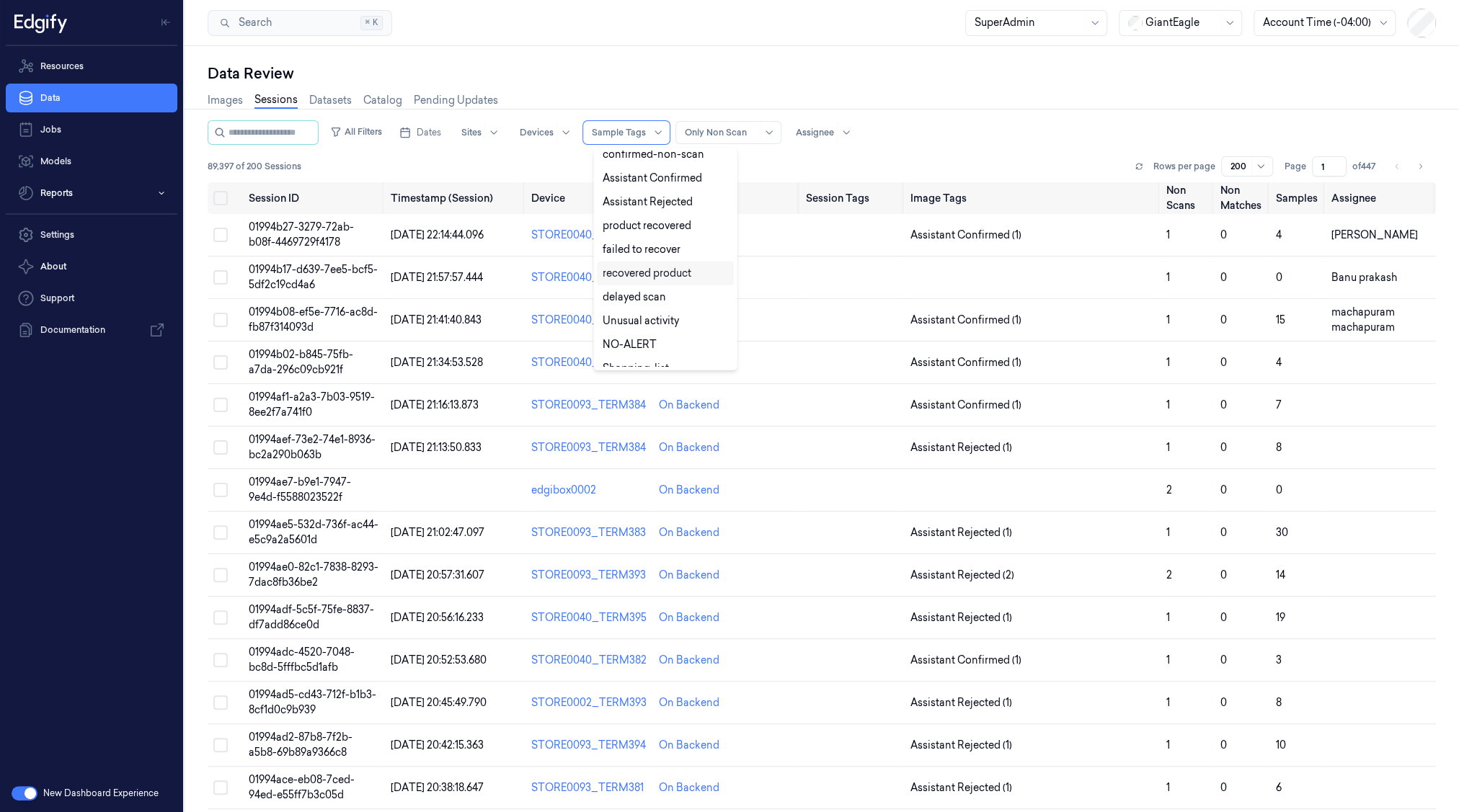
scroll to position [95, 0]
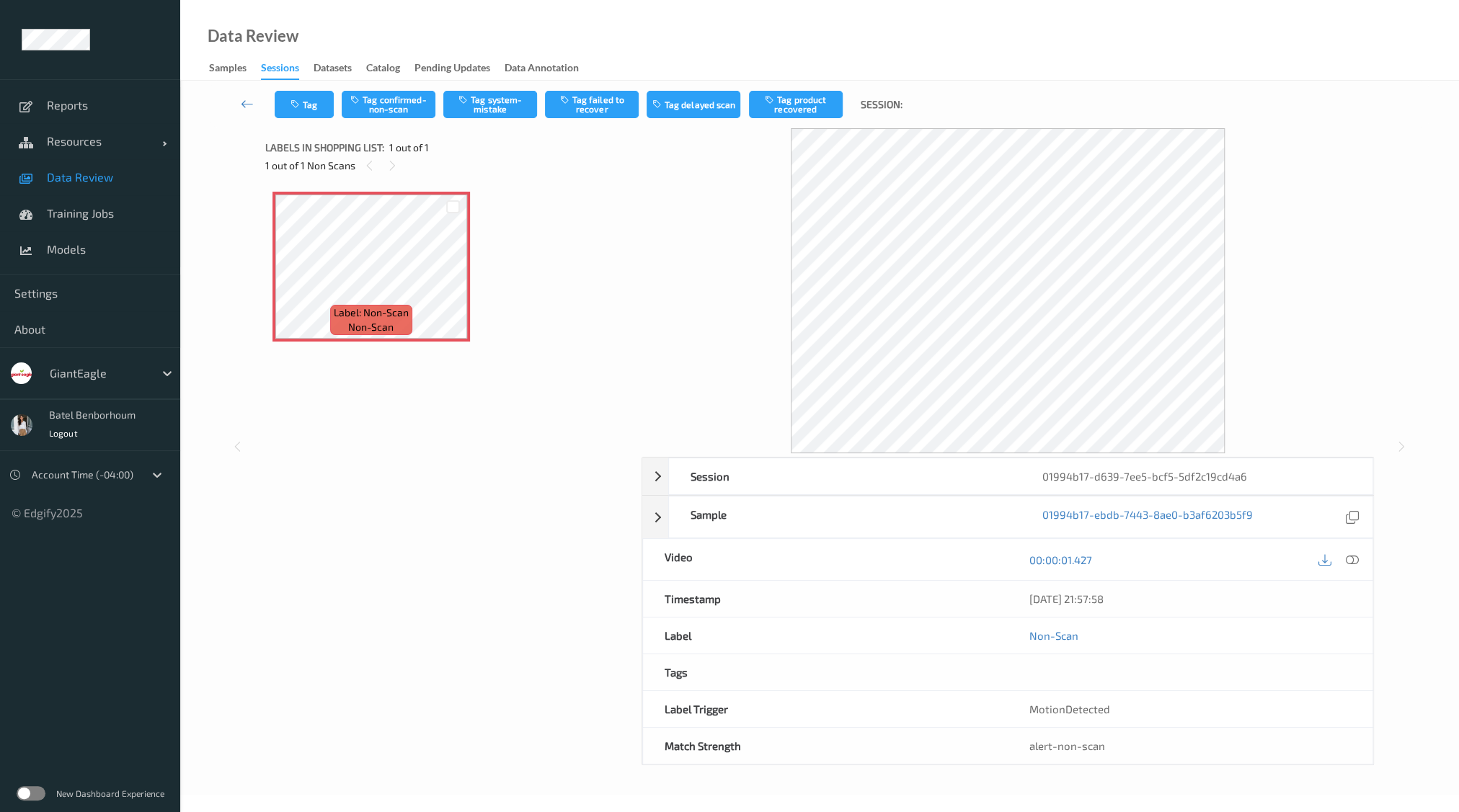
click at [63, 174] on span "Data Review" at bounding box center [106, 177] width 119 height 14
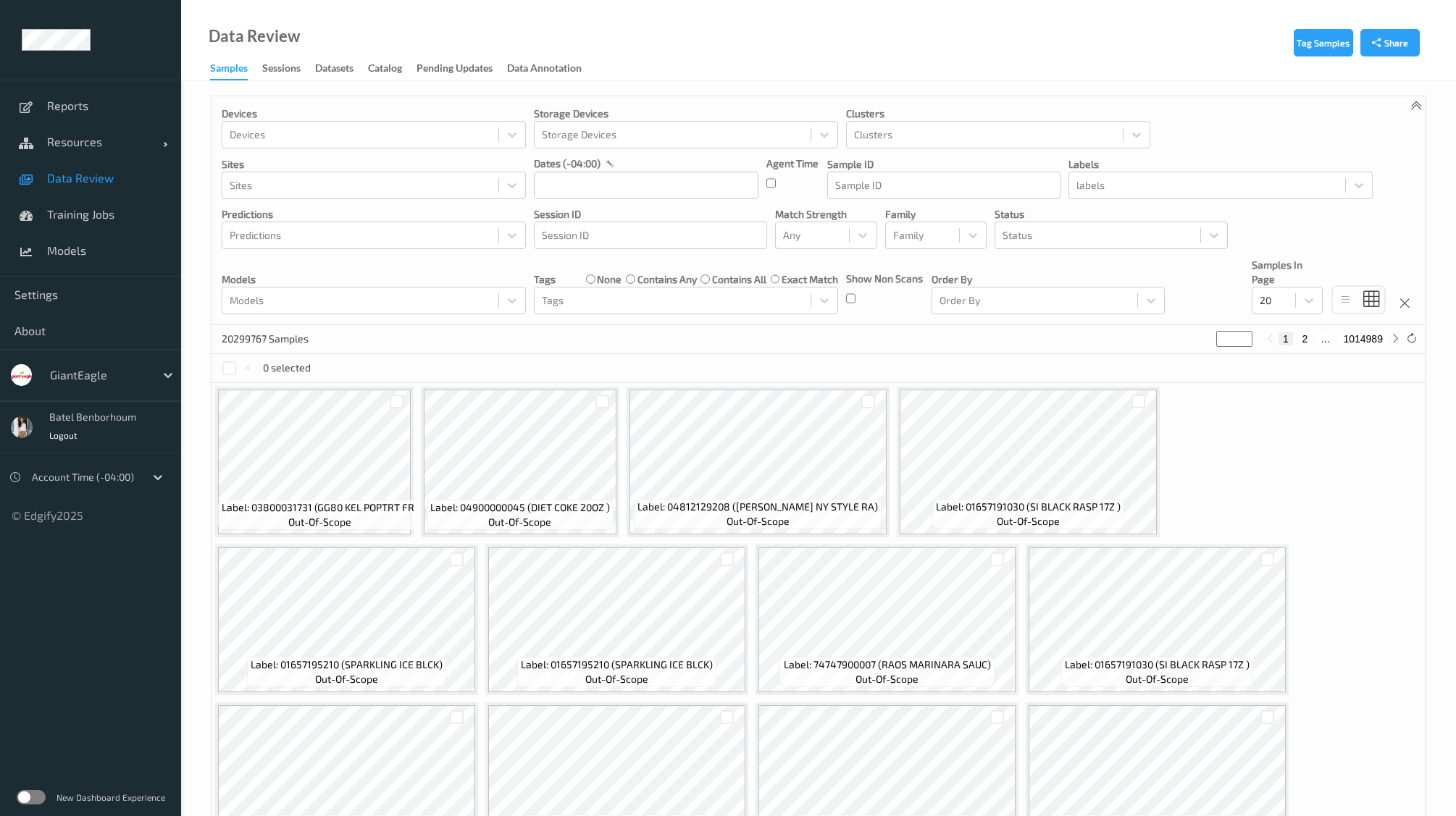
click at [28, 798] on label at bounding box center [31, 797] width 29 height 14
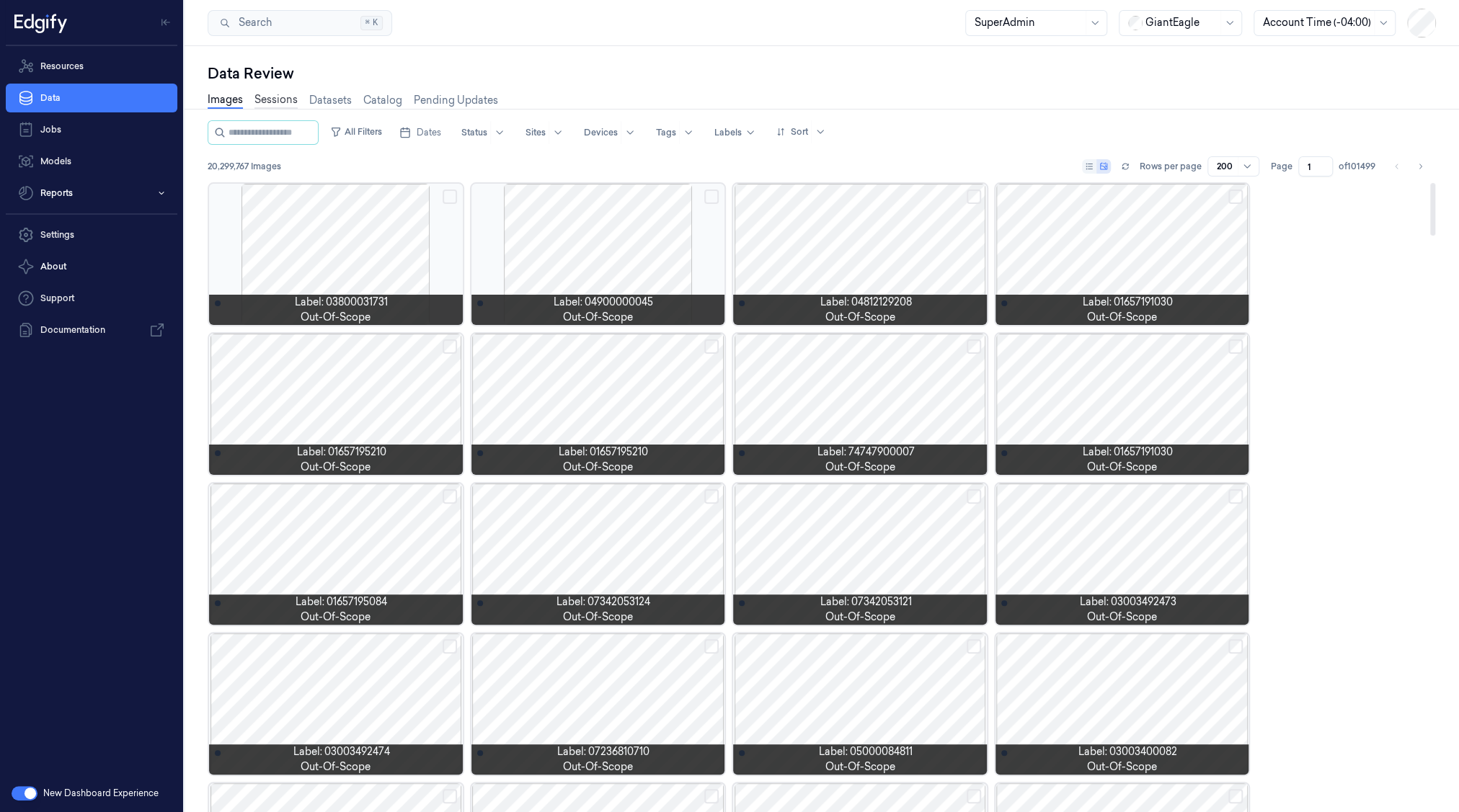
click at [287, 103] on link "Sessions" at bounding box center [276, 100] width 43 height 16
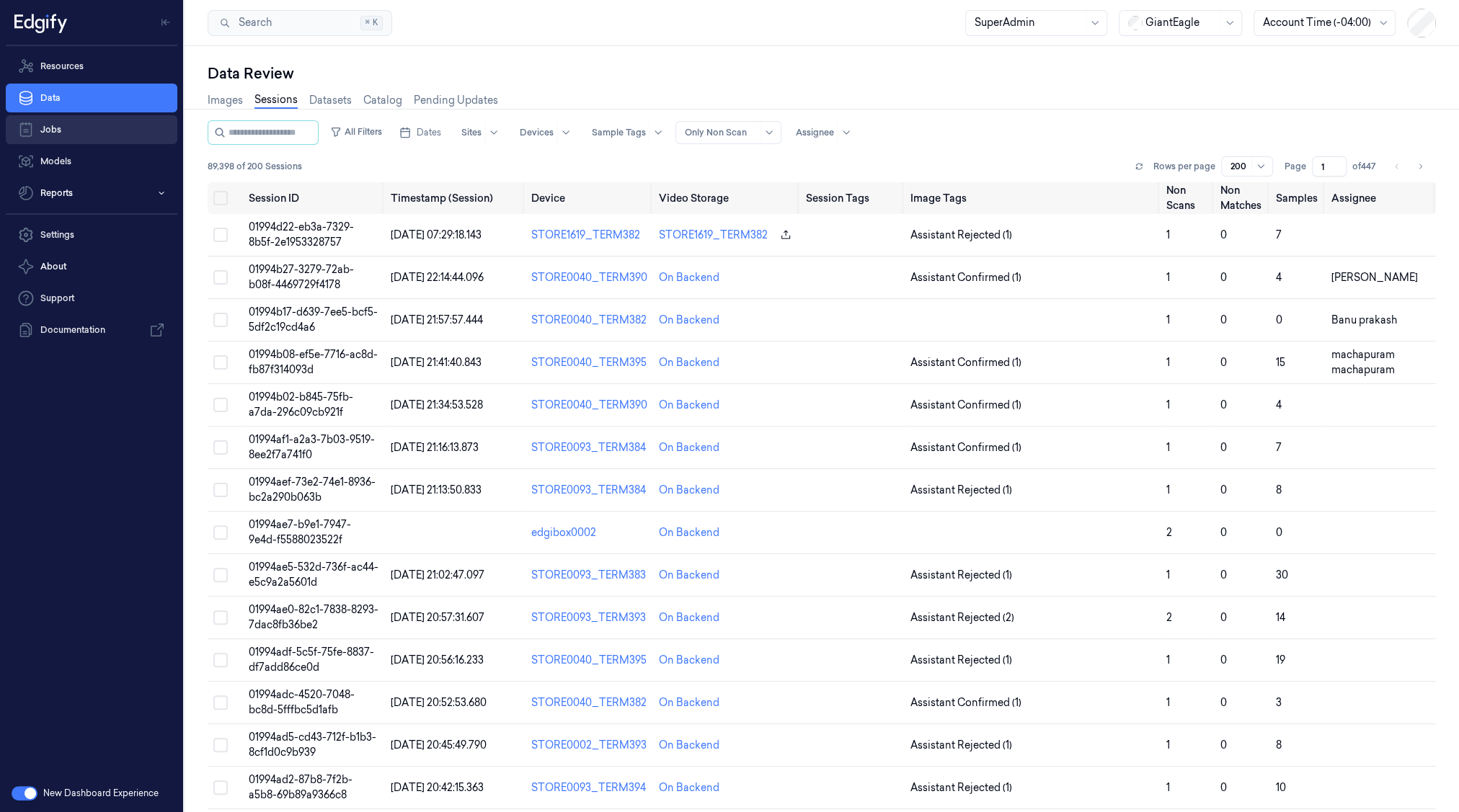
click at [53, 129] on link "Jobs" at bounding box center [91, 129] width 171 height 29
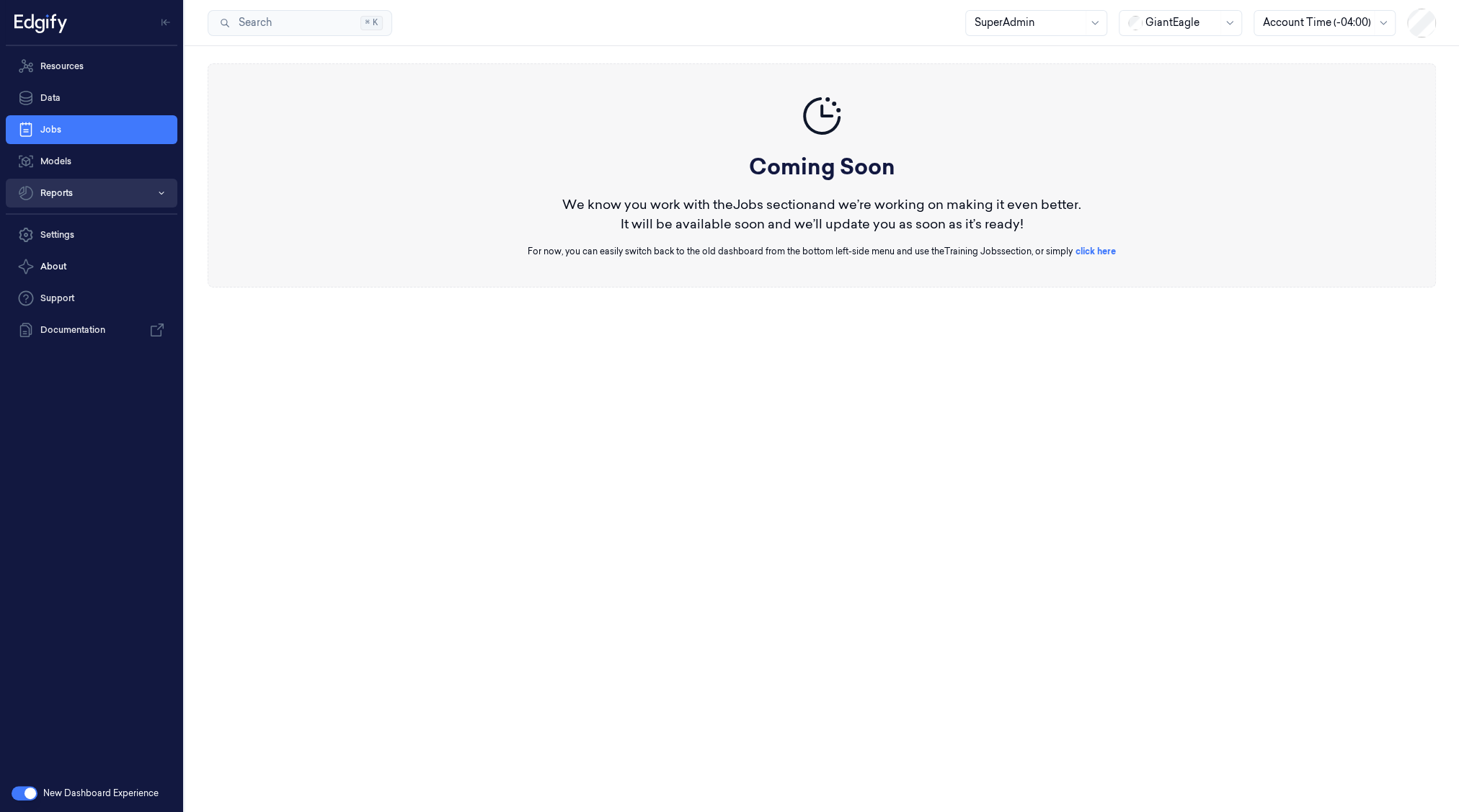
click at [65, 179] on button "Reports" at bounding box center [91, 193] width 171 height 29
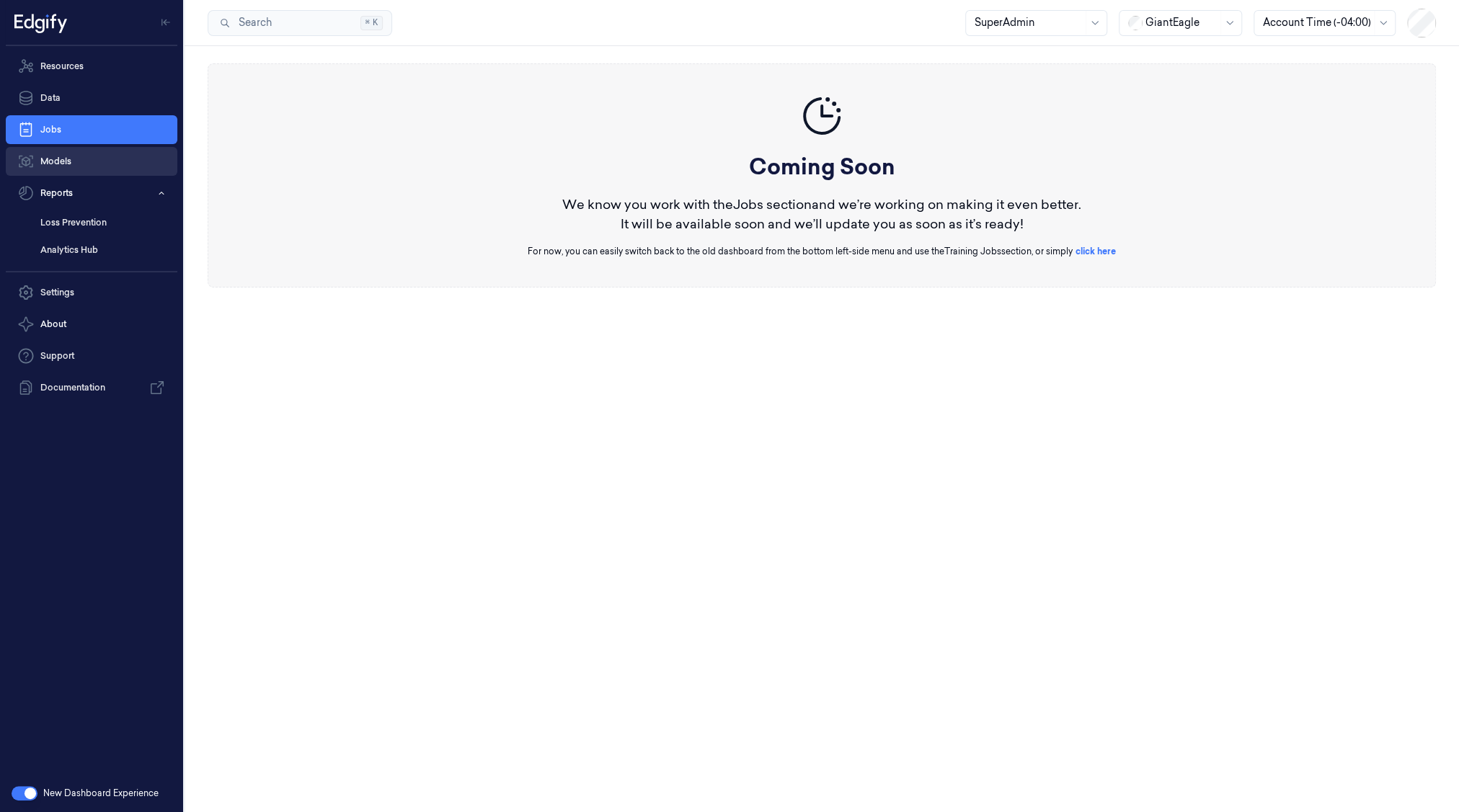
click at [70, 167] on link "Models" at bounding box center [91, 162] width 171 height 29
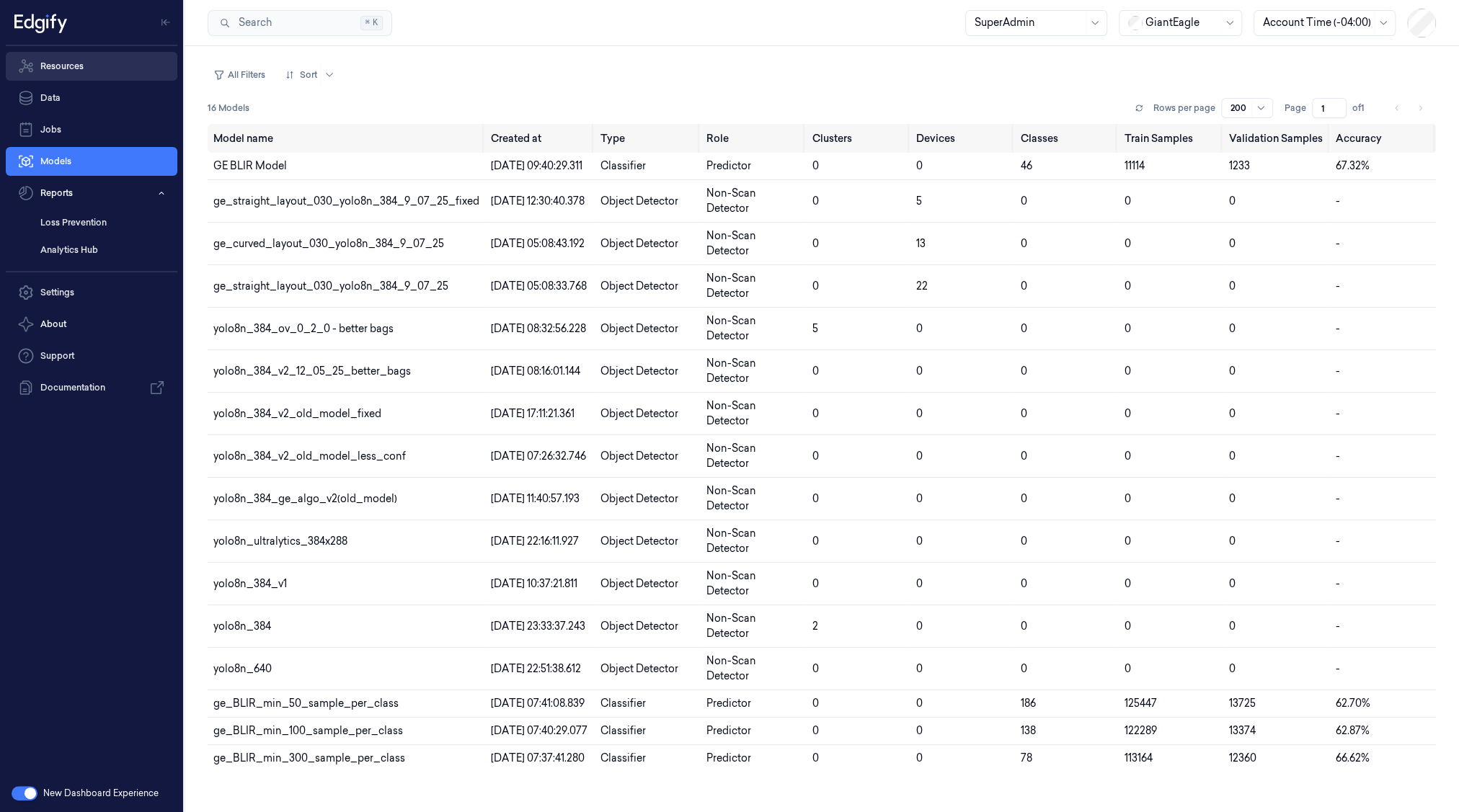
click at [96, 72] on link "Resources" at bounding box center [91, 66] width 171 height 29
